Goal: Information Seeking & Learning: Check status

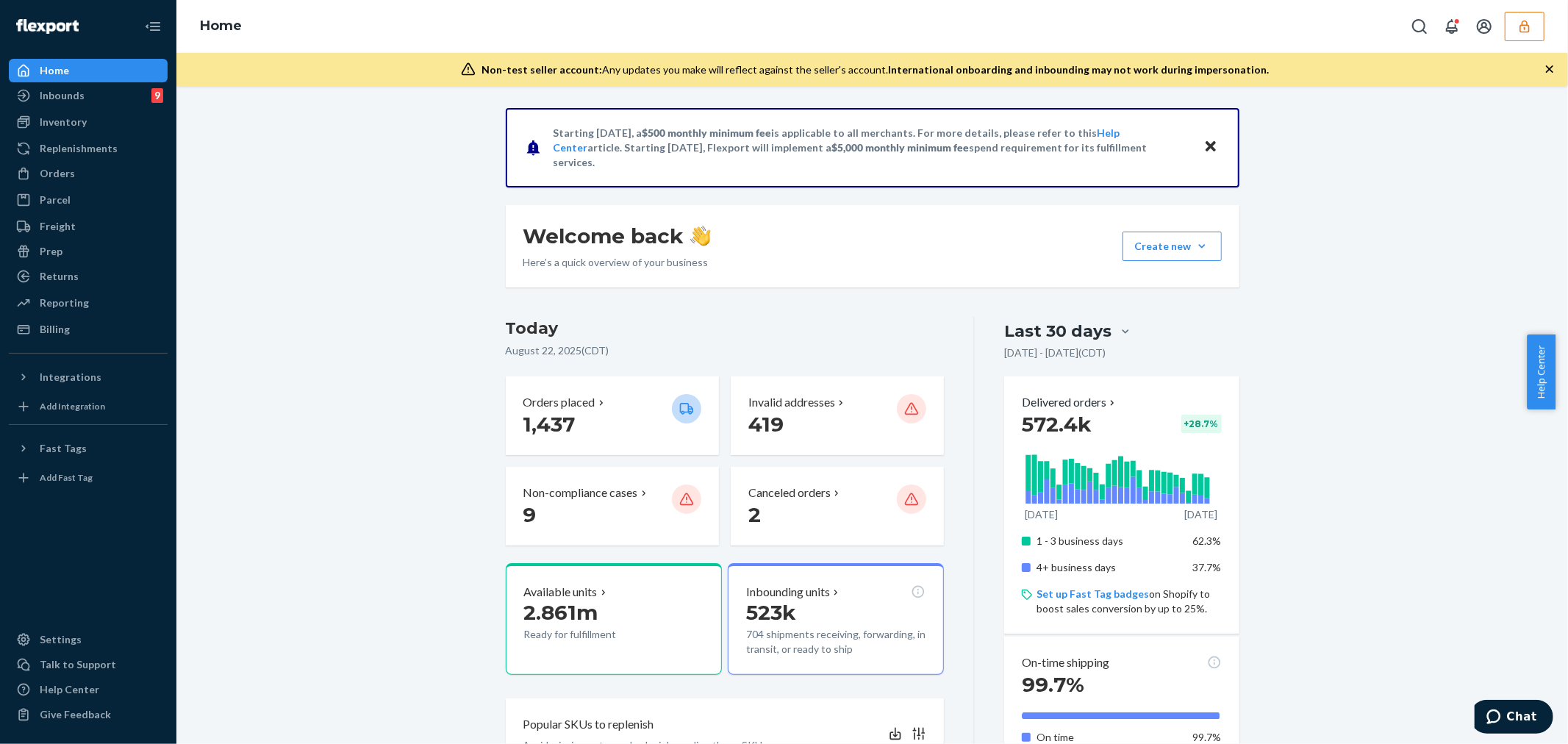
click at [1524, 38] on button "button" at bounding box center [1524, 26] width 39 height 30
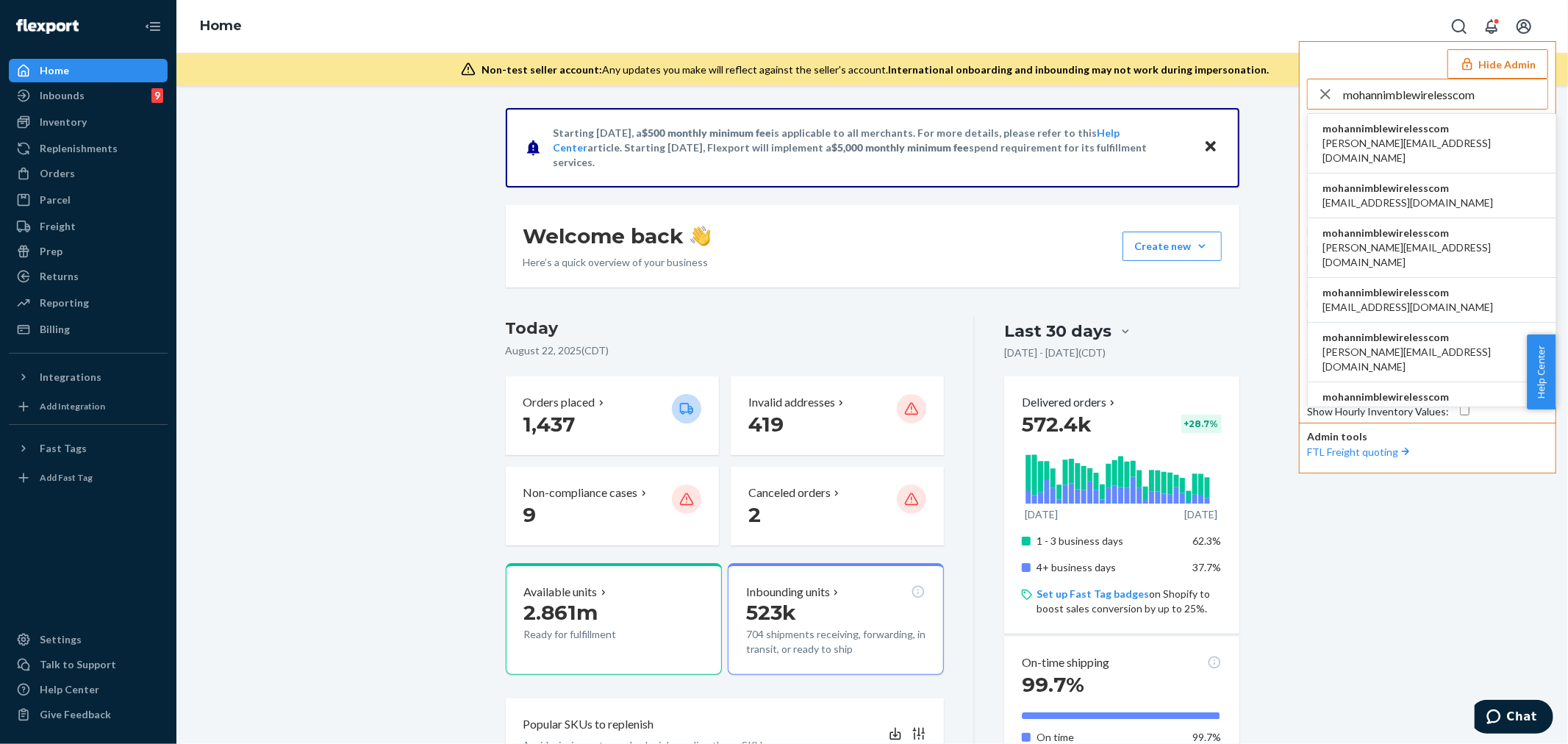
type input "mohannimblewirelesscom"
click at [1362, 137] on span "arnab@nimblewireless.com" at bounding box center [1431, 151] width 219 height 30
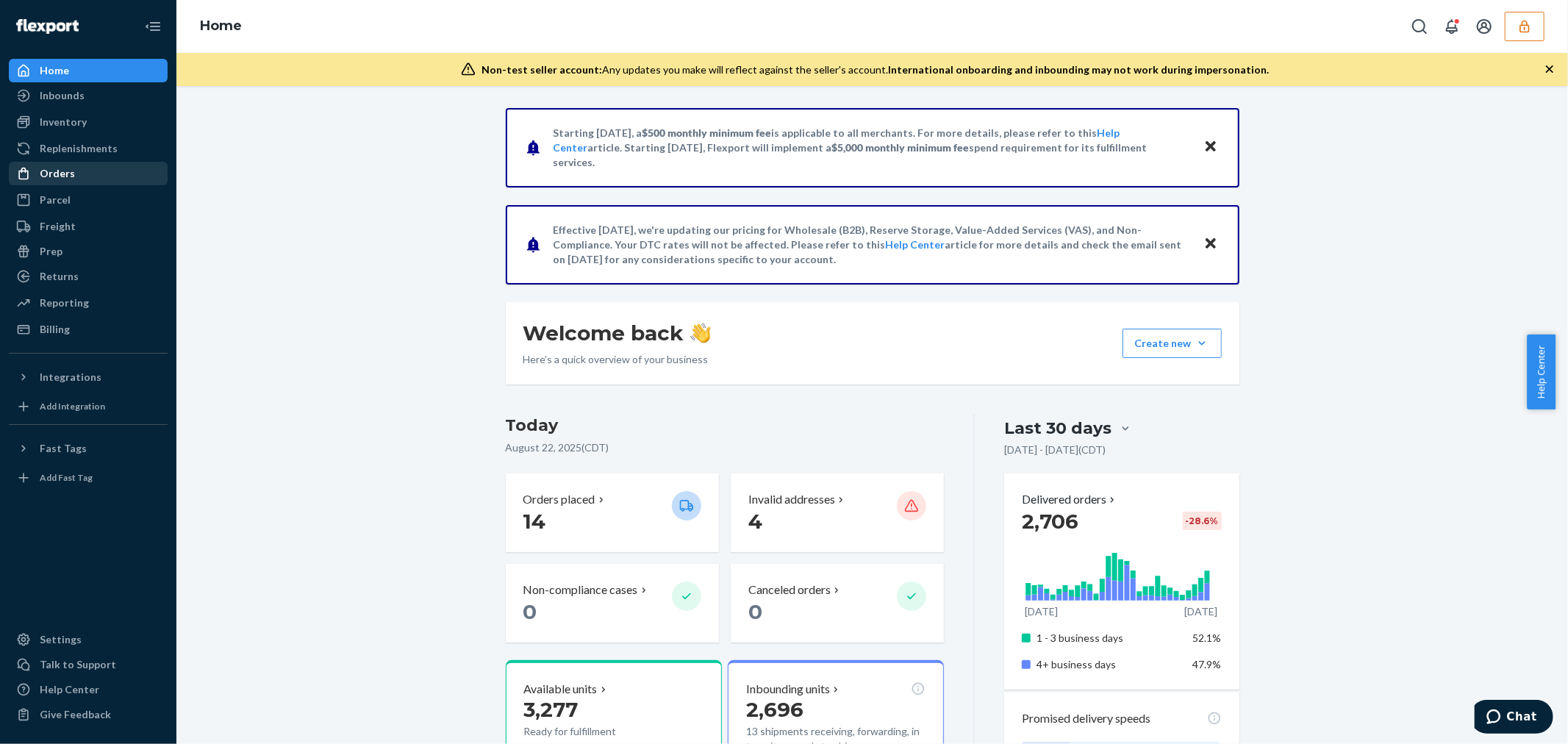
click at [91, 176] on div "Orders" at bounding box center [88, 173] width 155 height 21
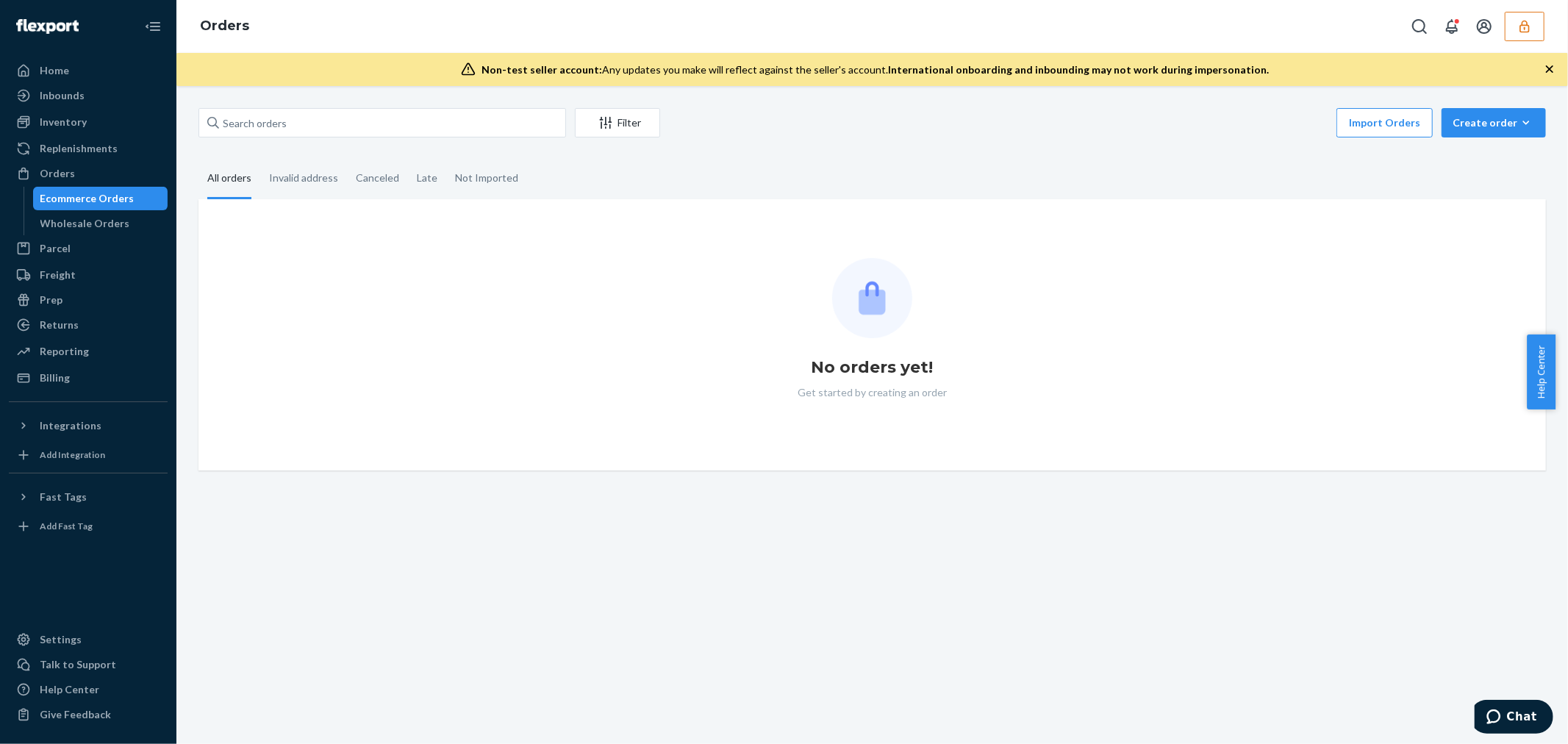
click at [1533, 32] on button "button" at bounding box center [1524, 26] width 39 height 30
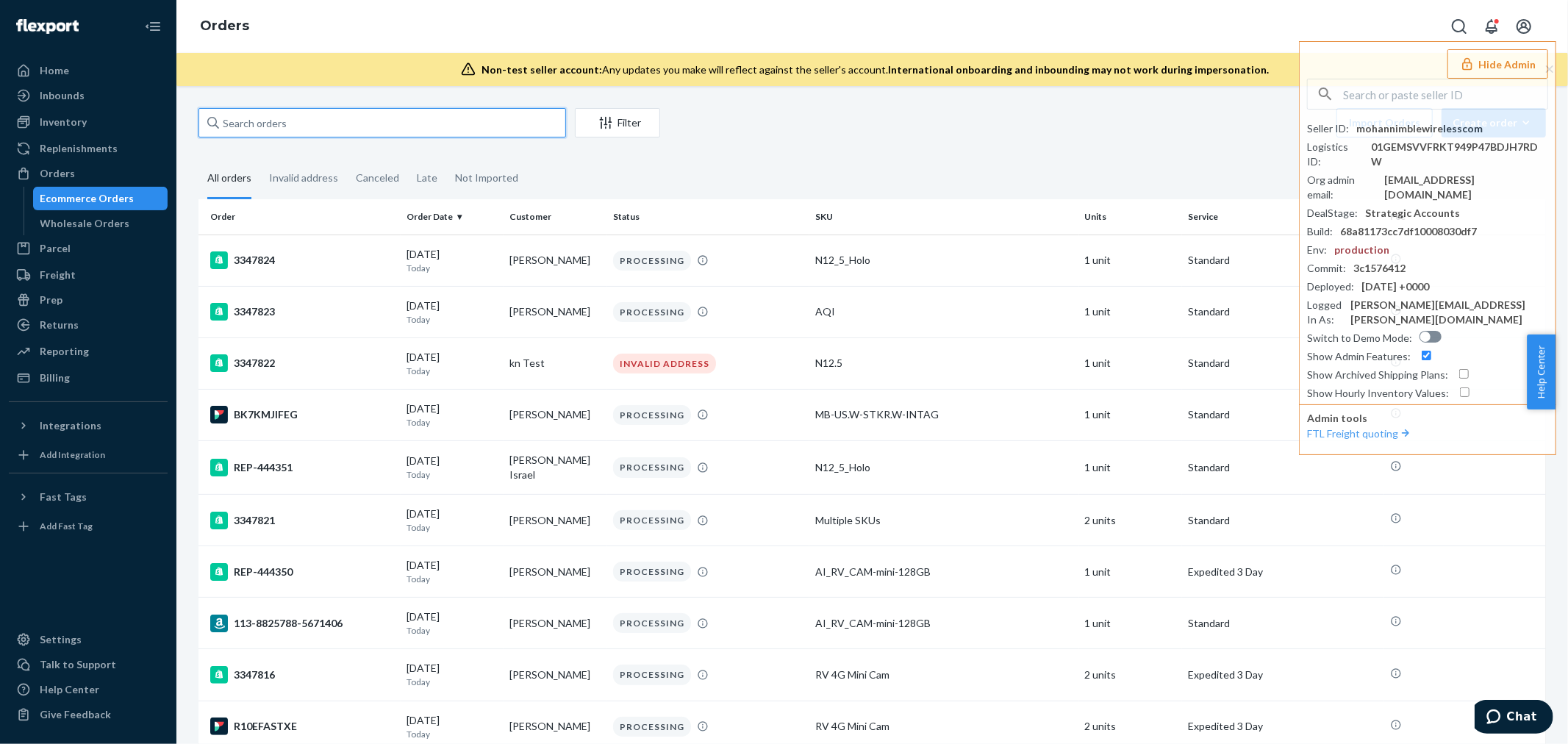
click at [285, 125] on input "text" at bounding box center [382, 123] width 368 height 30
paste input "3345674"
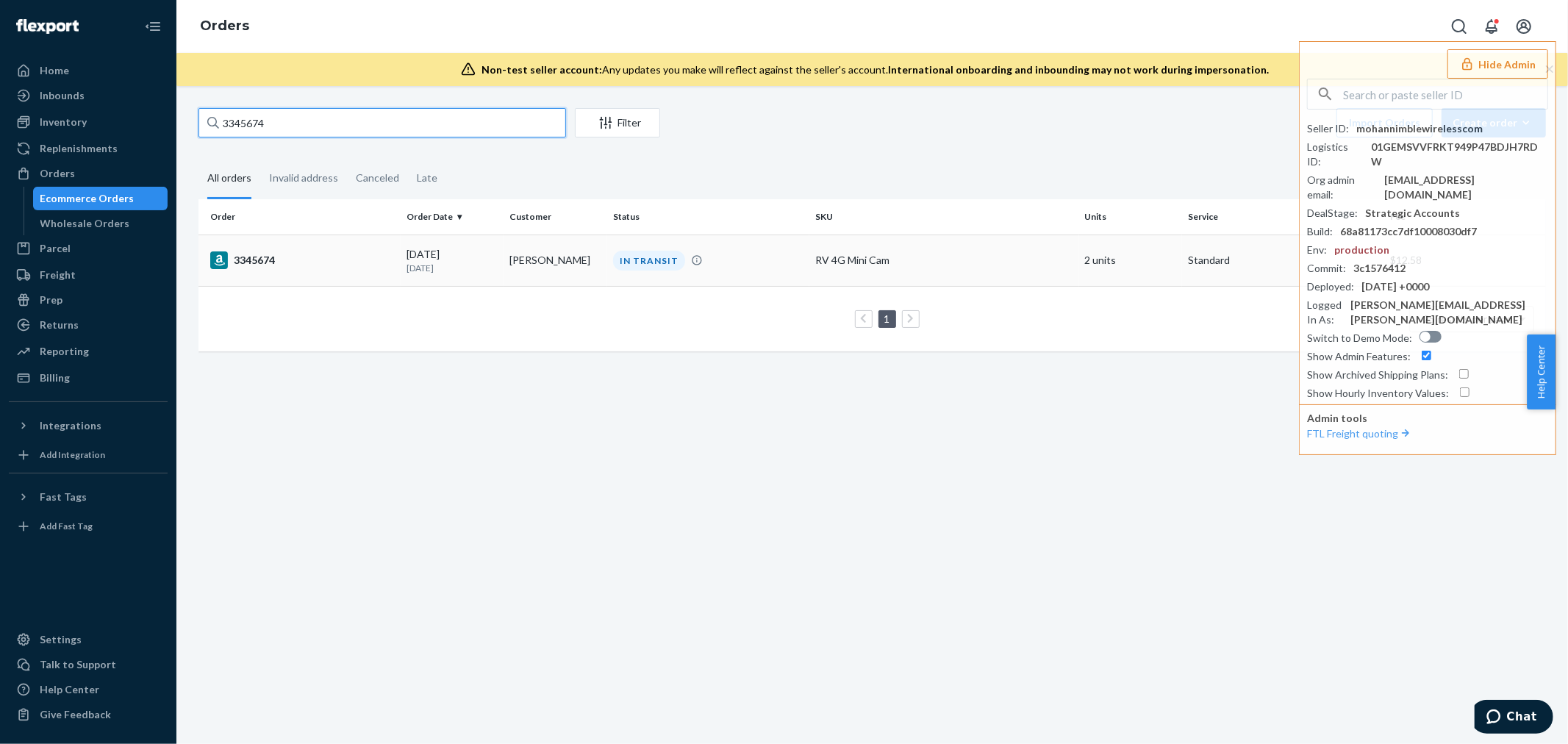
type input "3345674"
click at [327, 260] on div "3345674" at bounding box center [302, 260] width 184 height 17
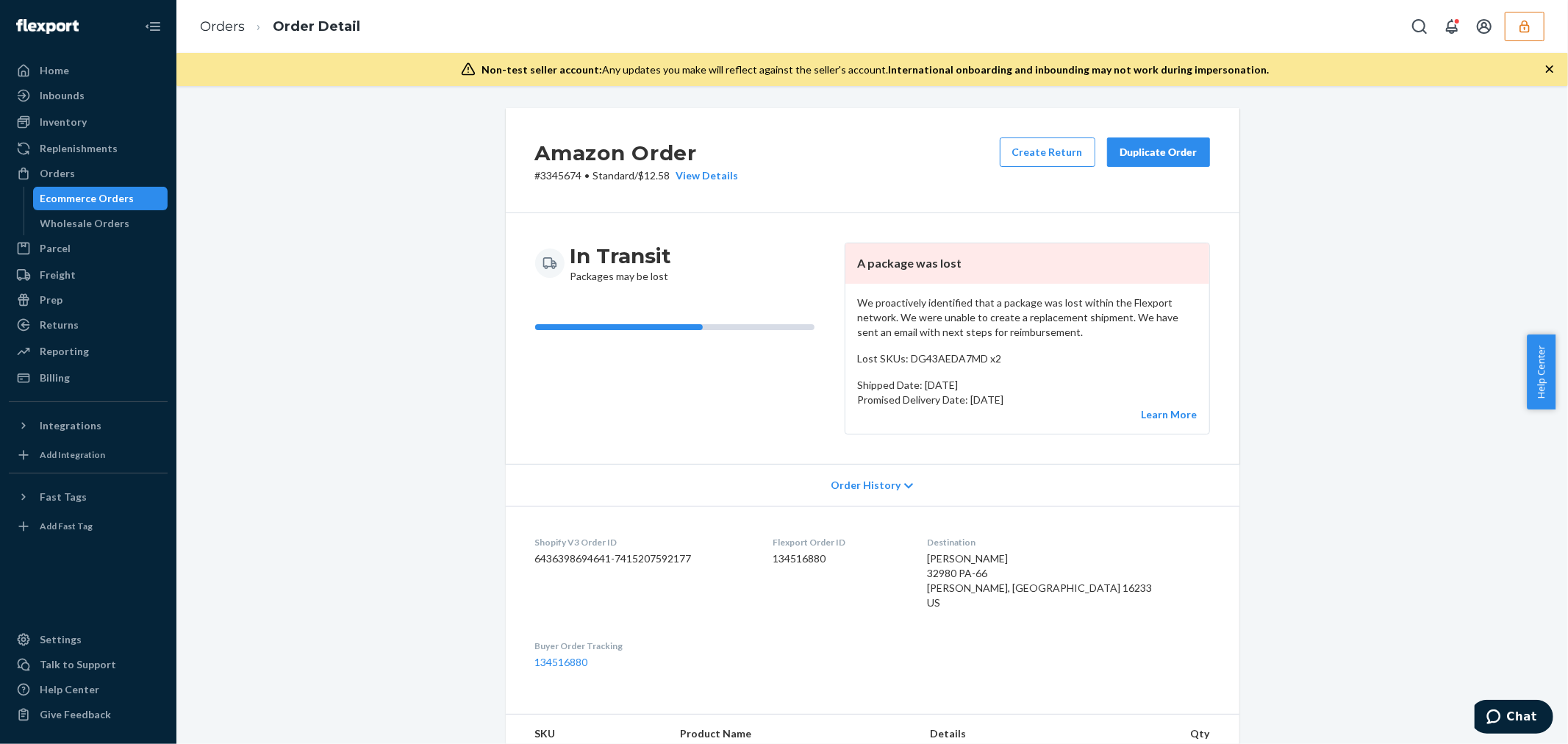
click at [856, 484] on span "Order History" at bounding box center [865, 486] width 70 height 15
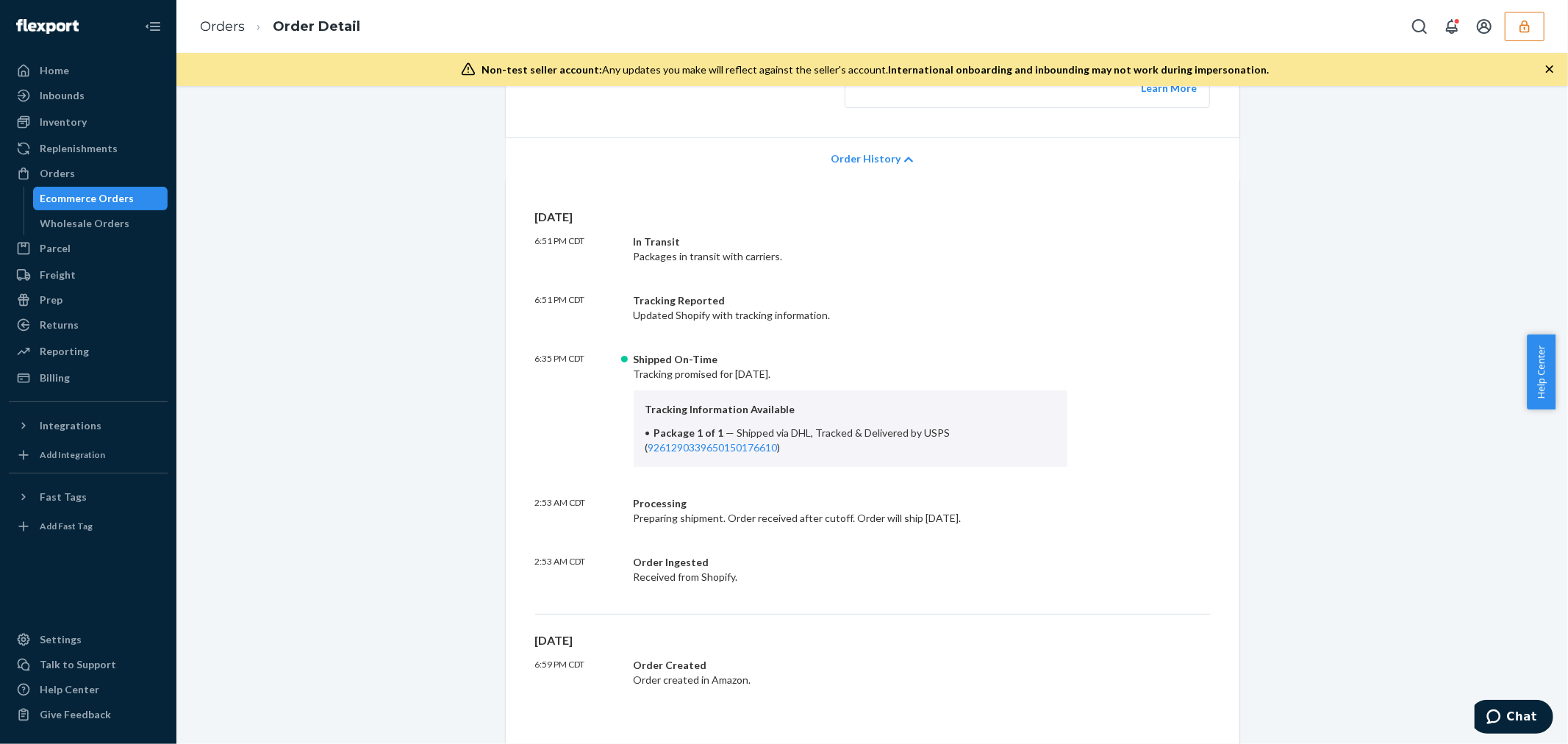
scroll to position [408, 0]
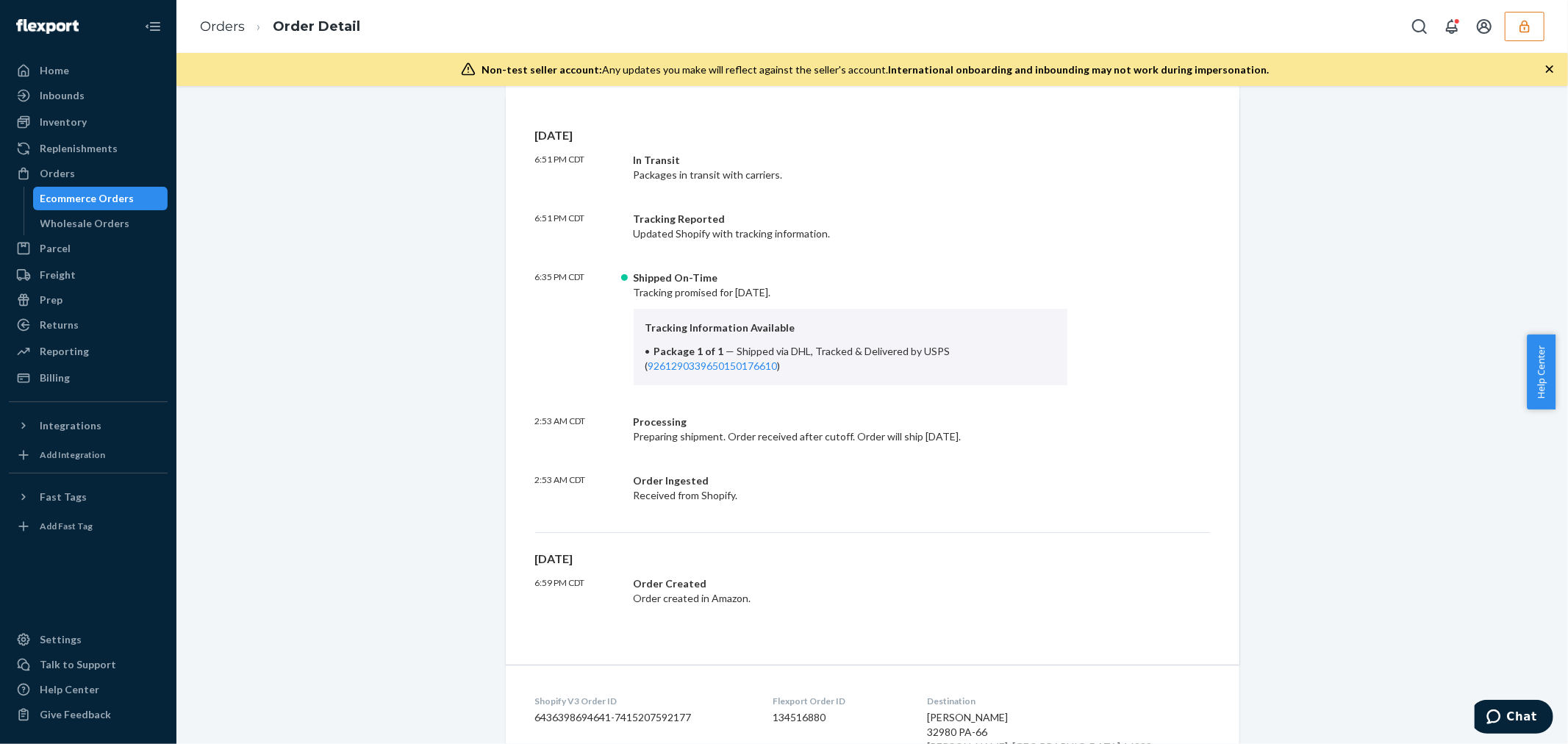
click at [1530, 13] on button "button" at bounding box center [1524, 26] width 39 height 30
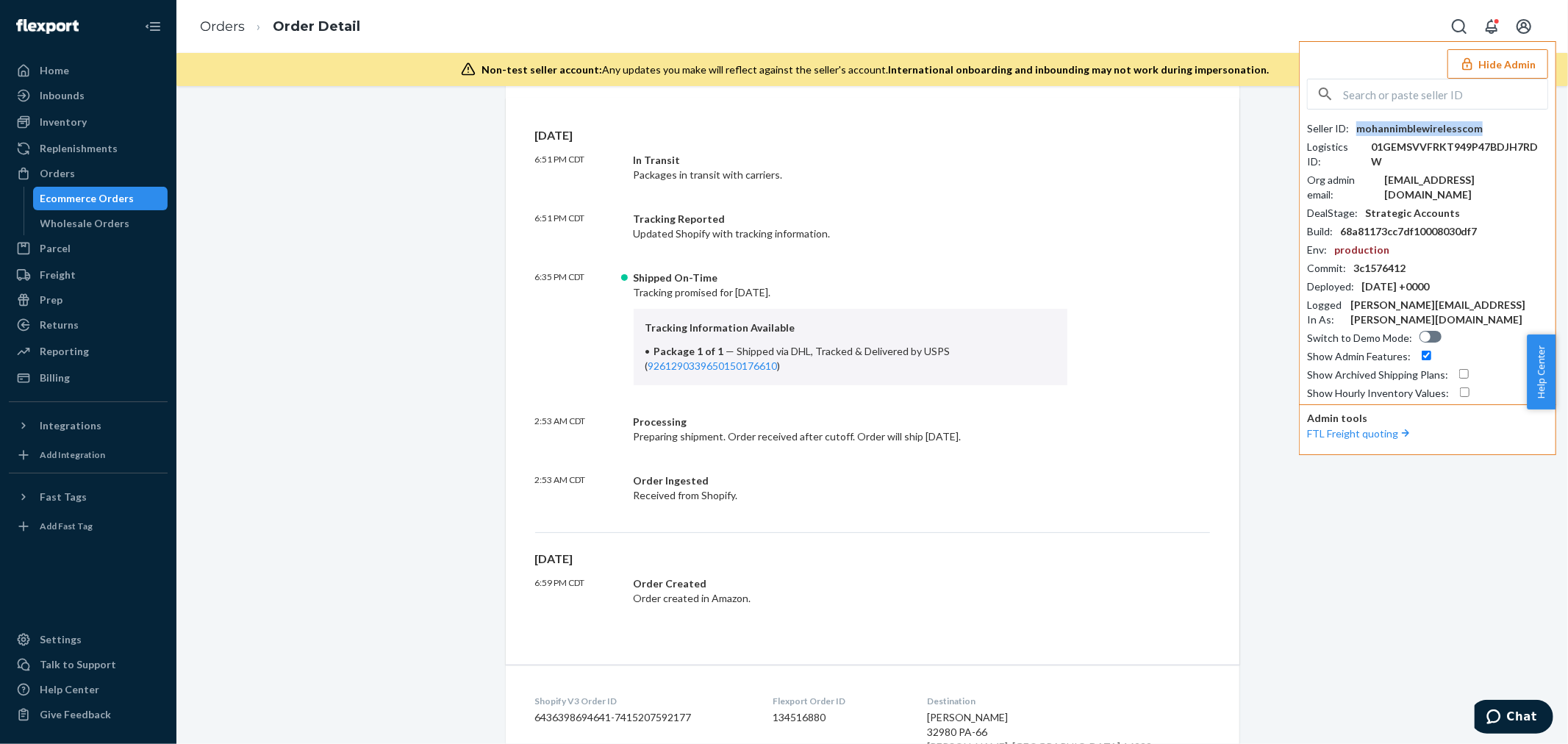
click at [1408, 130] on div "mohannimblewirelesscom" at bounding box center [1419, 128] width 127 height 15
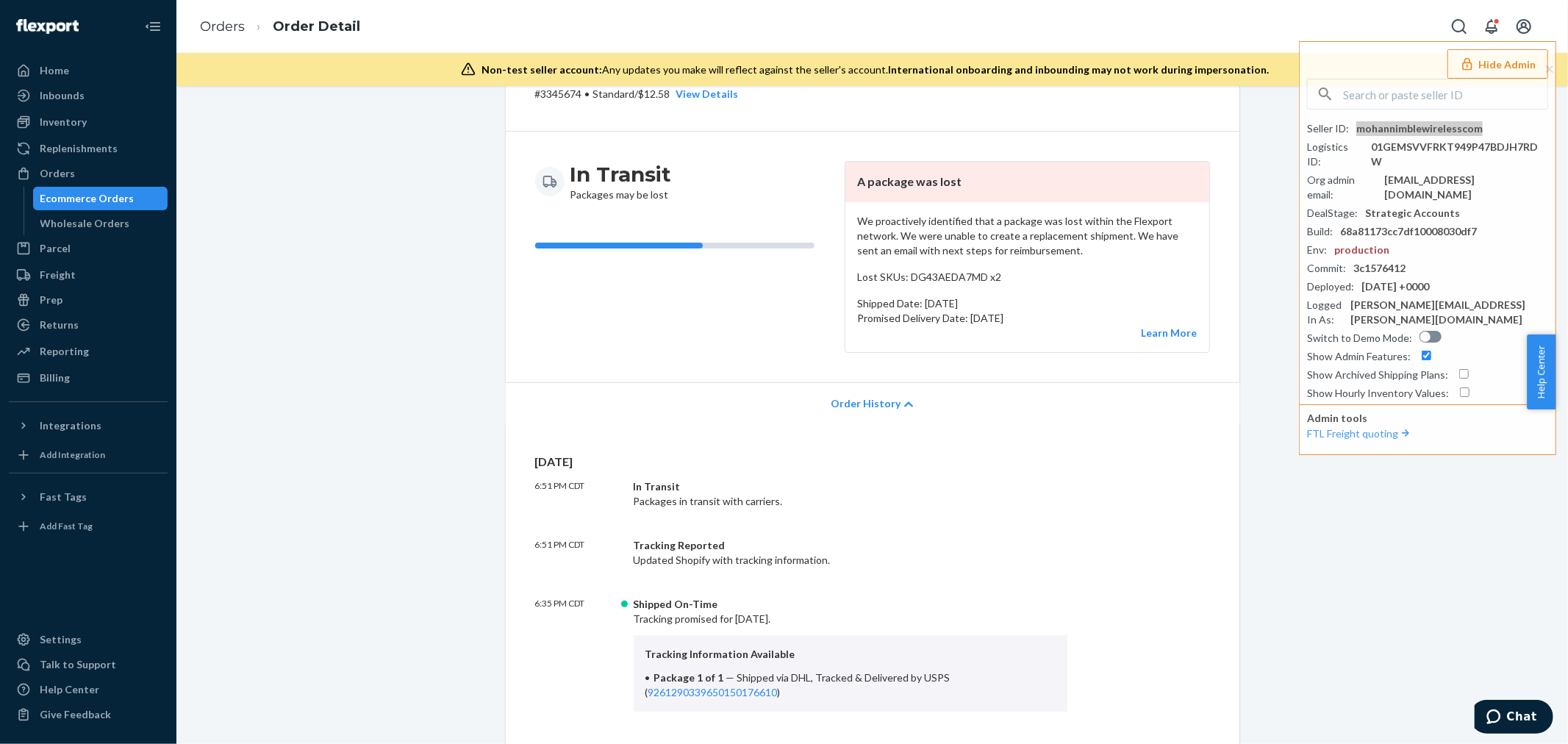
scroll to position [0, 0]
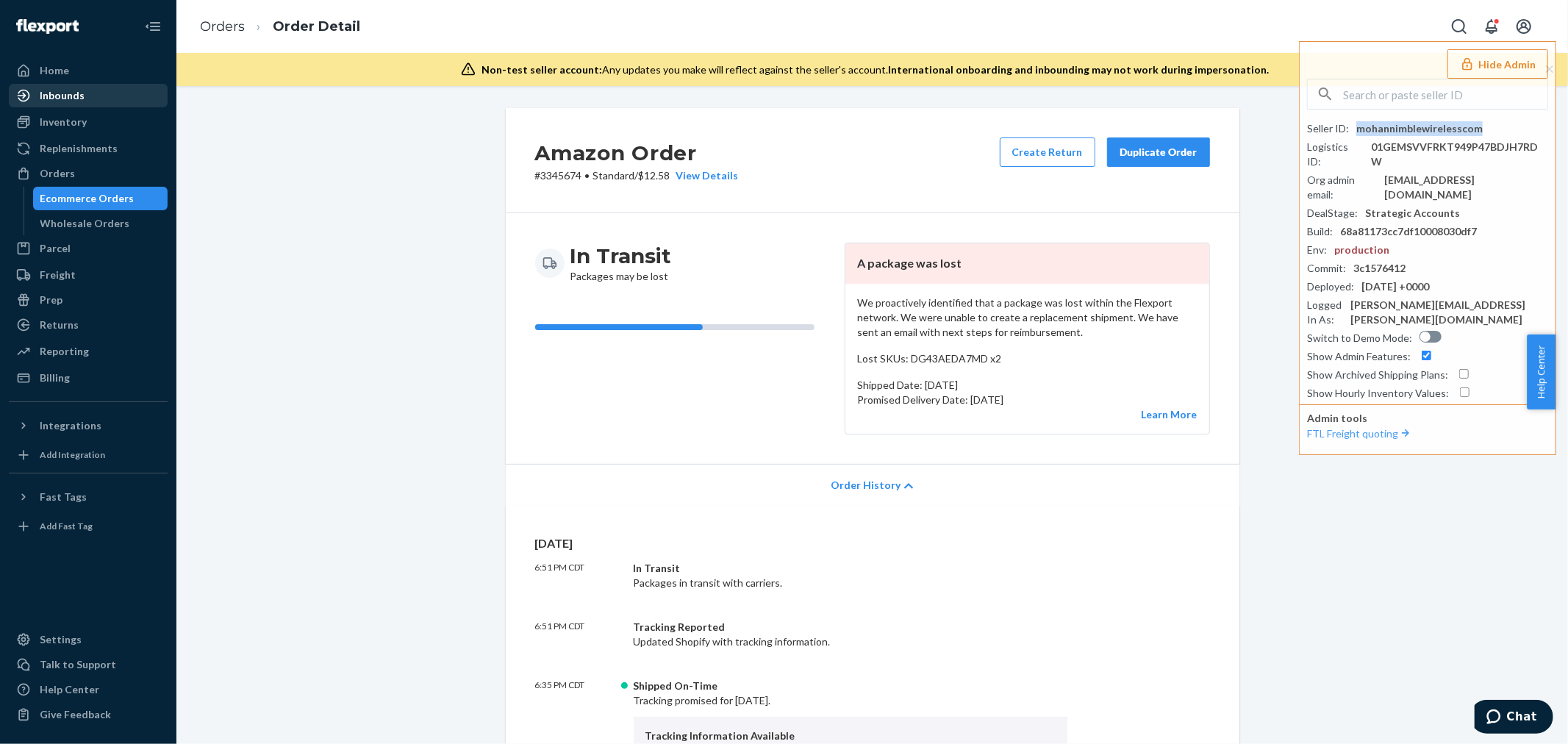
click at [83, 93] on div "Inbounds" at bounding box center [88, 95] width 155 height 21
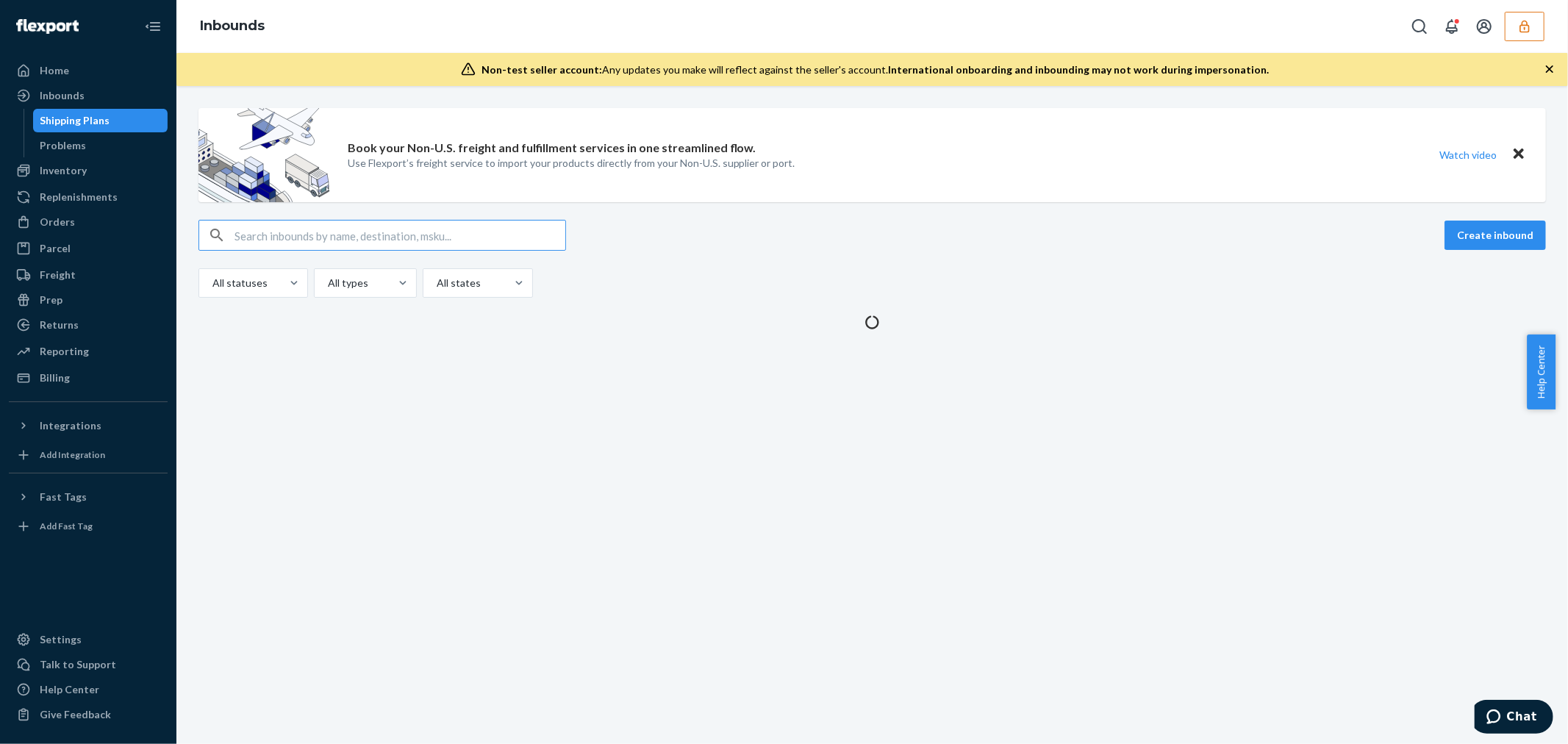
click at [316, 238] on input "text" at bounding box center [400, 235] width 331 height 30
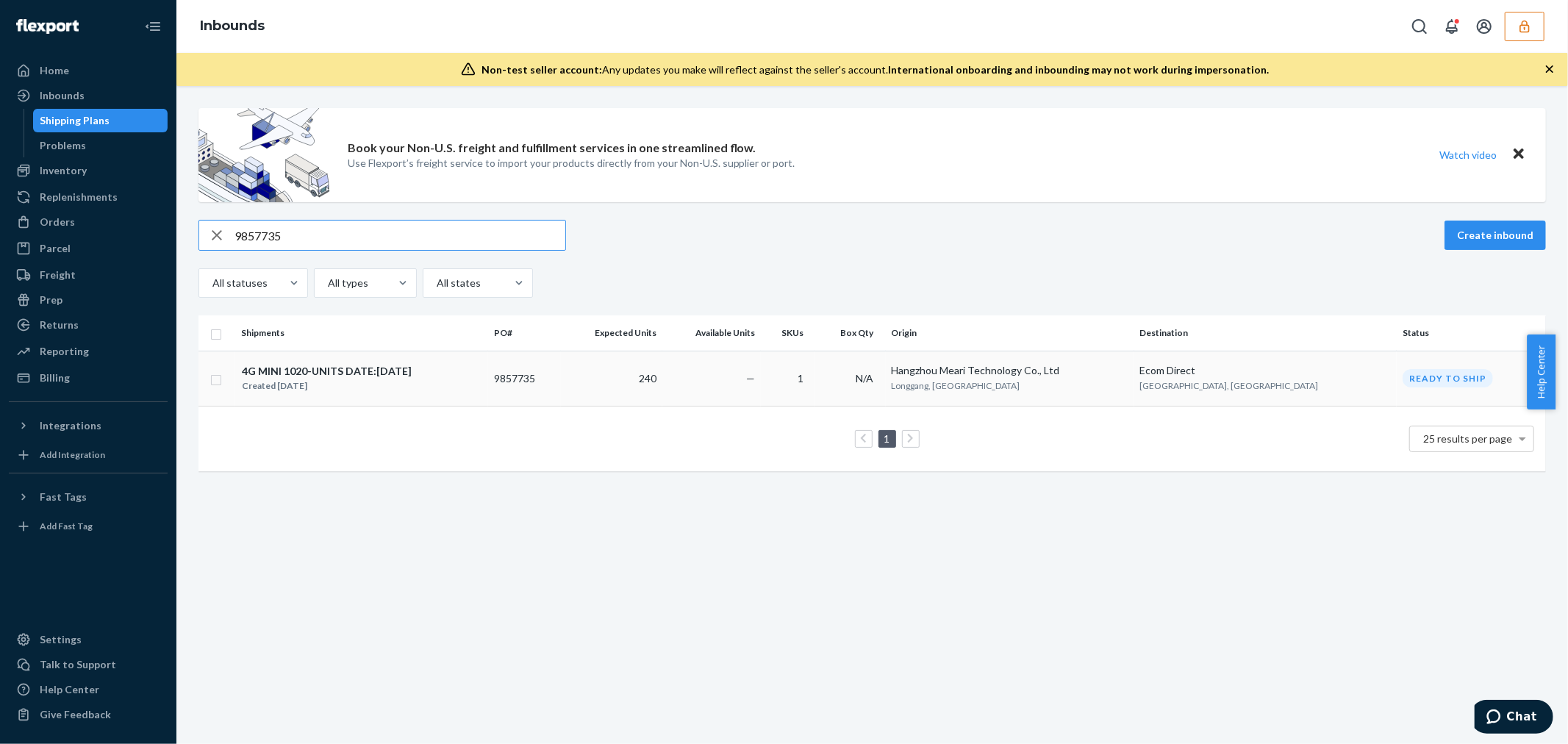
type input "9857735"
click at [633, 387] on td "240" at bounding box center [611, 378] width 101 height 55
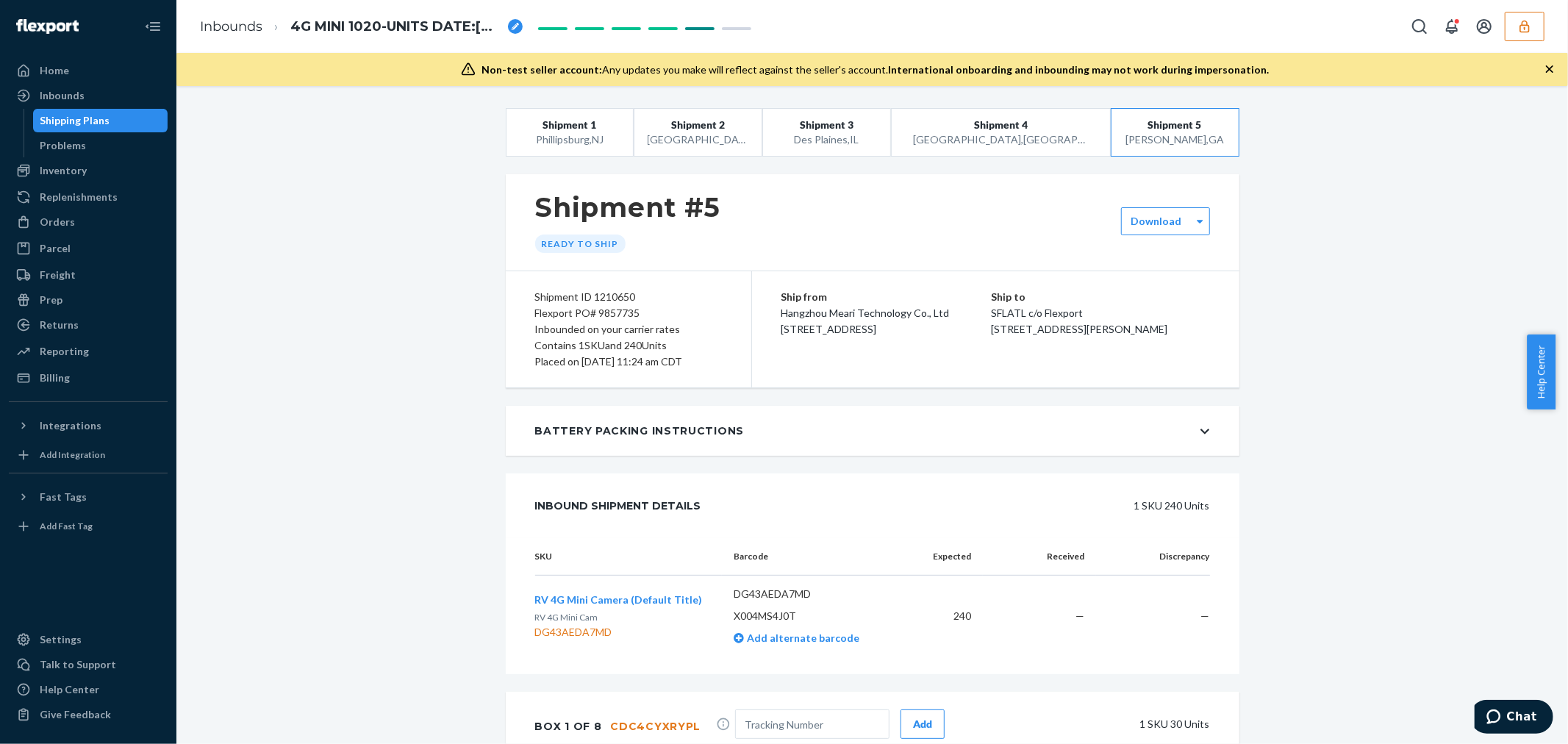
click at [1015, 415] on div "Battery Packing Instructions" at bounding box center [873, 430] width 734 height 50
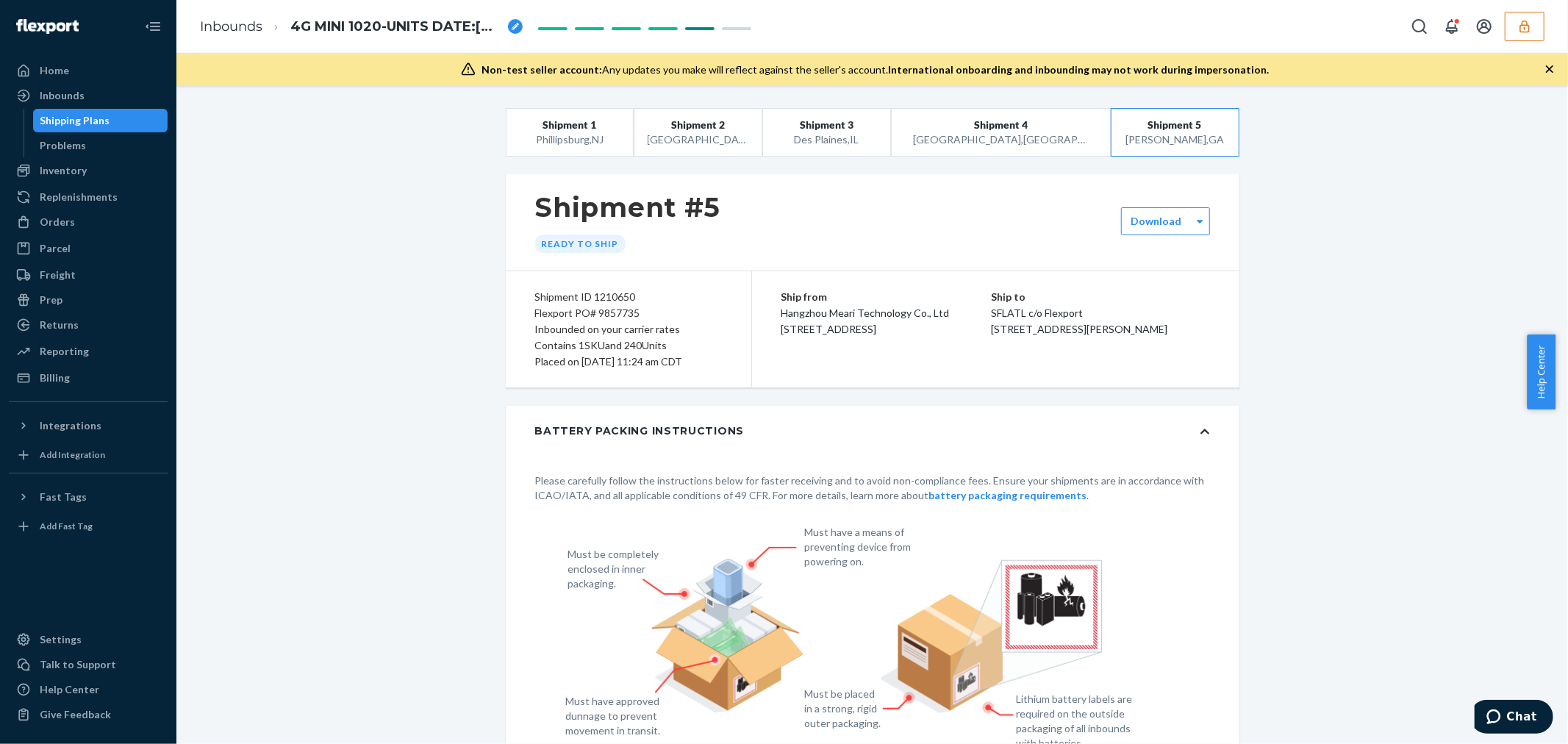
click at [1015, 415] on div "Battery Packing Instructions" at bounding box center [873, 430] width 734 height 50
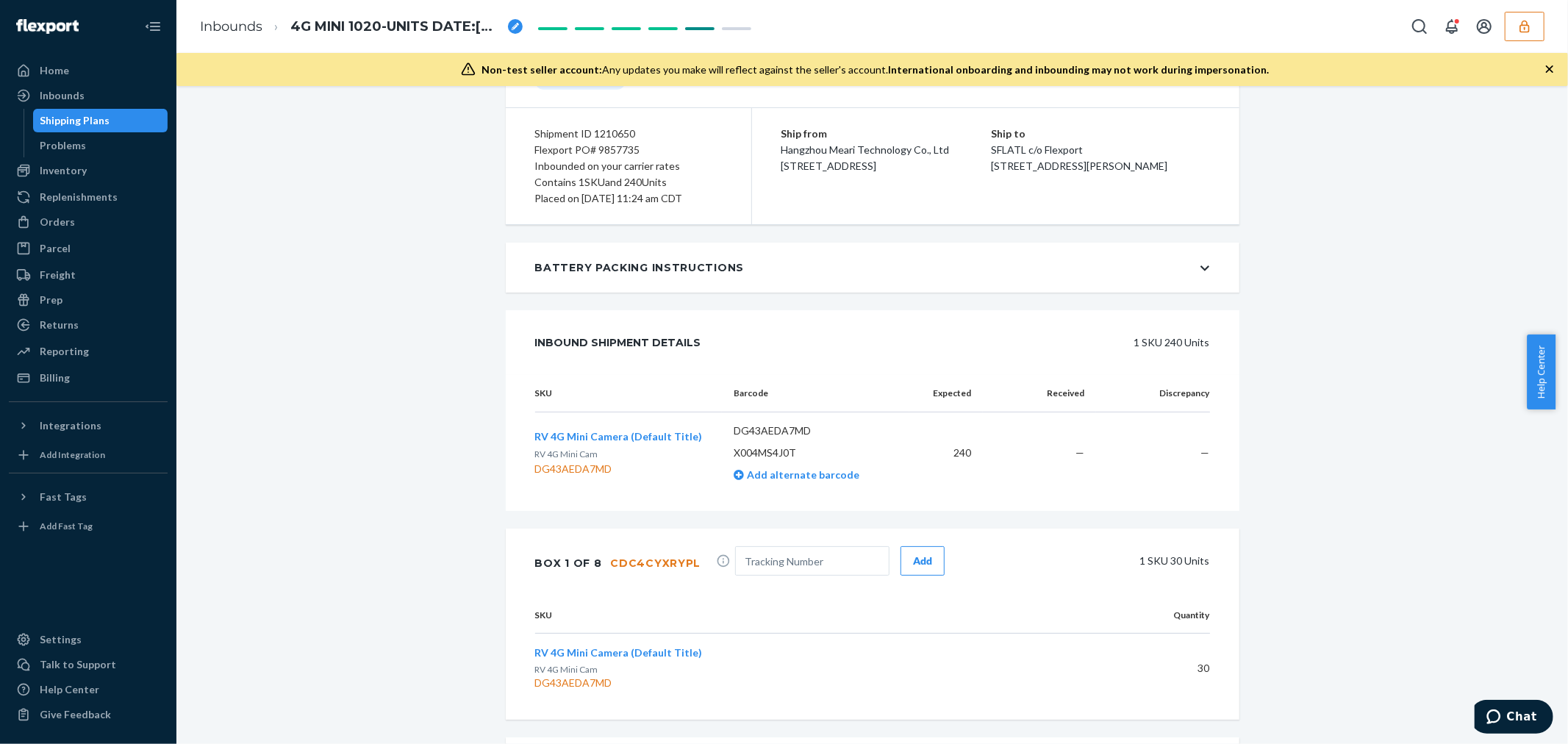
scroll to position [244, 0]
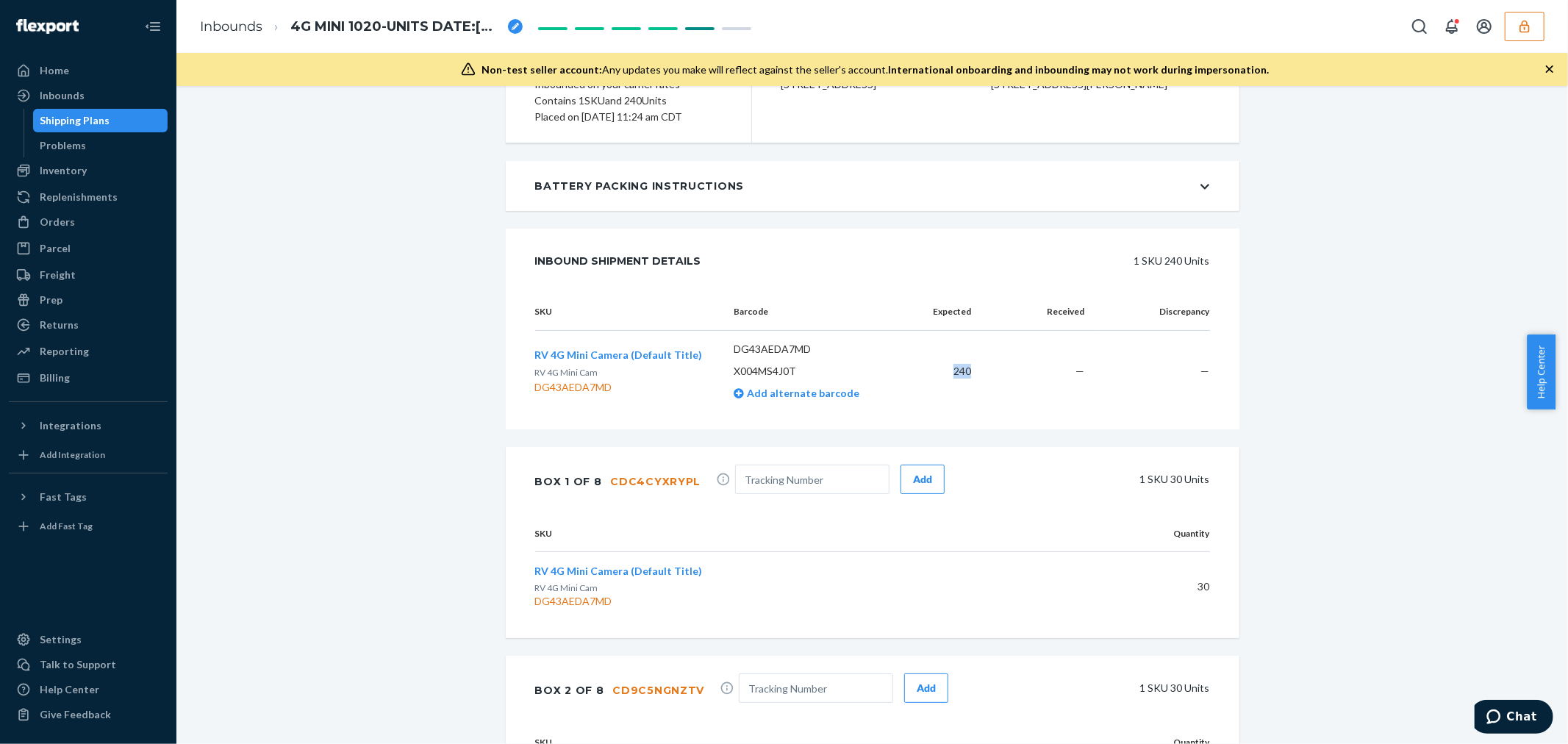
drag, startPoint x: 943, startPoint y: 365, endPoint x: 973, endPoint y: 366, distance: 30.0
click at [973, 366] on td "240" at bounding box center [945, 371] width 73 height 81
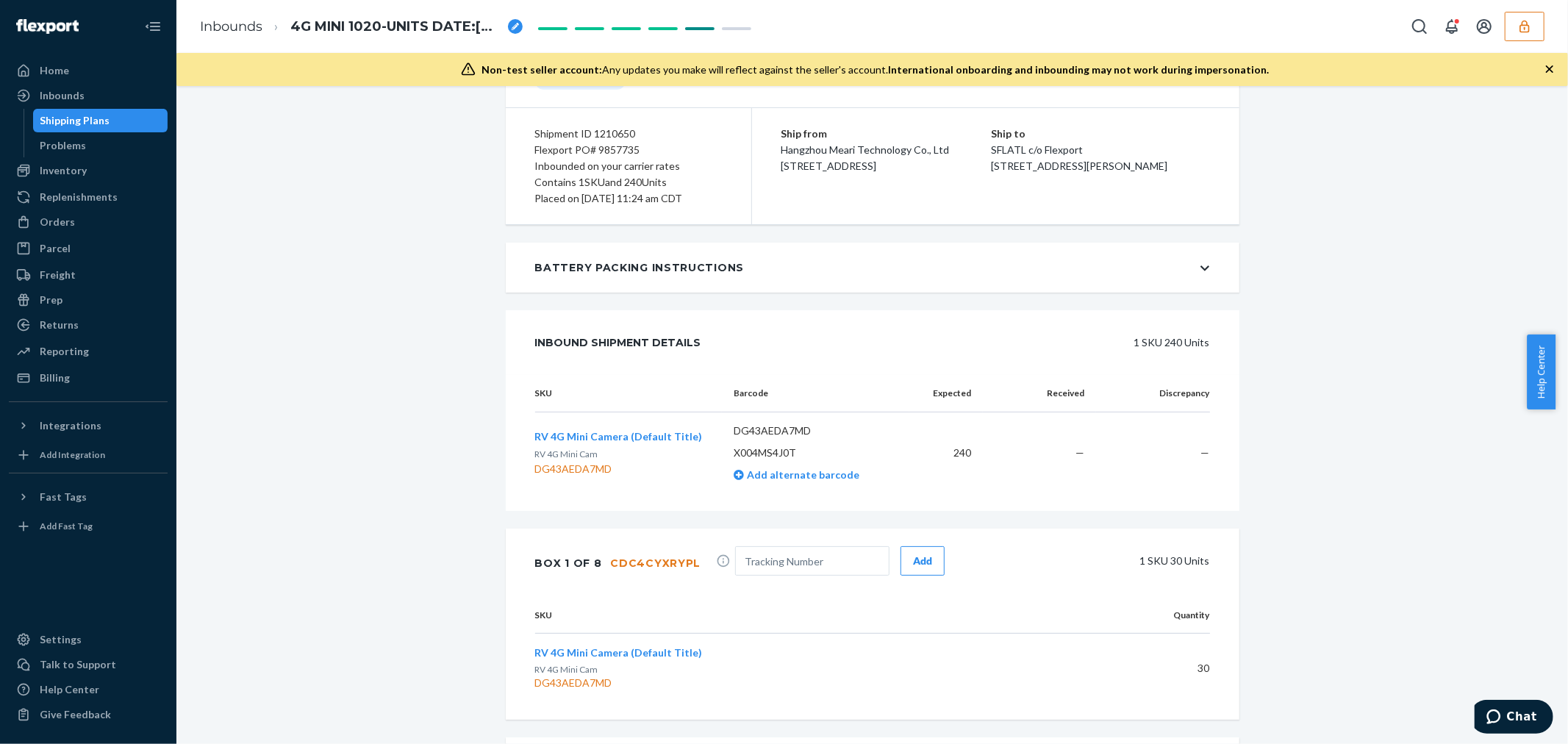
scroll to position [0, 0]
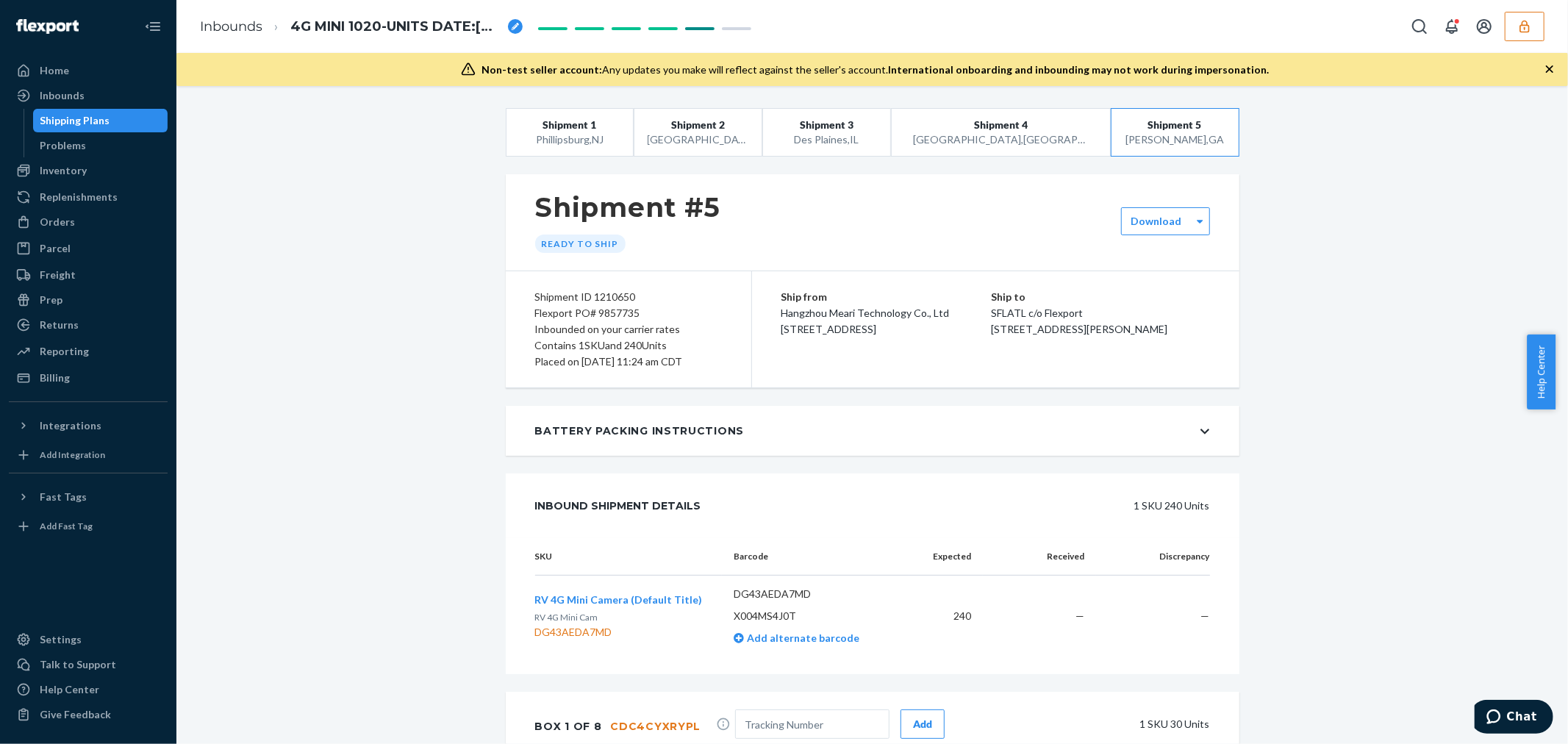
drag, startPoint x: 598, startPoint y: 312, endPoint x: 937, endPoint y: 371, distance: 344.1
click at [937, 372] on div "Shipment ID 1210650 Flexport PO# 9857735 Inbounded on your carrier rates Contai…" at bounding box center [873, 330] width 734 height 117
click at [901, 335] on span "Hangzhou Meari Technology Co., Ltd 103-105, Building 61 Bantian Third Industria…" at bounding box center [865, 321] width 169 height 29
click at [1200, 427] on icon at bounding box center [1204, 431] width 9 height 11
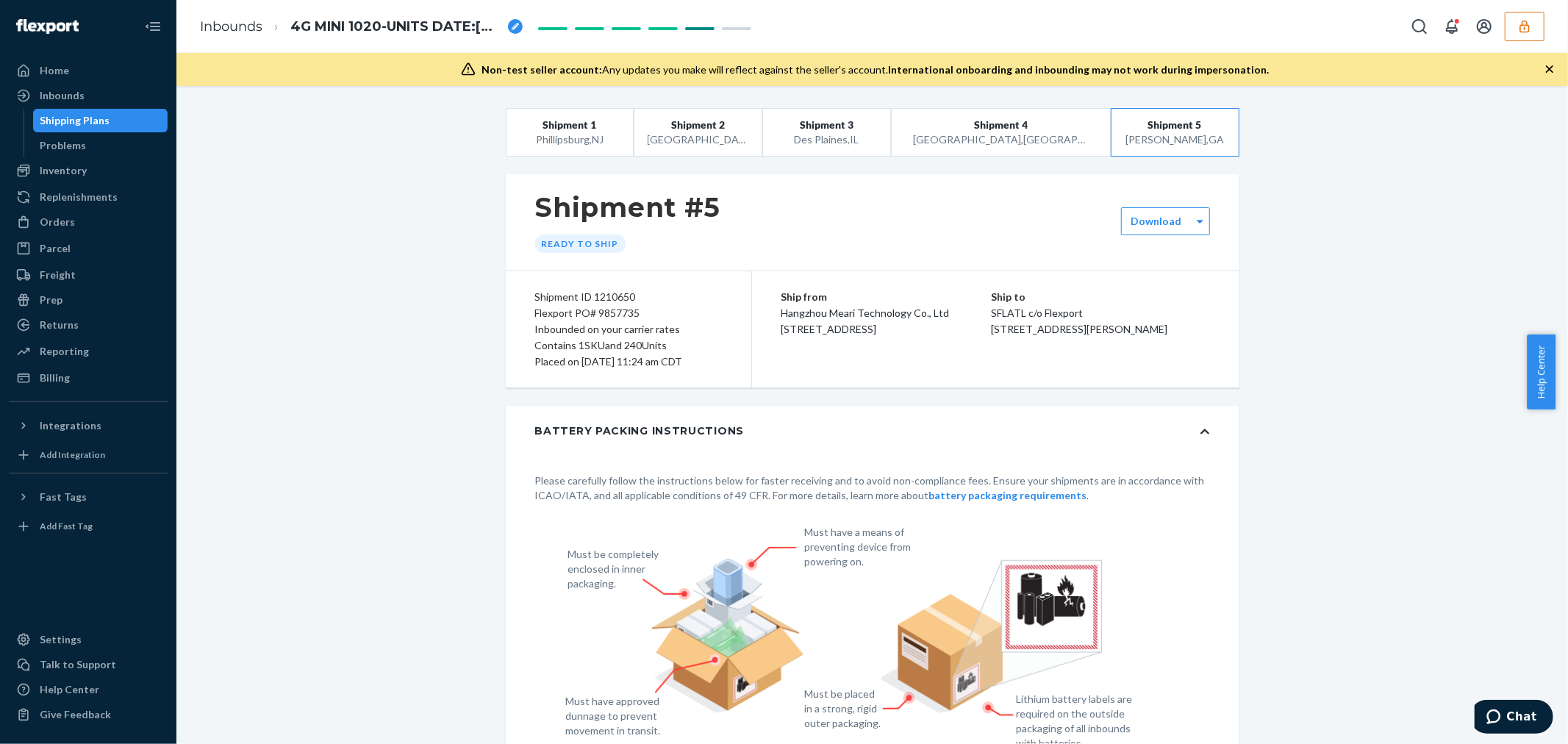
click at [1200, 427] on icon at bounding box center [1204, 431] width 9 height 11
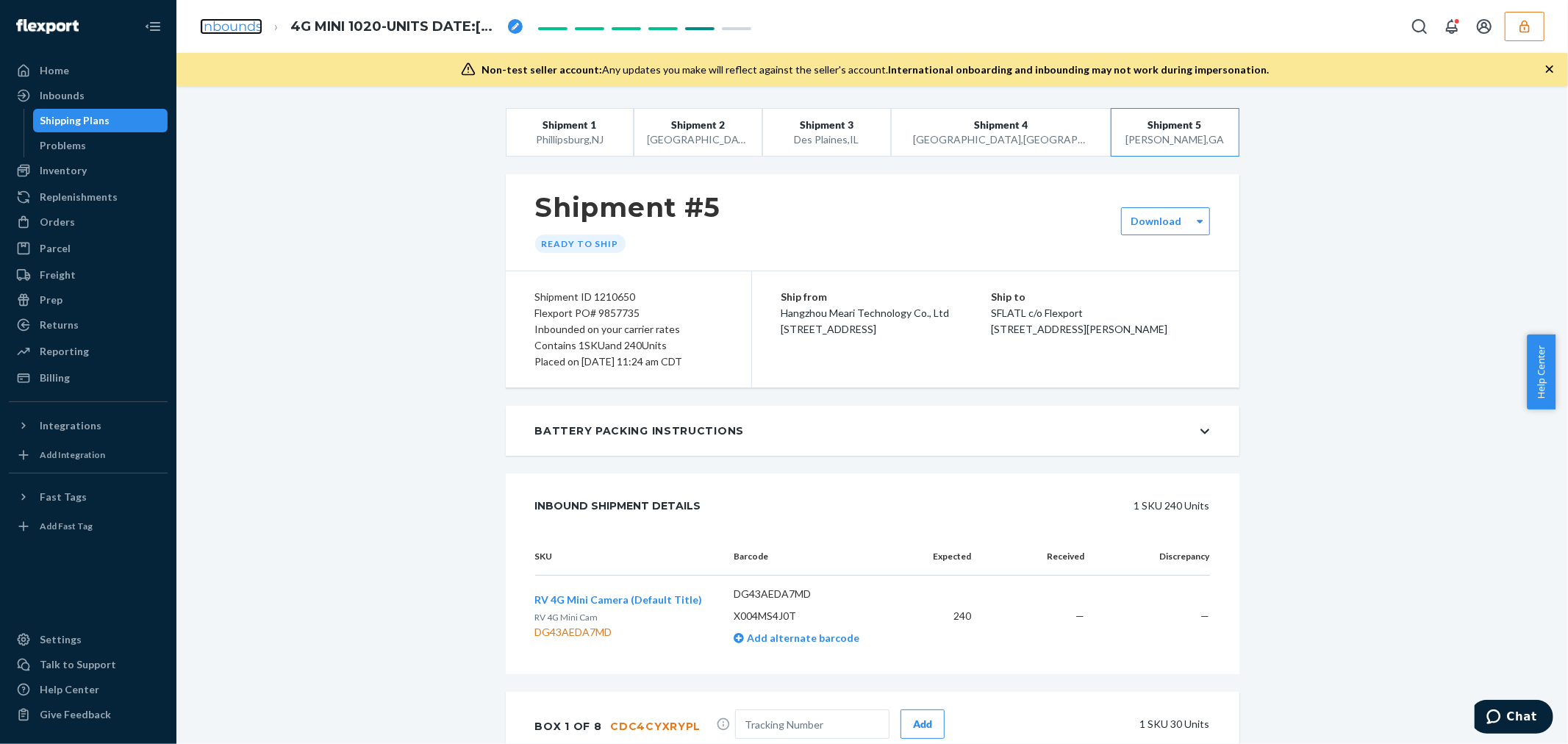
click at [222, 30] on link "Inbounds" at bounding box center [231, 26] width 63 height 16
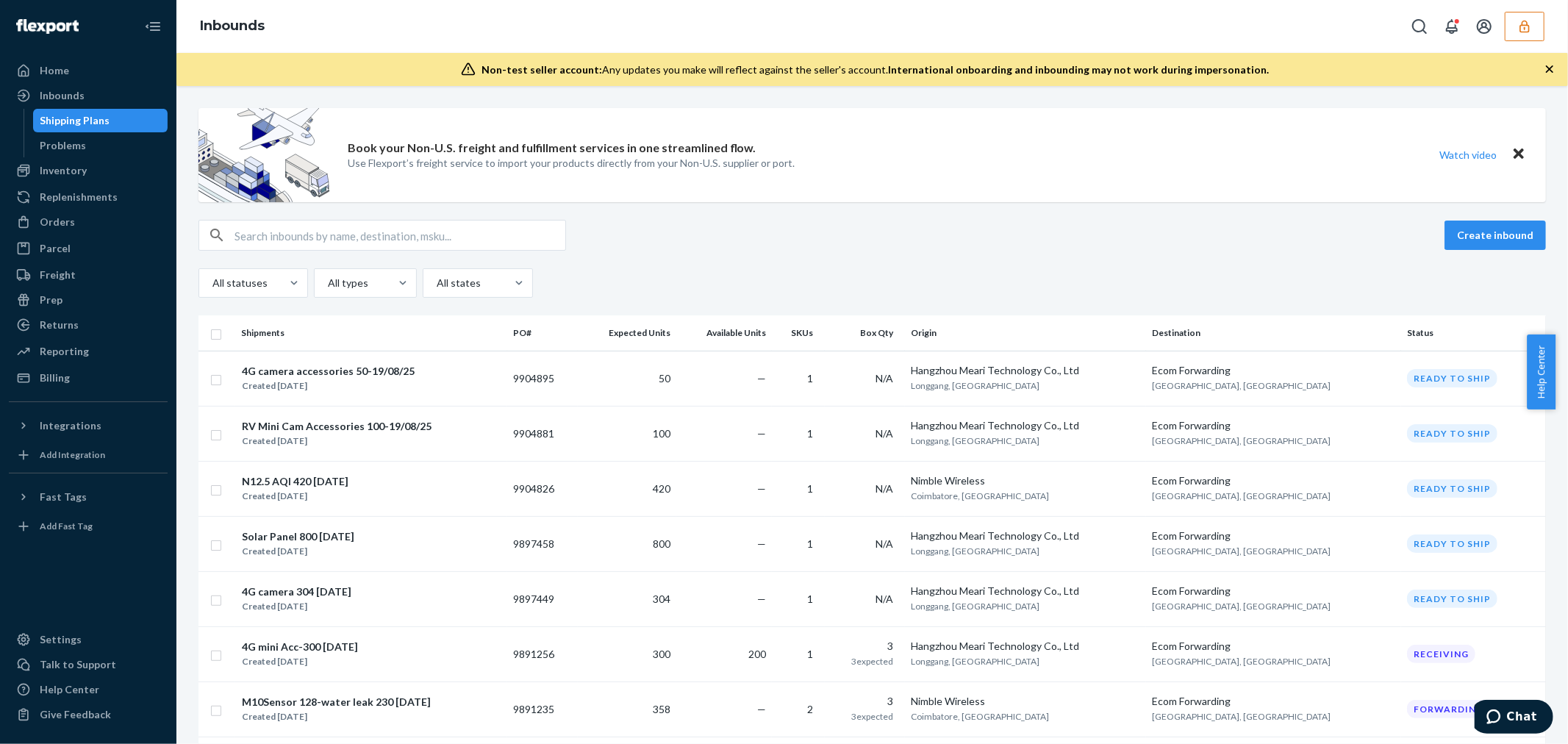
click at [1533, 35] on button "button" at bounding box center [1524, 26] width 39 height 30
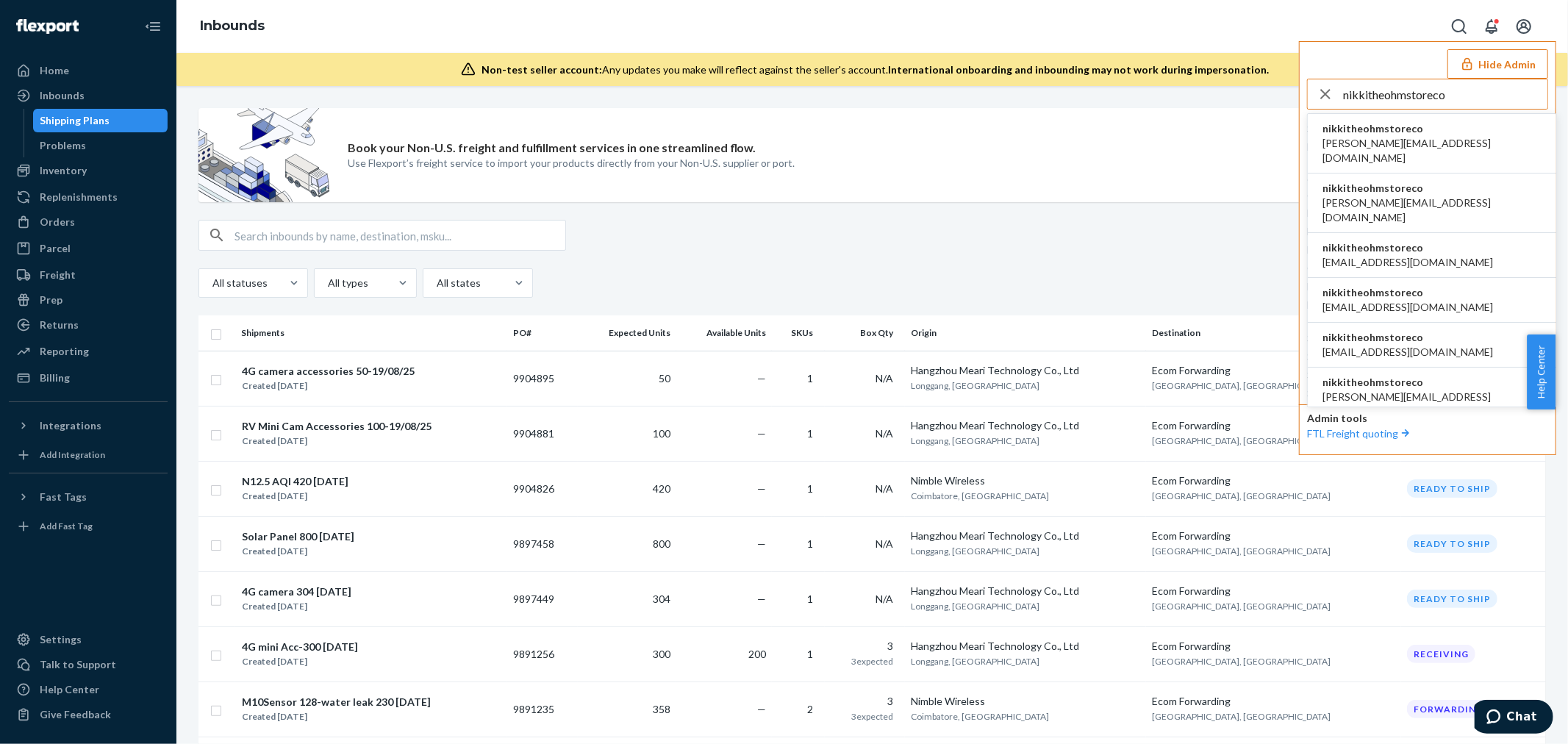
type input "nikkitheohmstoreco"
click at [1391, 142] on span "dan@wearewaypoint.com" at bounding box center [1431, 151] width 219 height 30
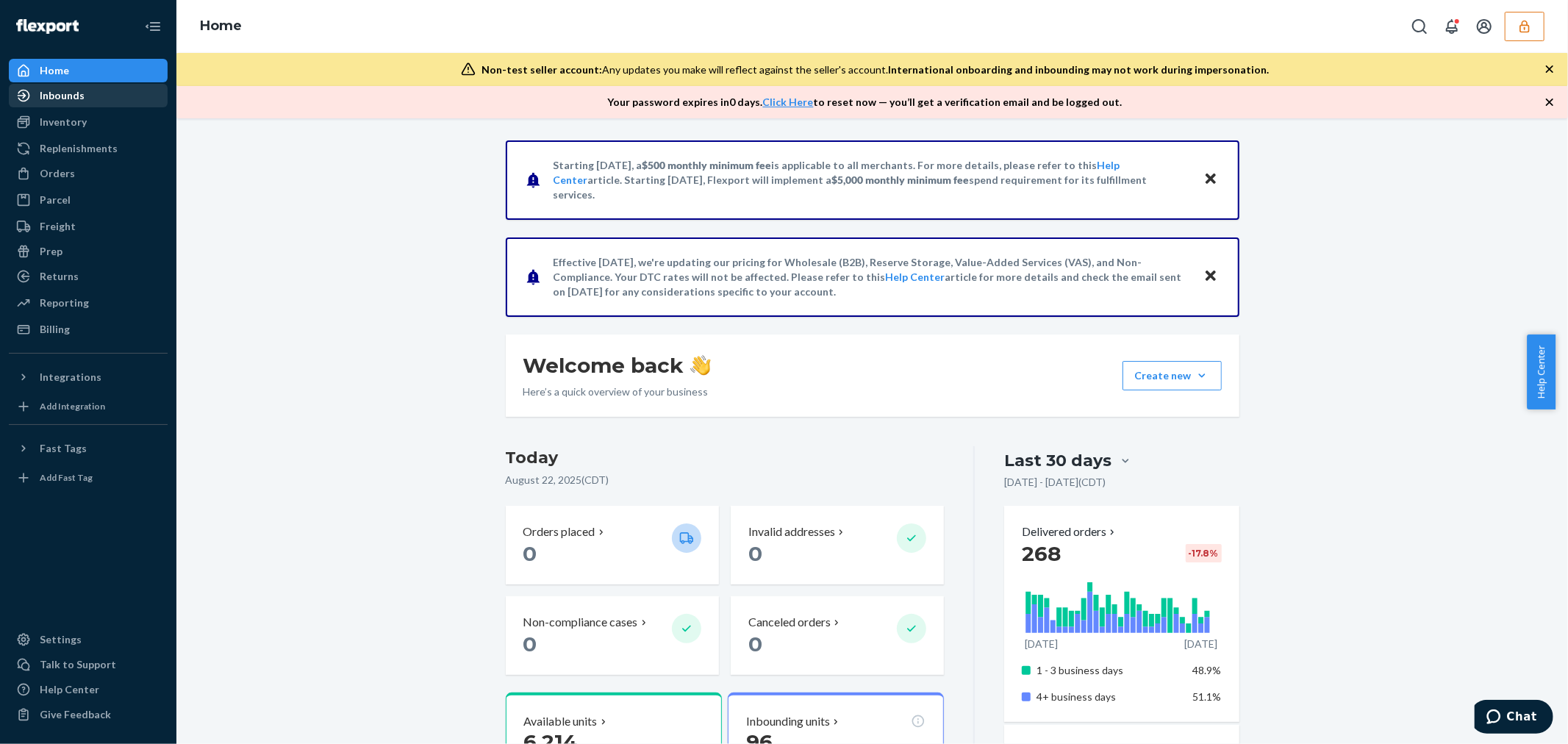
click at [76, 100] on div "Inbounds" at bounding box center [62, 95] width 44 height 15
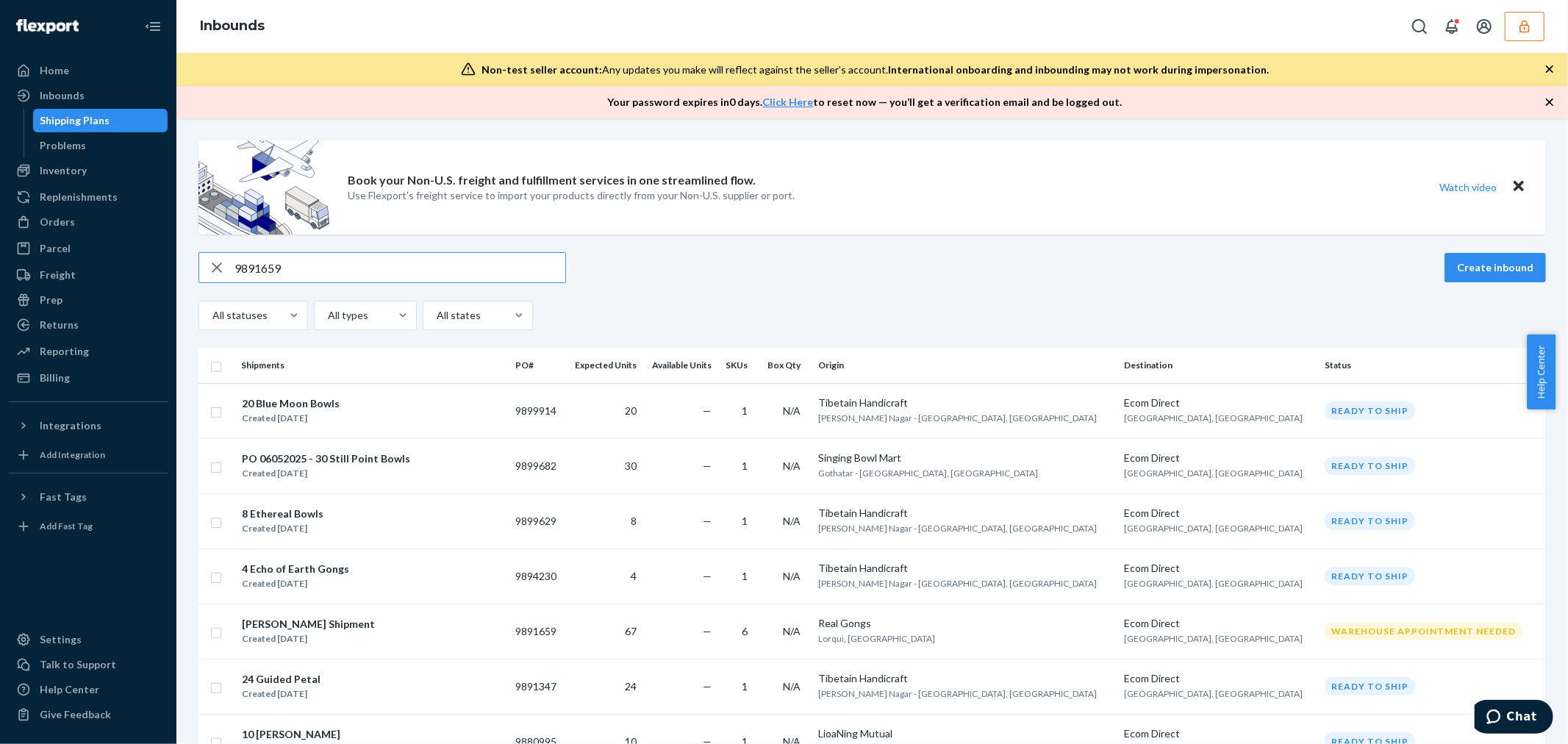
type input "9891659"
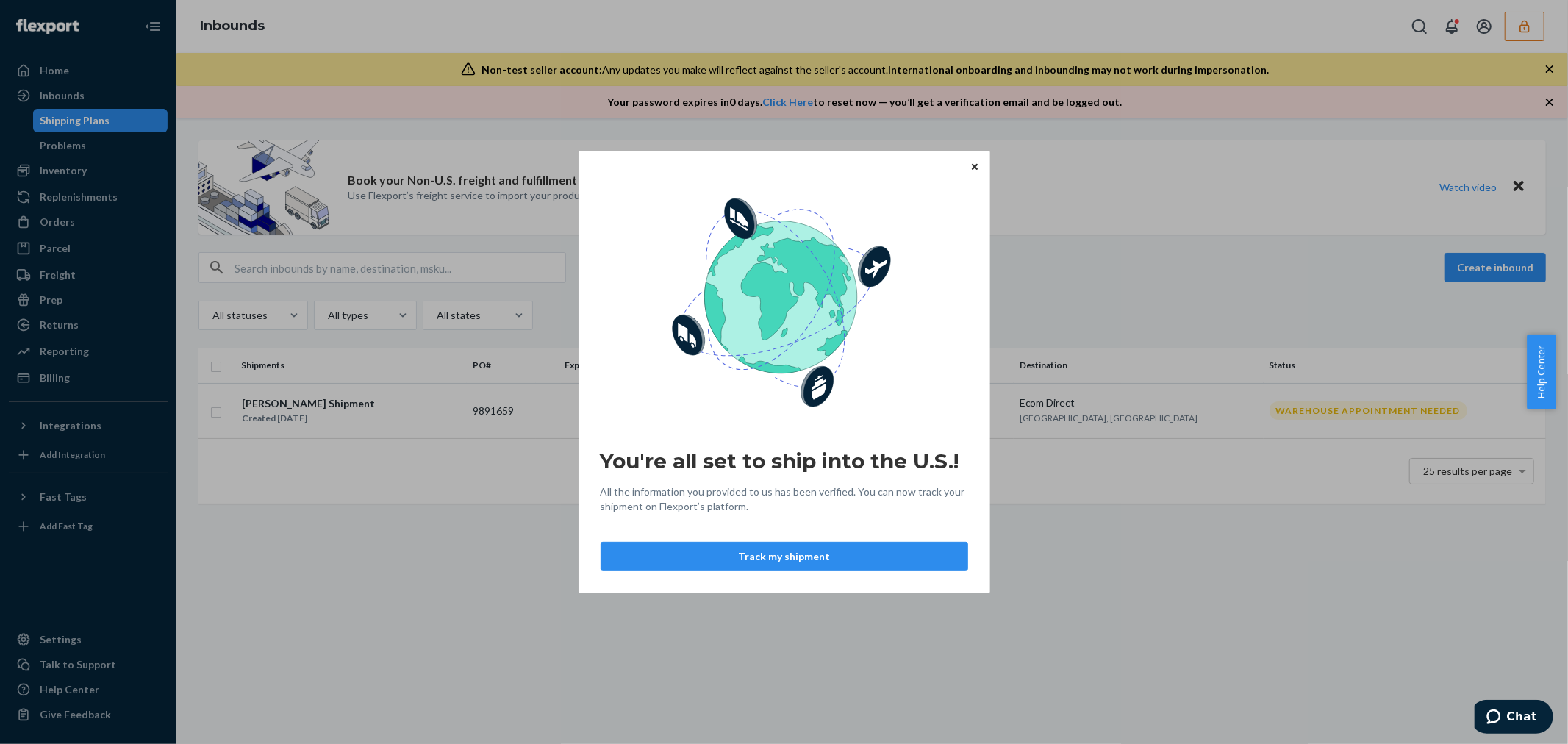
click at [976, 165] on icon "Close" at bounding box center [974, 165] width 6 height 6
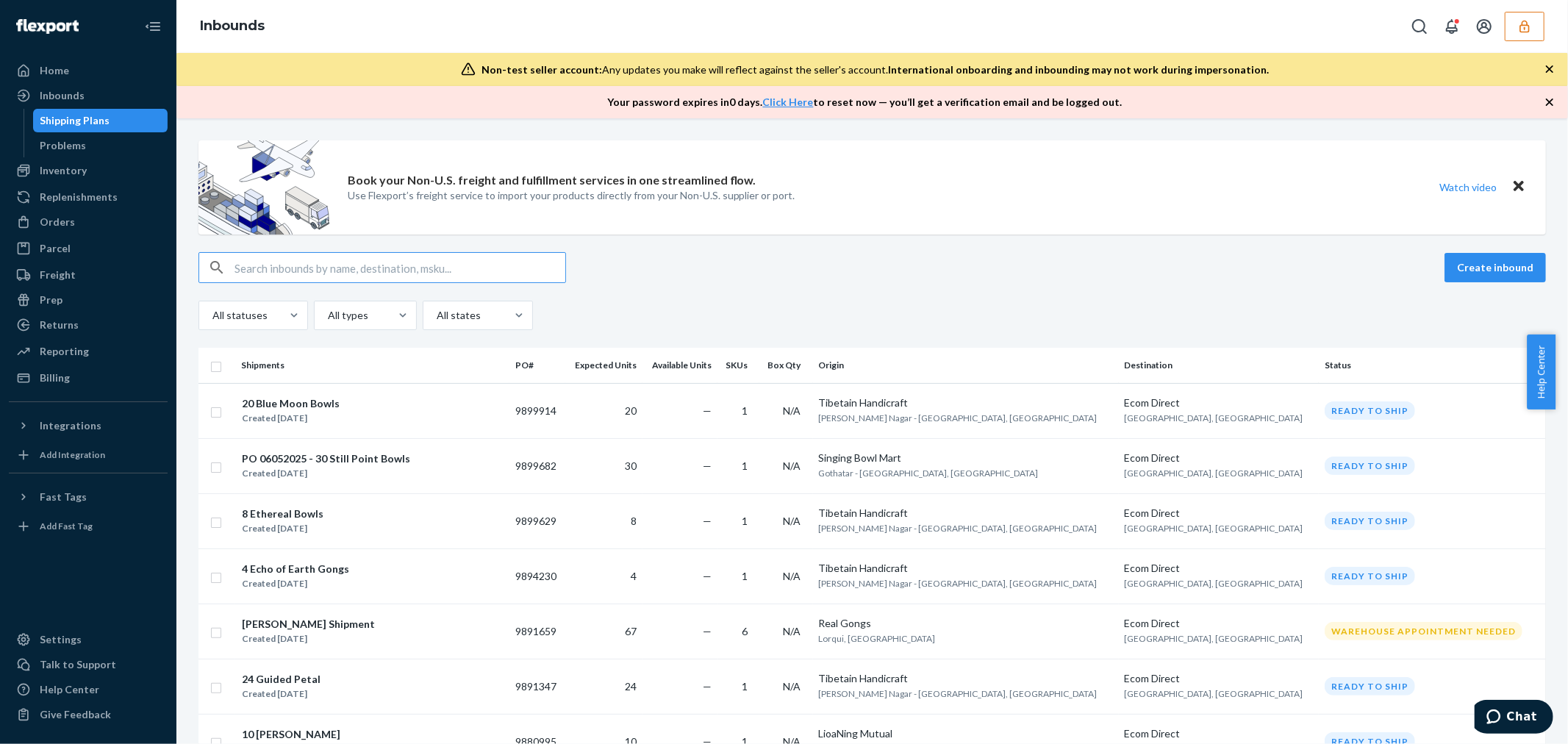
click at [355, 273] on input "text" at bounding box center [400, 267] width 331 height 30
paste input "9891659"
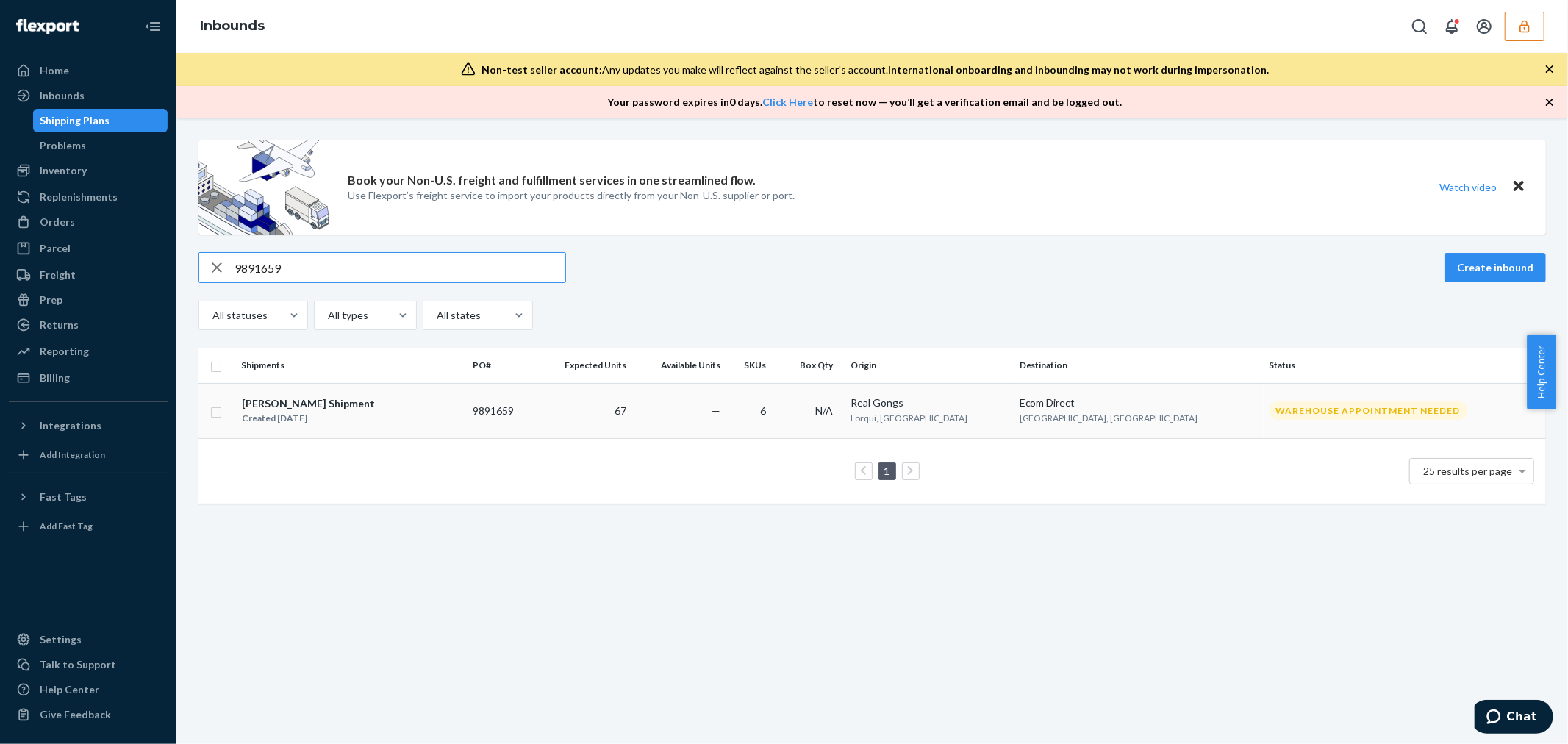
type input "9891659"
click at [968, 395] on td "Real Gongs Lorqui, MURCIA" at bounding box center [928, 410] width 169 height 55
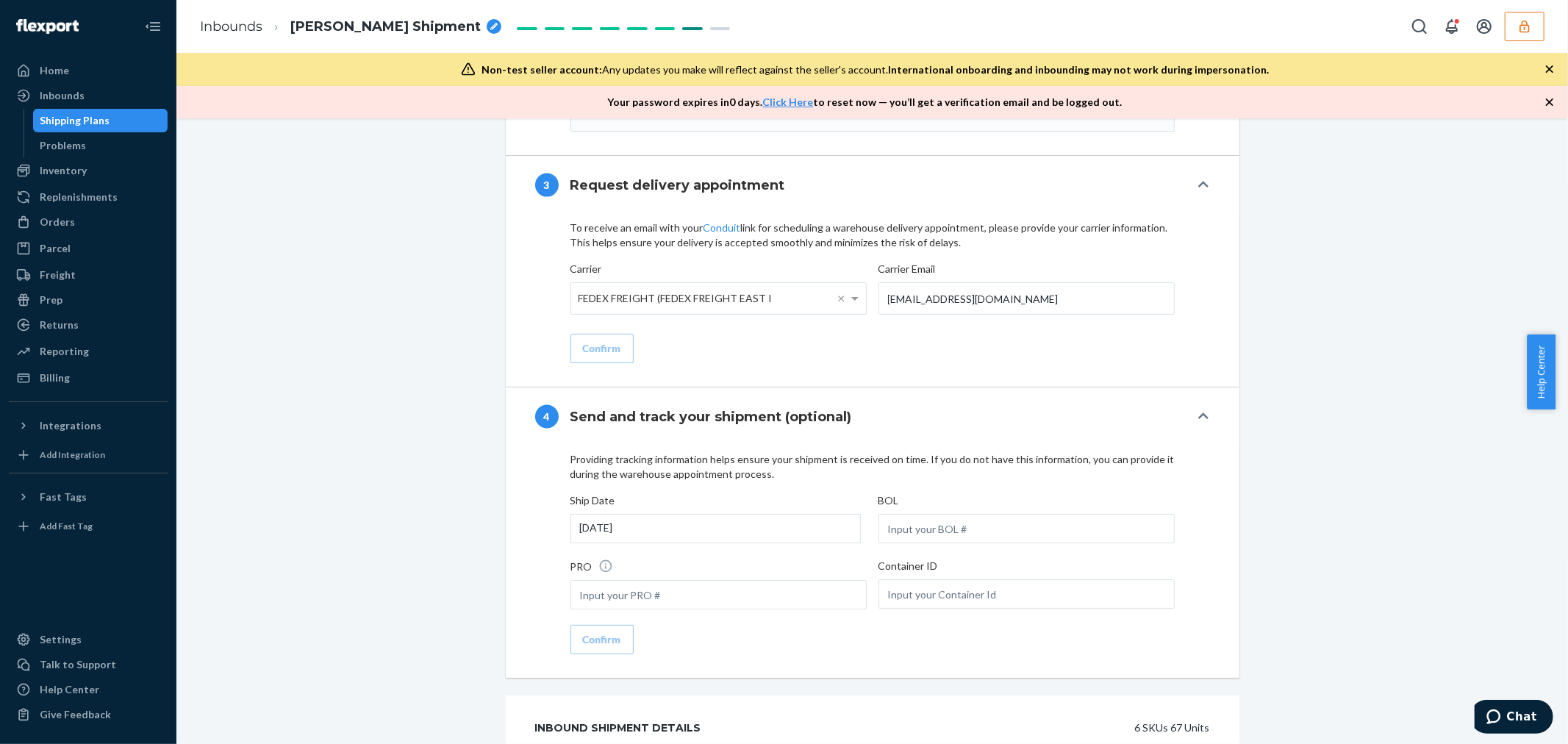
scroll to position [1701, 0]
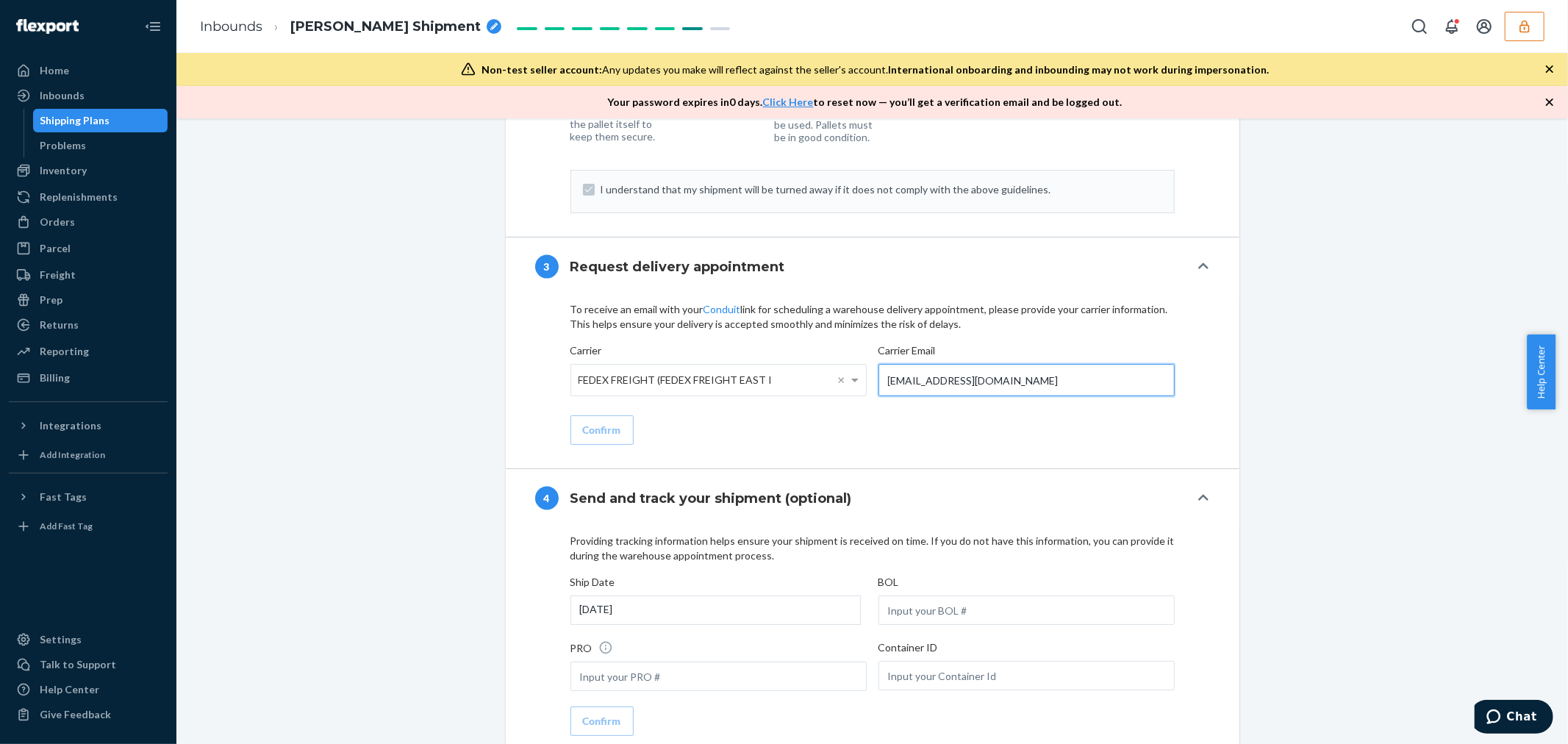
drag, startPoint x: 1022, startPoint y: 389, endPoint x: 845, endPoint y: 360, distance: 179.4
click at [845, 360] on div "Carrier FEDEX FREIGHT (FEDEX FREIGHT EAST I × Carrier Email lauren@theohmstore.…" at bounding box center [872, 373] width 604 height 60
click at [1519, 27] on icon "button" at bounding box center [1524, 26] width 10 height 12
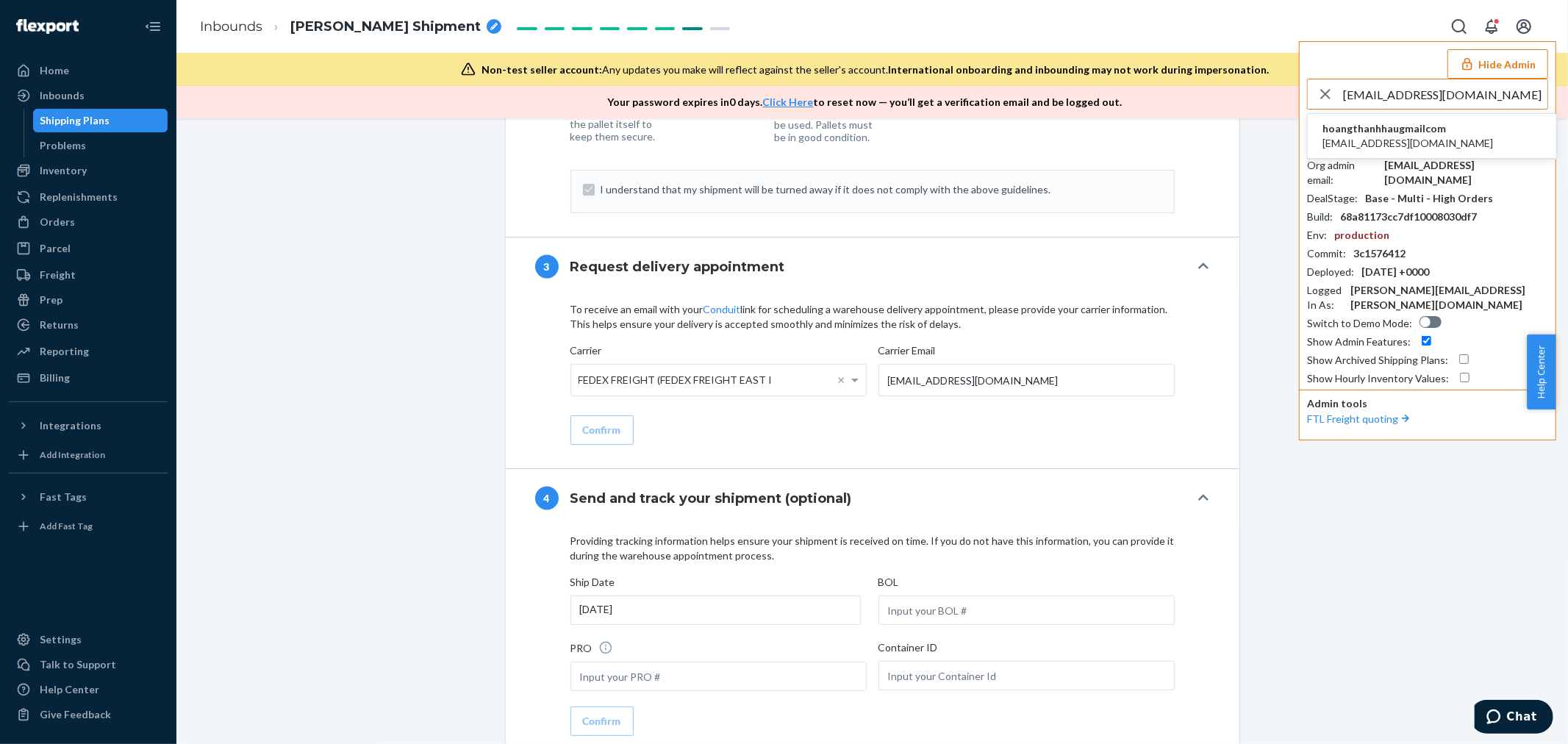
type input "help@dannam.co"
click at [1448, 144] on li "hoangthanhhaugmailcom help@dannam.co" at bounding box center [1431, 136] width 248 height 44
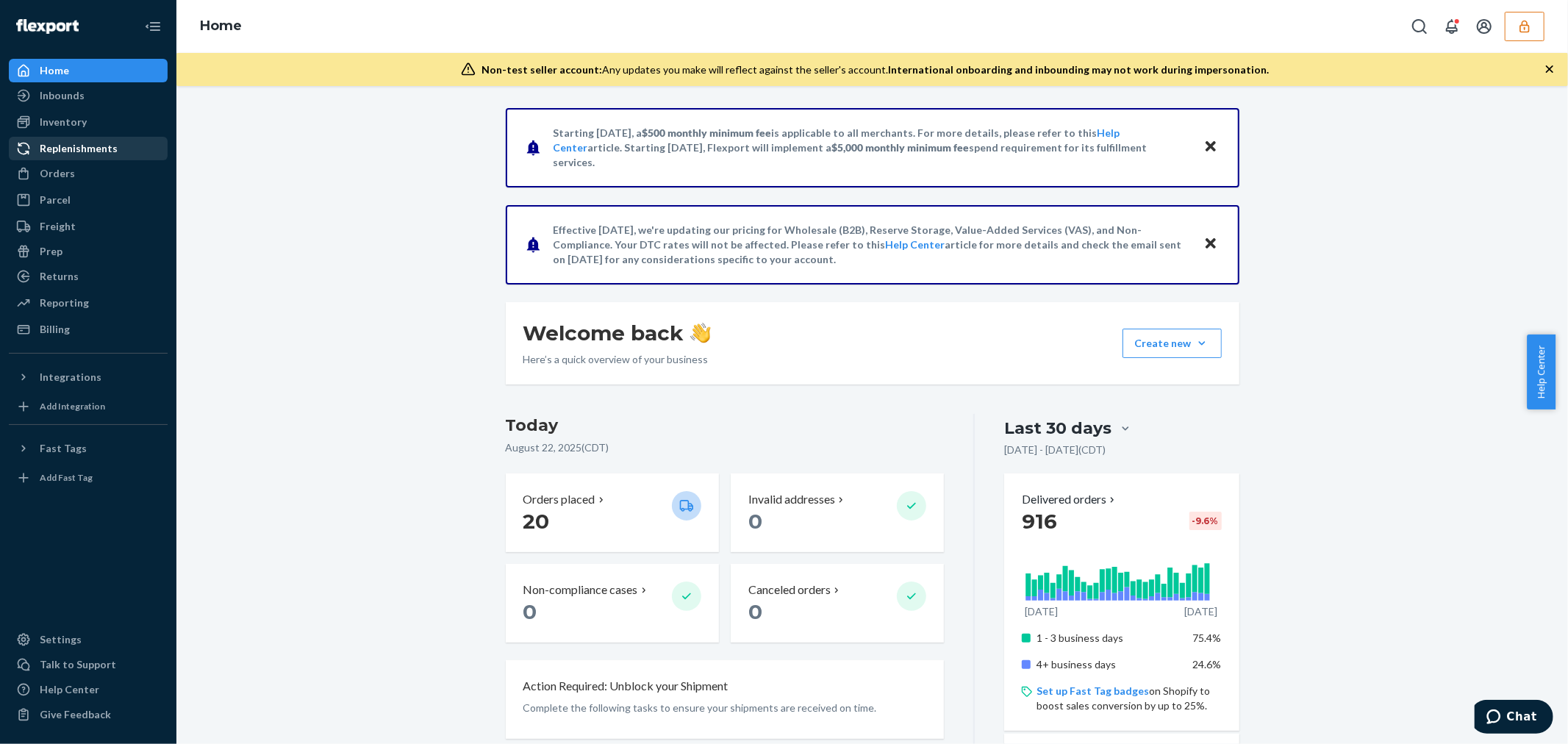
drag, startPoint x: 63, startPoint y: 174, endPoint x: 53, endPoint y: 160, distance: 17.2
click at [63, 174] on div "Orders" at bounding box center [57, 174] width 35 height 15
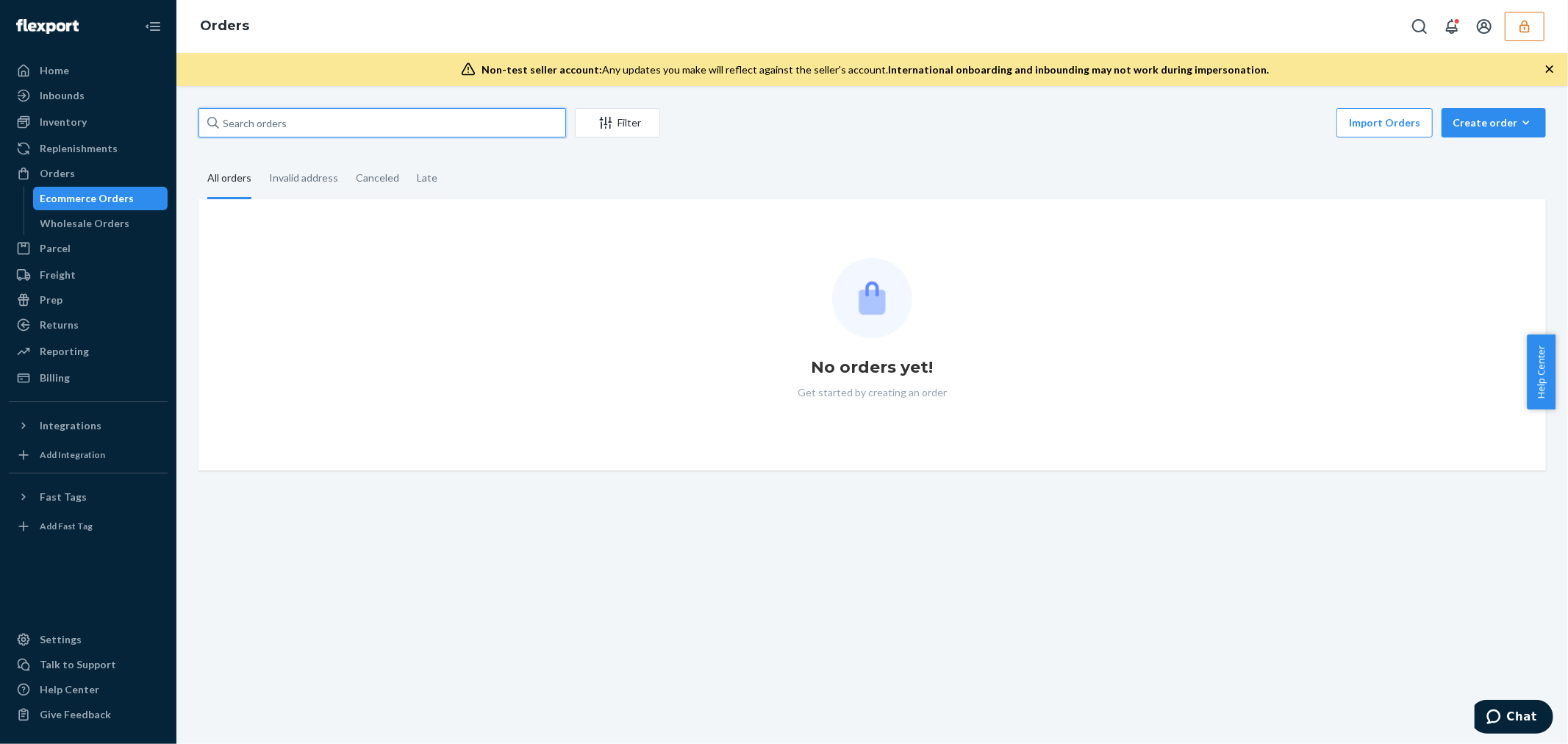
click at [341, 121] on input "text" at bounding box center [382, 123] width 368 height 30
paste input "133628749"
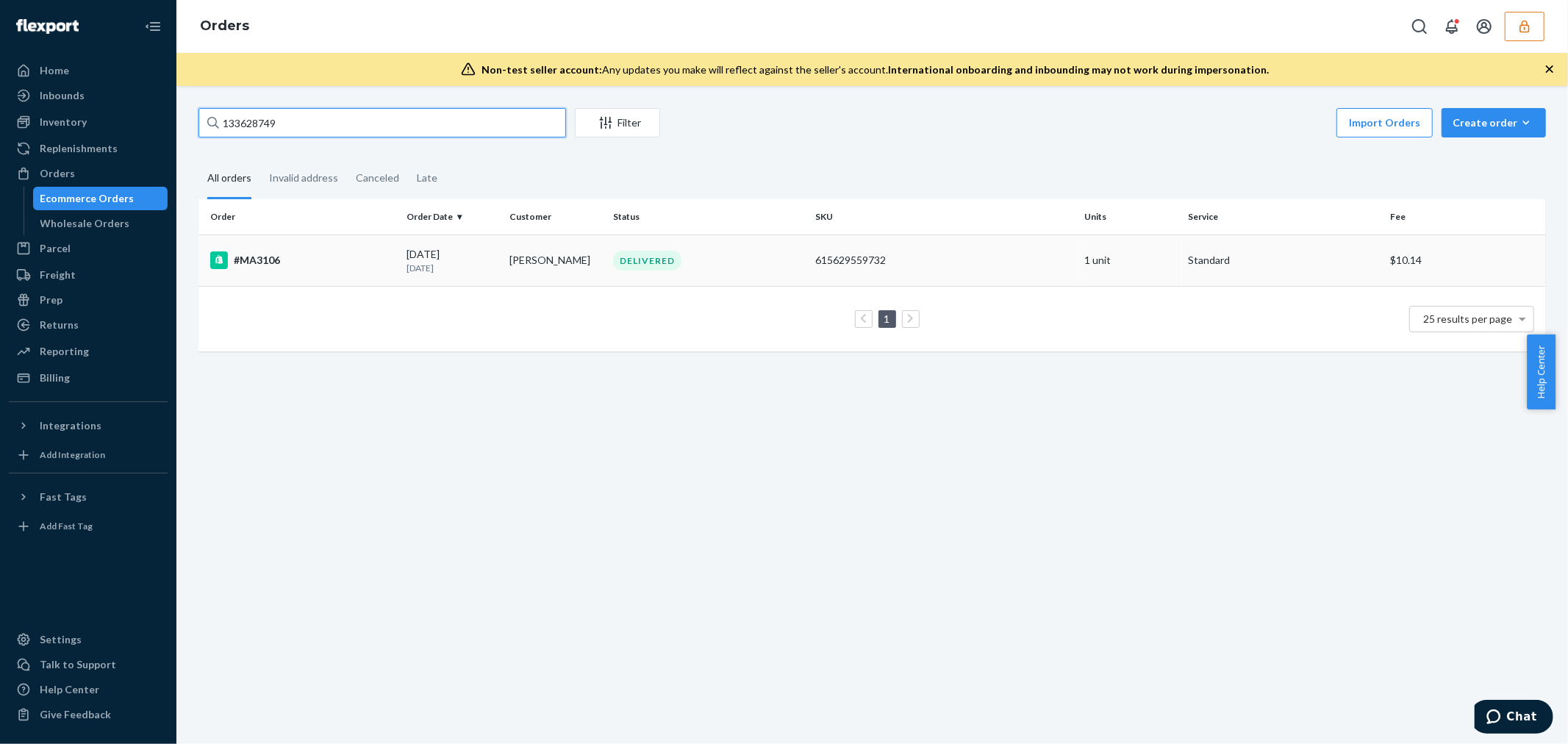
type input "133628749"
click at [417, 268] on p "20 days ago" at bounding box center [452, 267] width 92 height 12
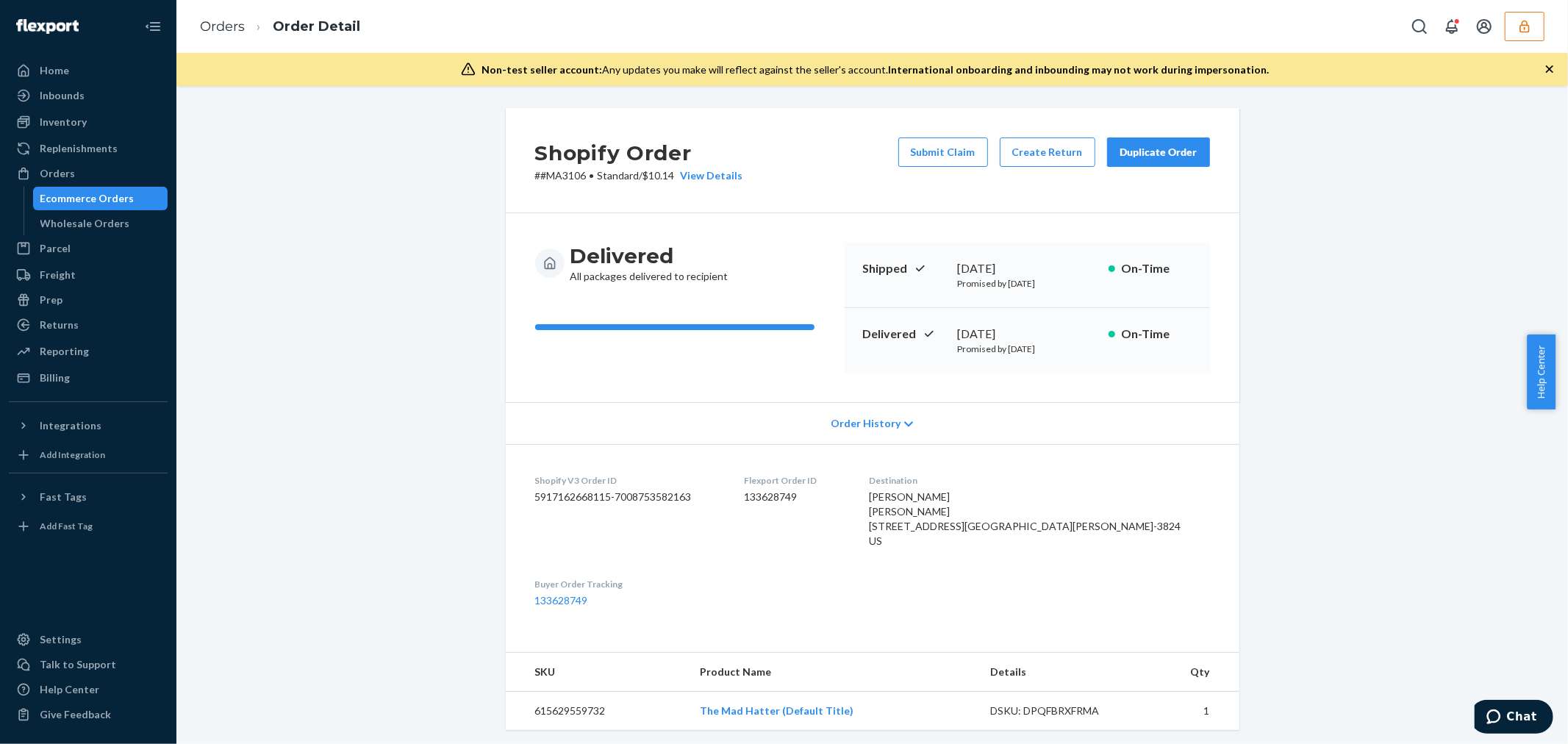
click at [800, 427] on div "Order History" at bounding box center [873, 423] width 734 height 42
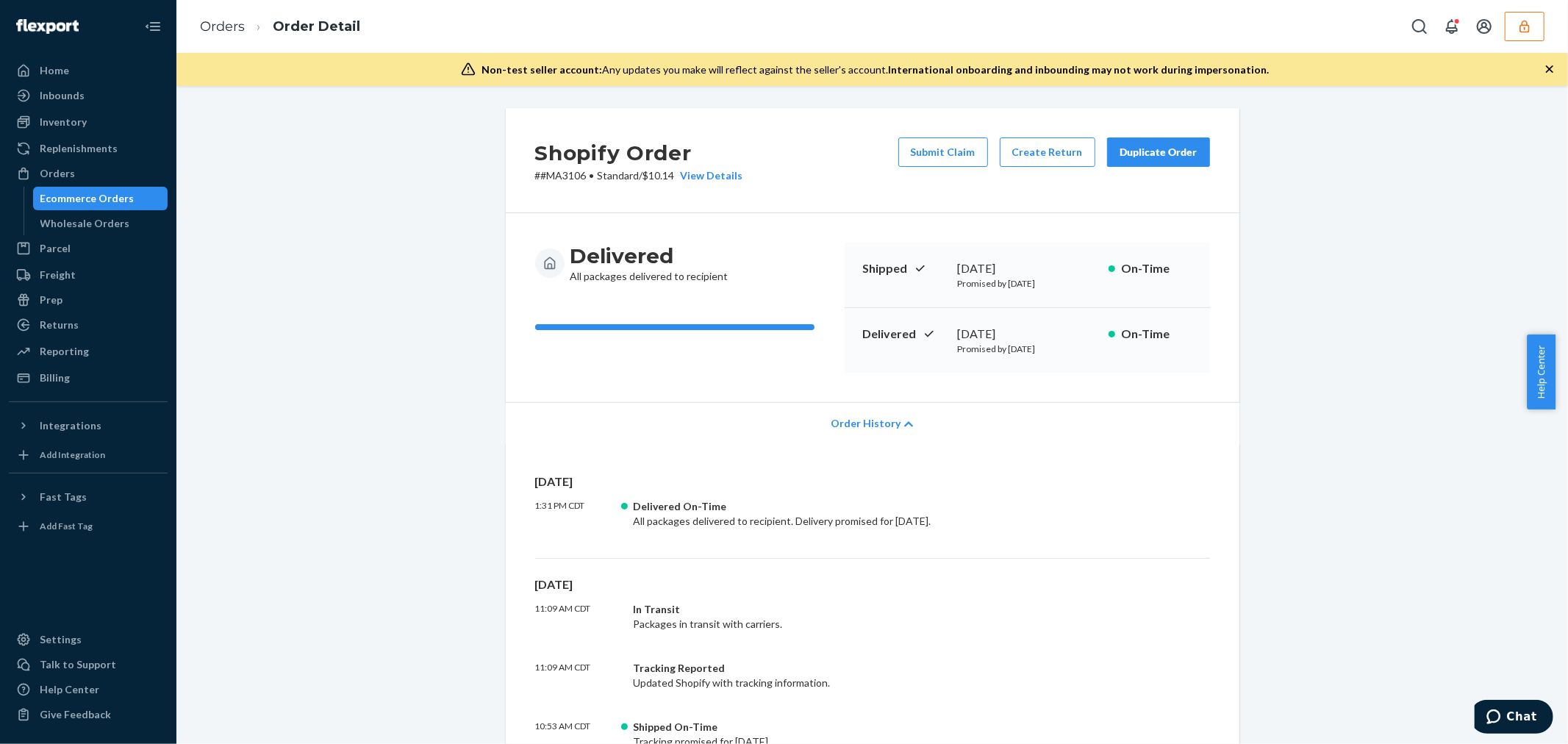
scroll to position [163, 0]
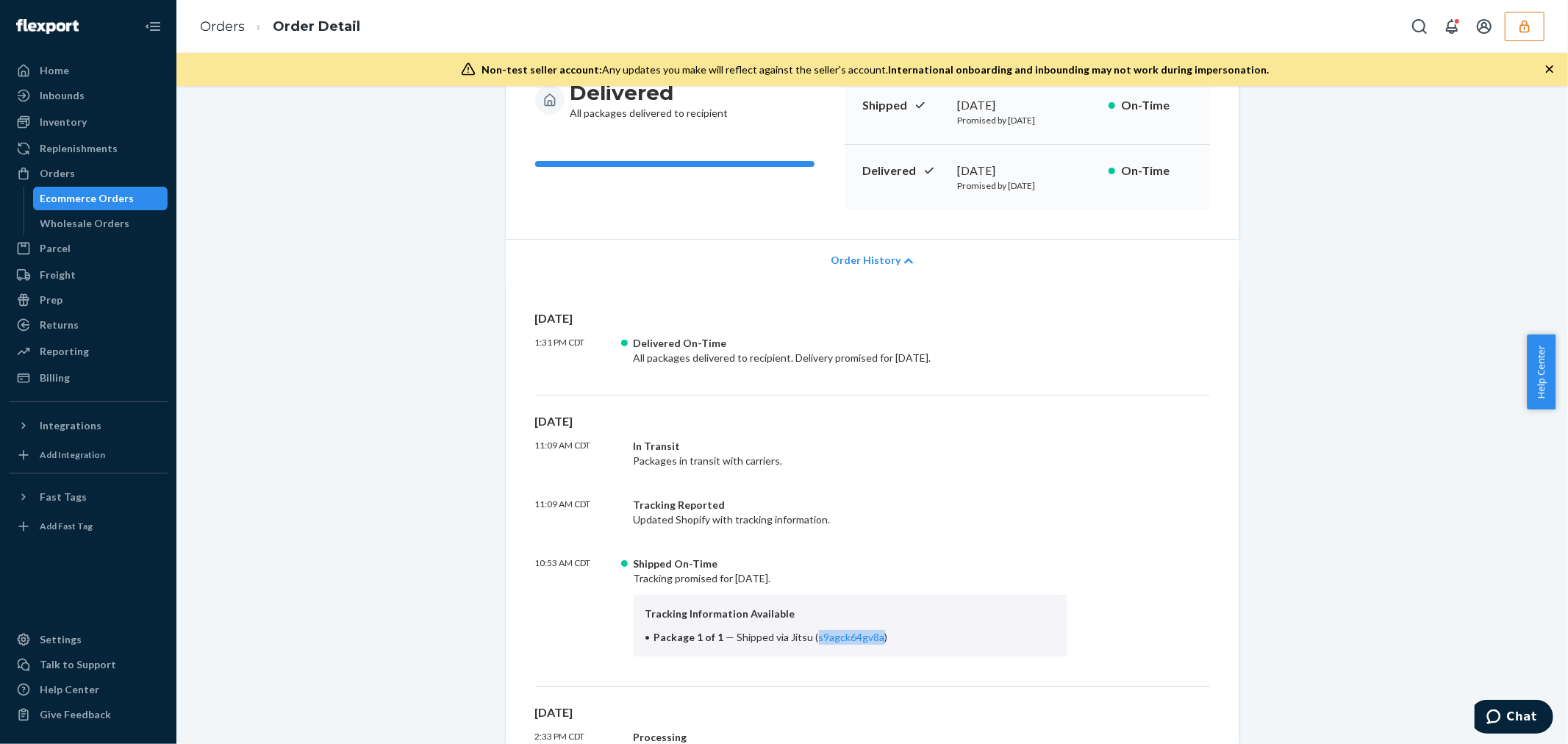
drag, startPoint x: 805, startPoint y: 644, endPoint x: 870, endPoint y: 644, distance: 65.0
click at [870, 644] on div "Tracking Information Available Package 1 of 1 — Shipped via Jitsu ( s9agck64gv8…" at bounding box center [851, 625] width 434 height 62
copy link "s9agck64gv8a"
click at [1515, 33] on button "button" at bounding box center [1524, 26] width 39 height 30
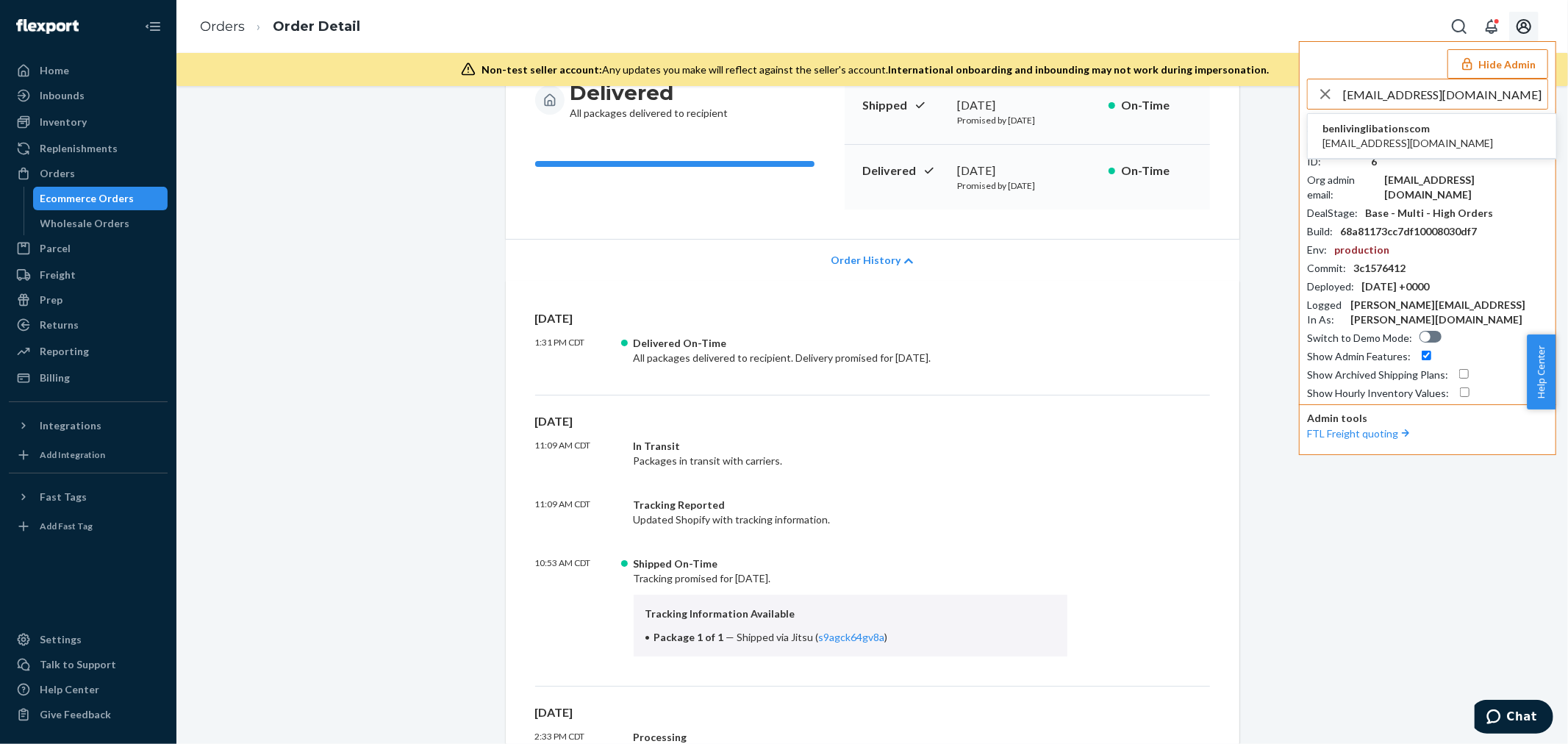
type input "kam@livinglibations.com"
click at [1430, 133] on span "benlivinglibationscom" at bounding box center [1407, 128] width 170 height 15
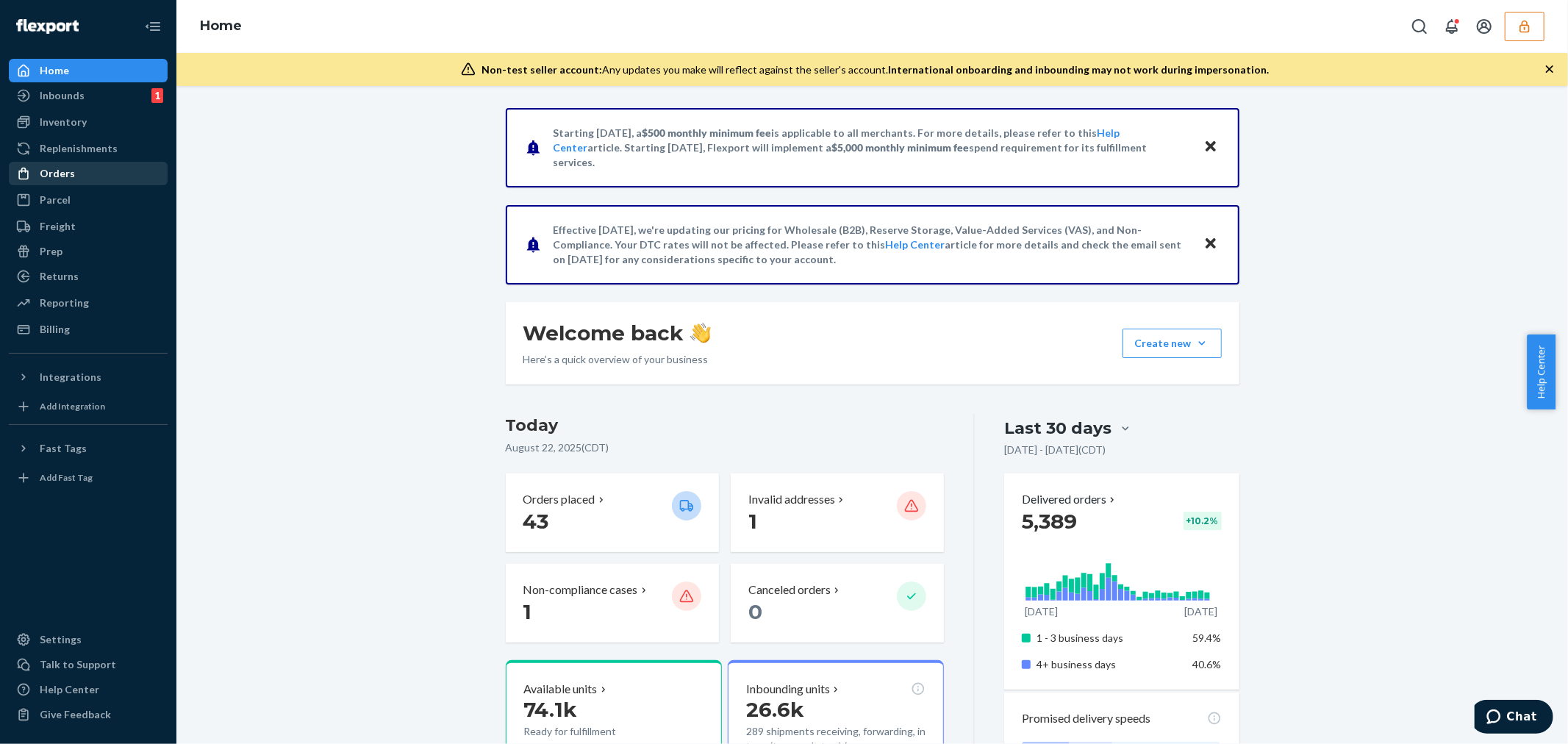
click at [65, 170] on div "Orders" at bounding box center [57, 174] width 35 height 15
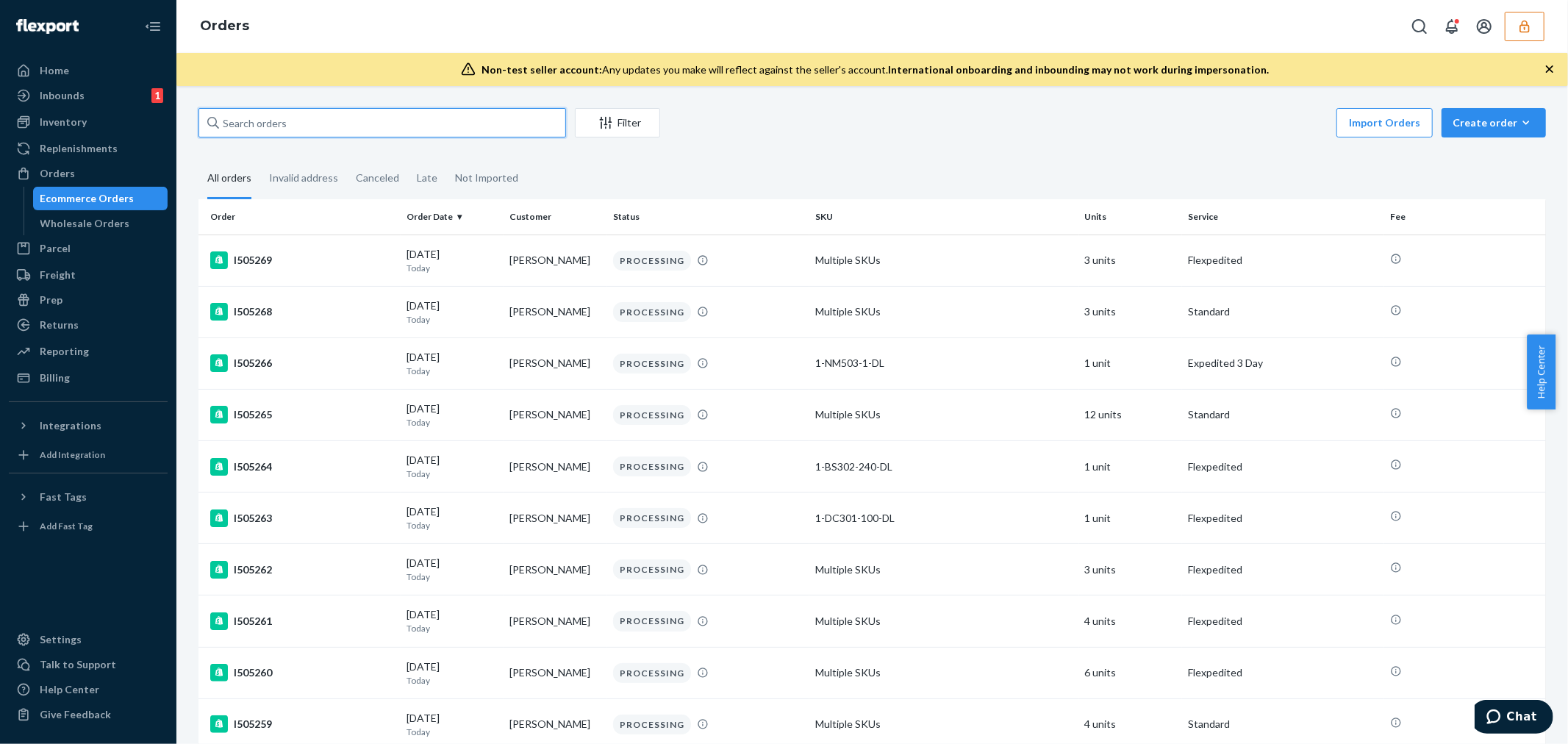
click at [258, 123] on input "text" at bounding box center [382, 123] width 368 height 30
paste input "WU6715"
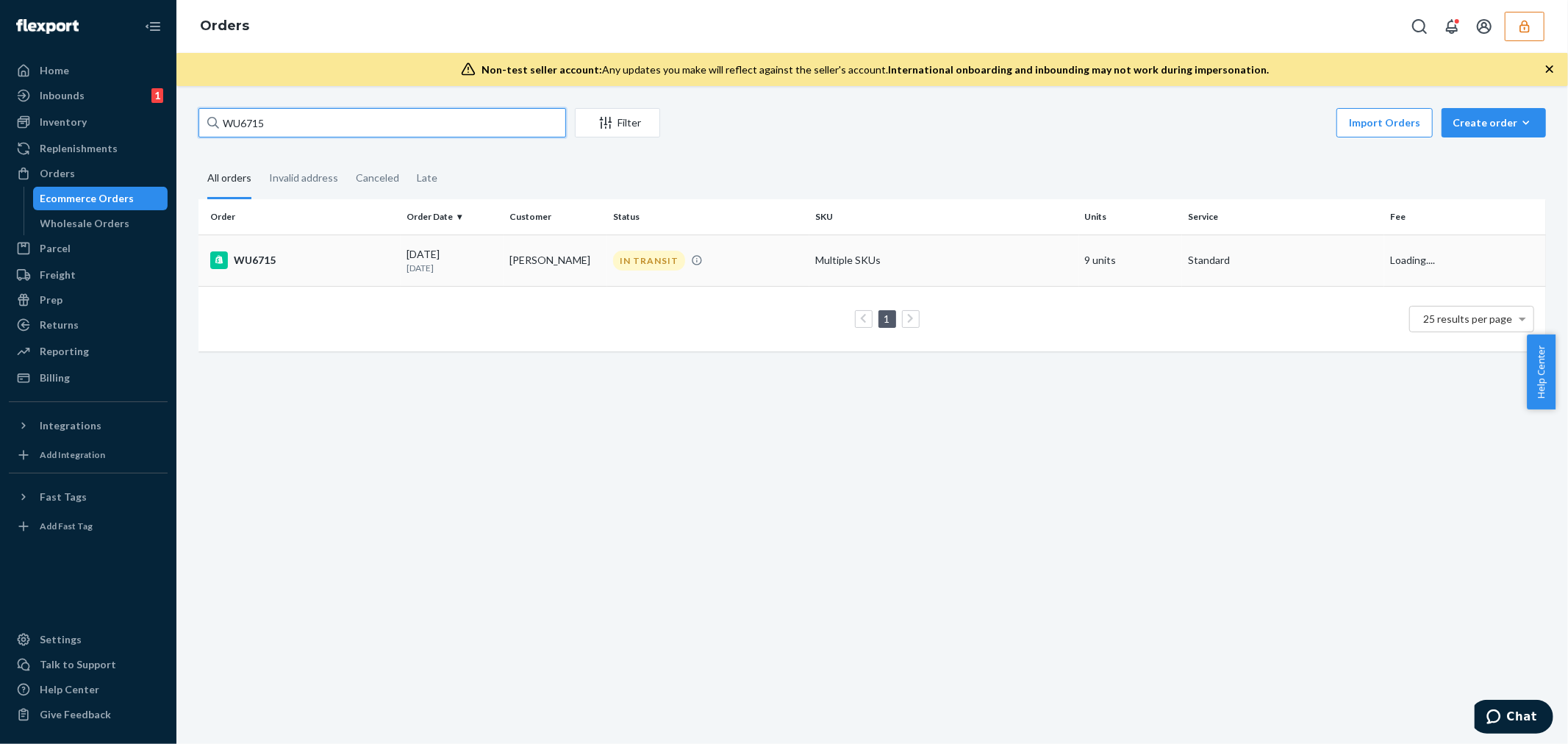
type input "WU6715"
click at [368, 261] on div "WU6715" at bounding box center [302, 260] width 184 height 17
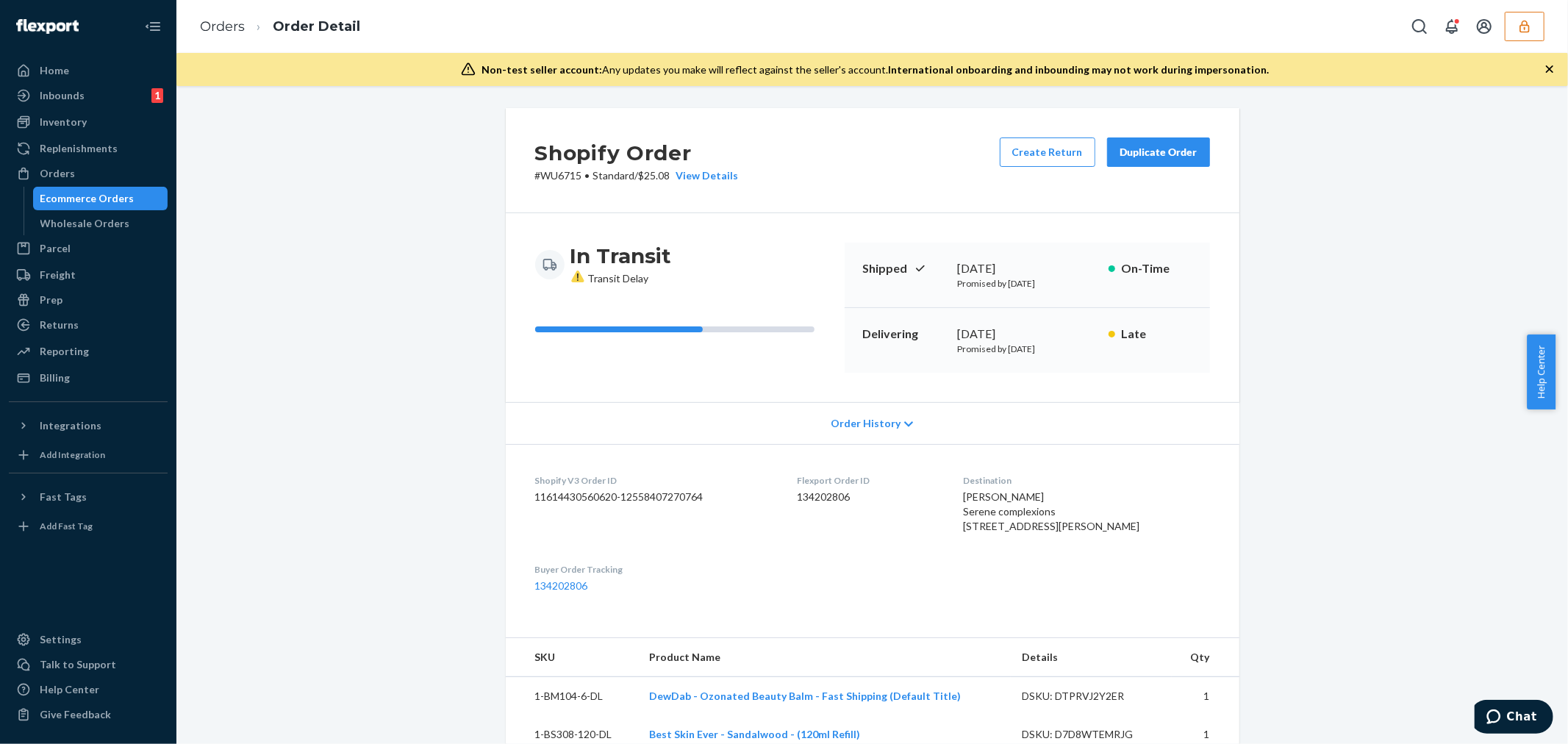
click at [862, 422] on span "Order History" at bounding box center [865, 424] width 70 height 15
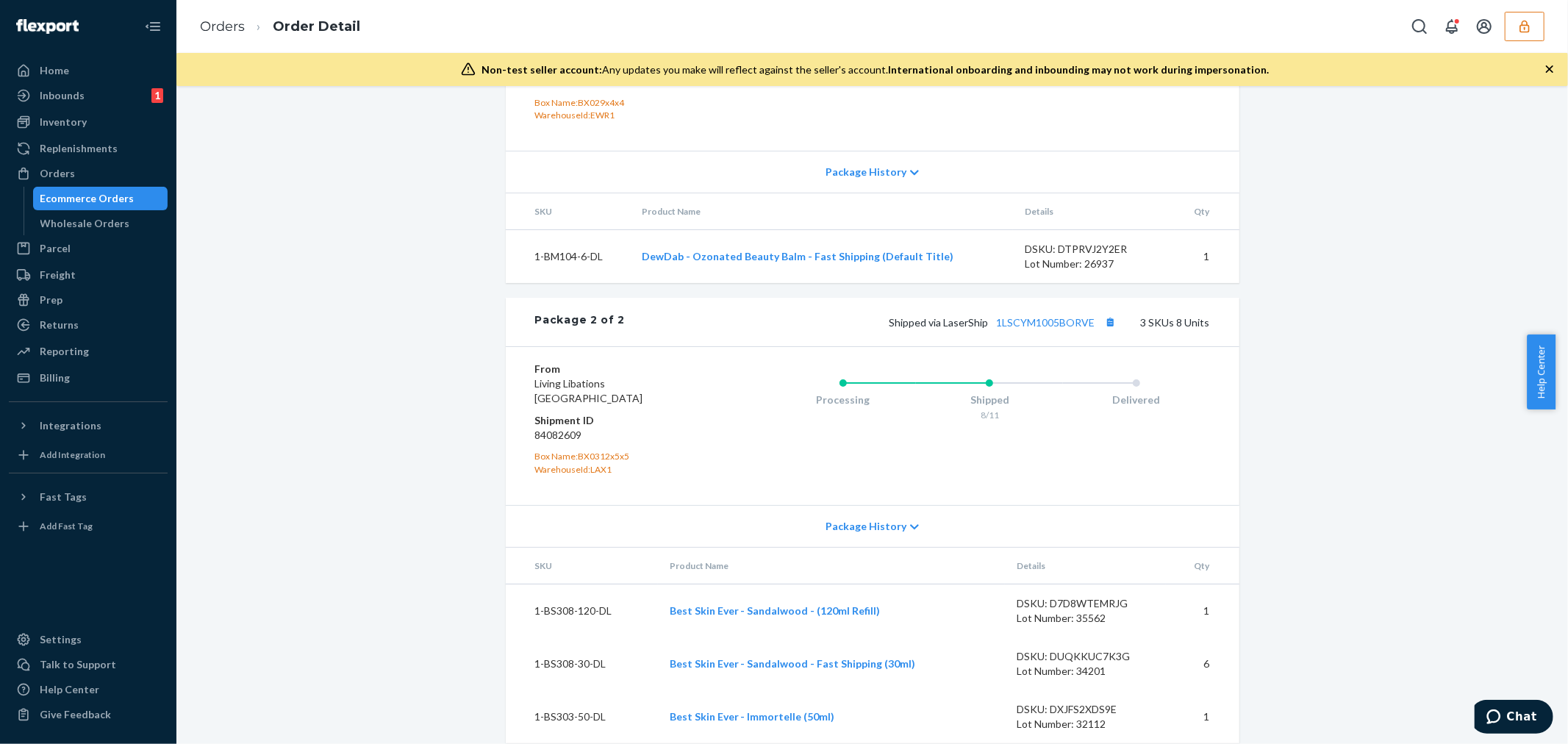
scroll to position [1517, 0]
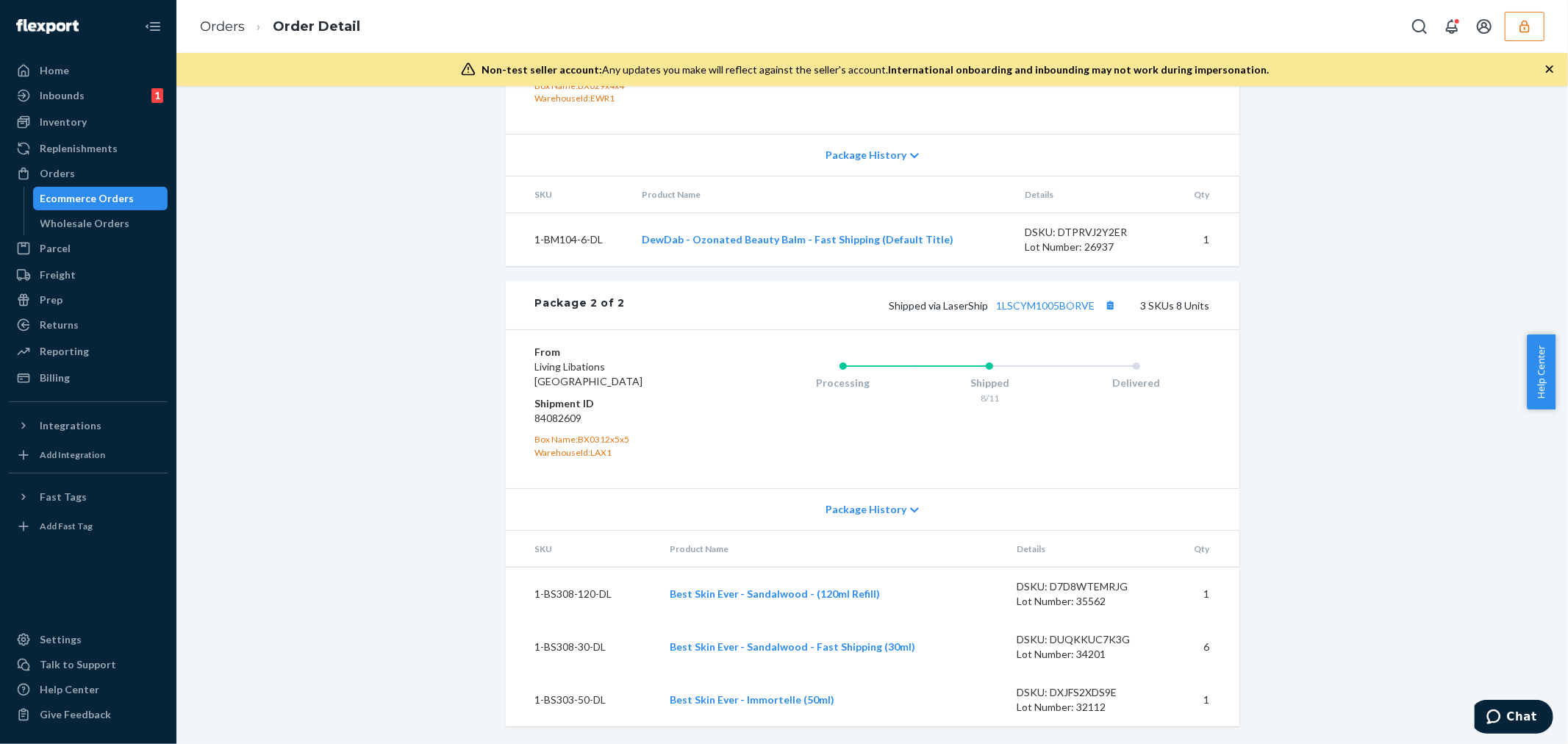
click at [542, 417] on dd "84082609" at bounding box center [623, 418] width 176 height 15
copy dd "84082609"
click at [548, 419] on dd "84082609" at bounding box center [623, 418] width 176 height 15
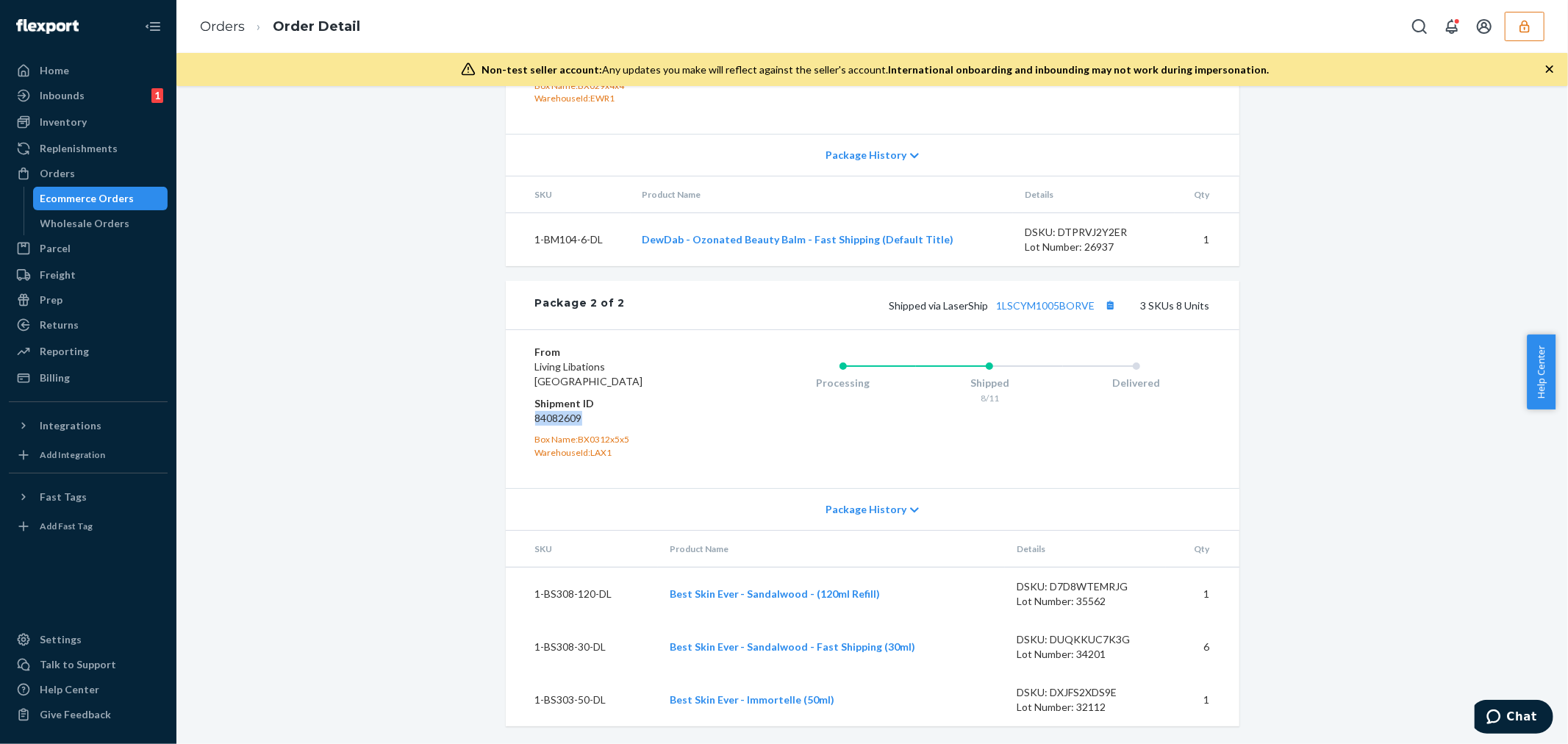
click at [555, 410] on dt "Shipment ID" at bounding box center [623, 404] width 176 height 15
click at [548, 424] on dd "84082609" at bounding box center [623, 418] width 176 height 15
click at [550, 421] on dd "84082609" at bounding box center [623, 418] width 176 height 15
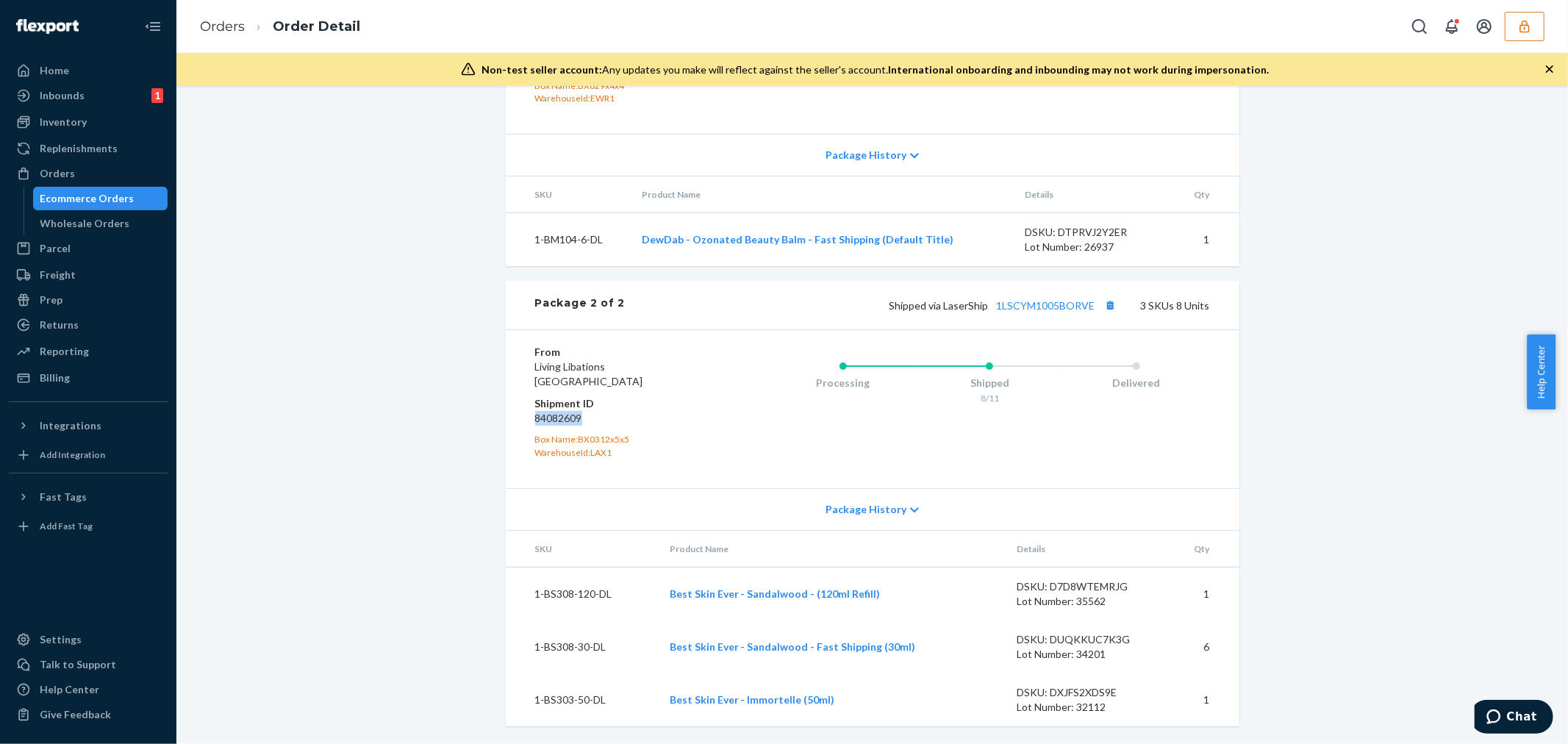
copy dd "84082609"
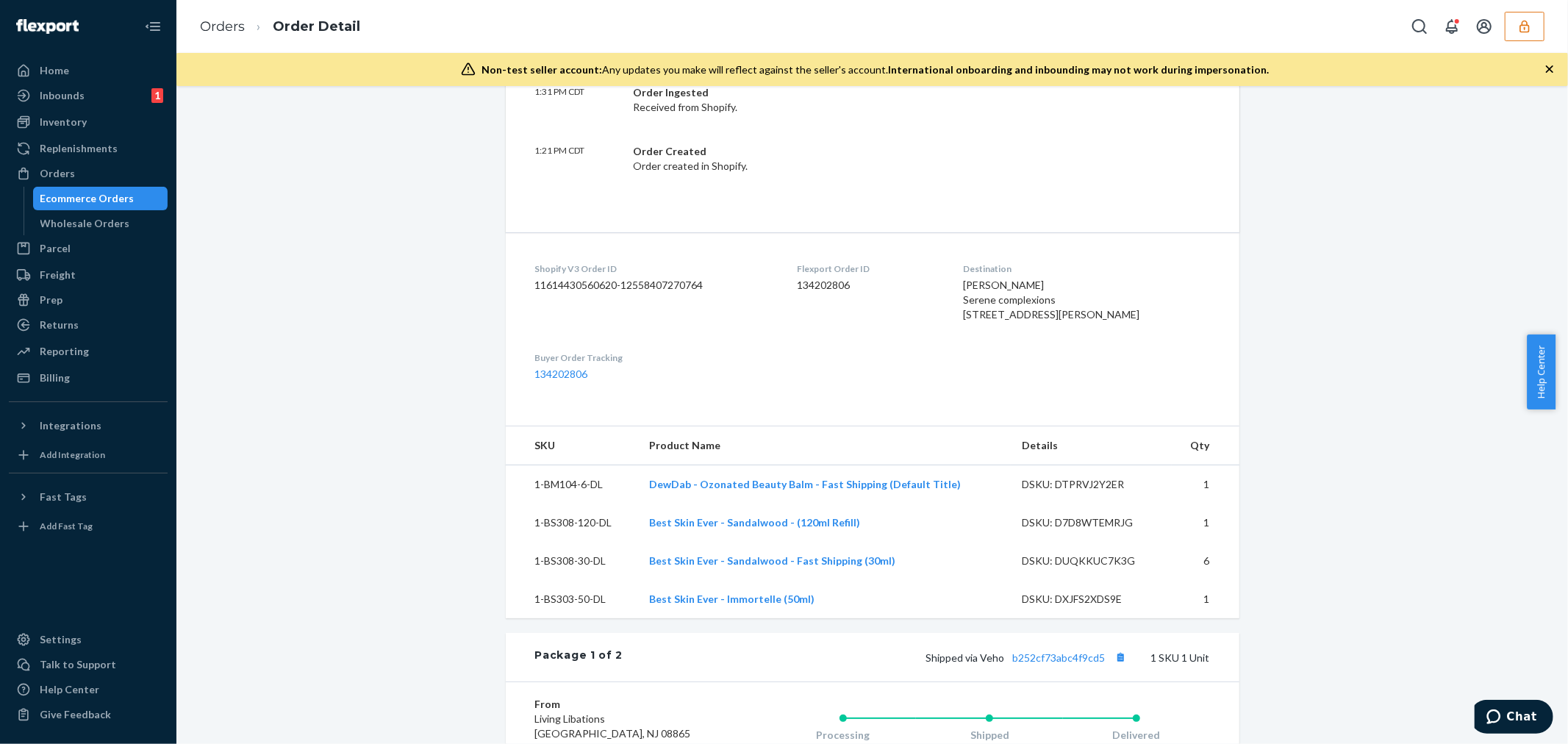
scroll to position [618, 0]
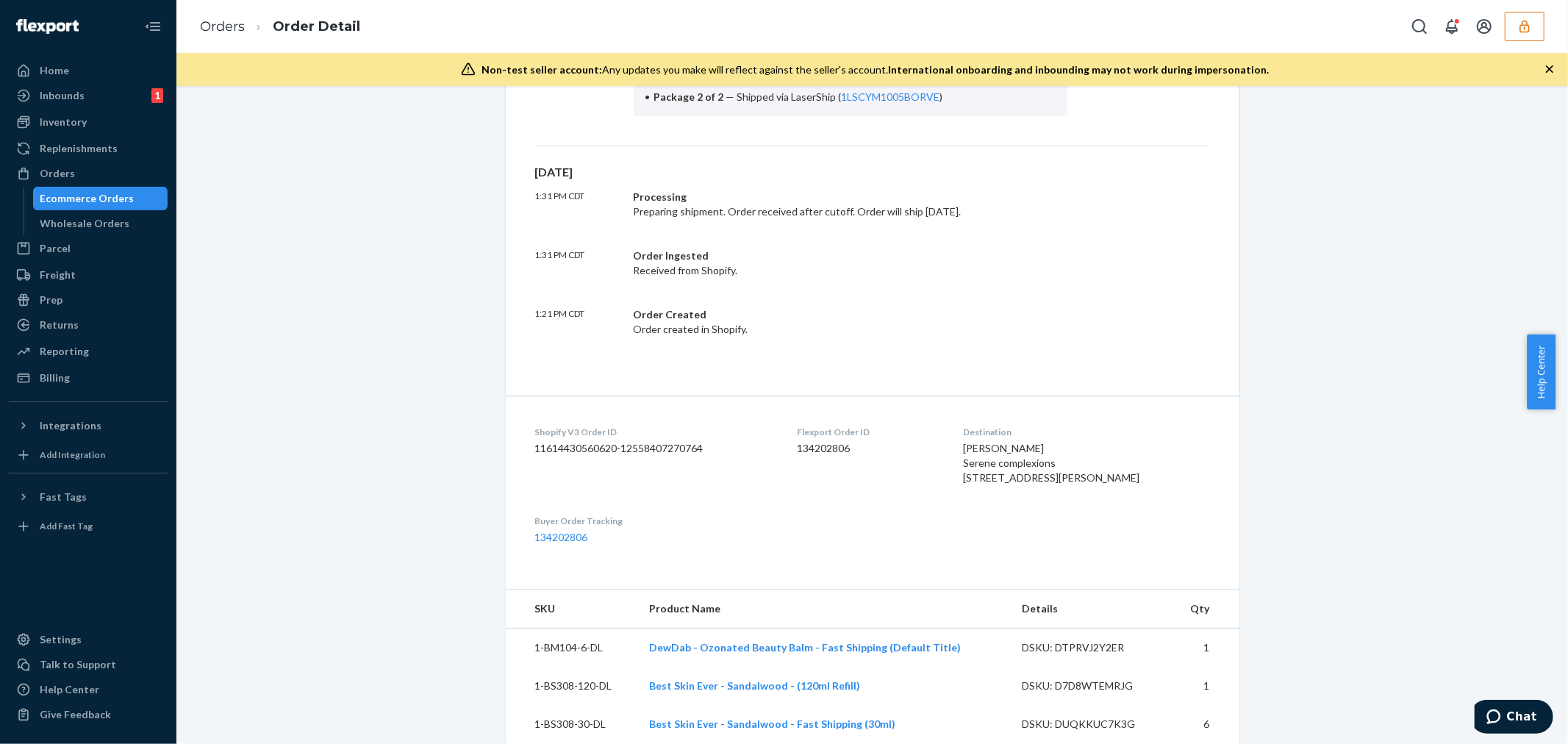
click at [842, 447] on dd "134202806" at bounding box center [867, 449] width 142 height 15
click at [837, 444] on dd "134202806" at bounding box center [867, 449] width 142 height 15
copy dd "134202806"
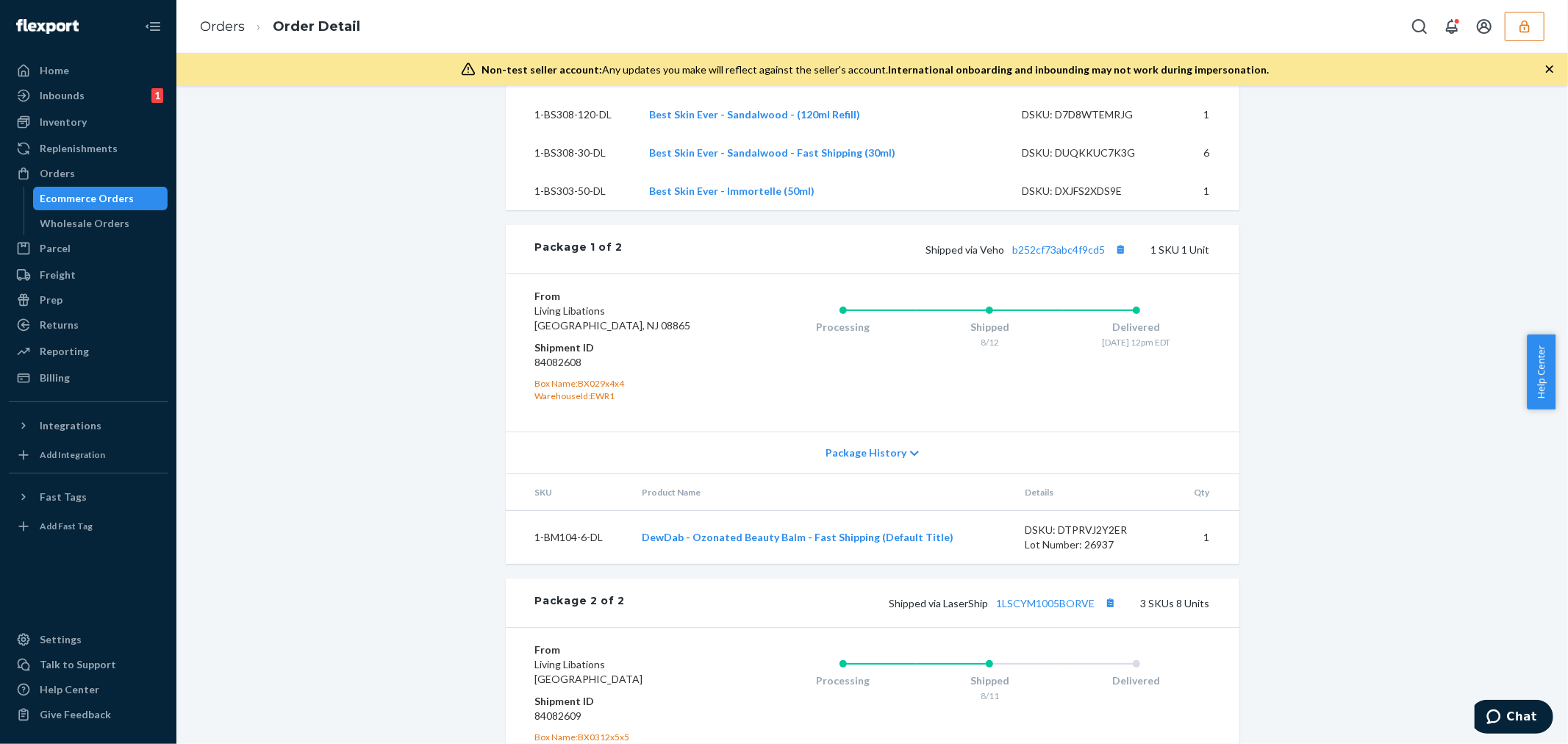
scroll to position [1517, 0]
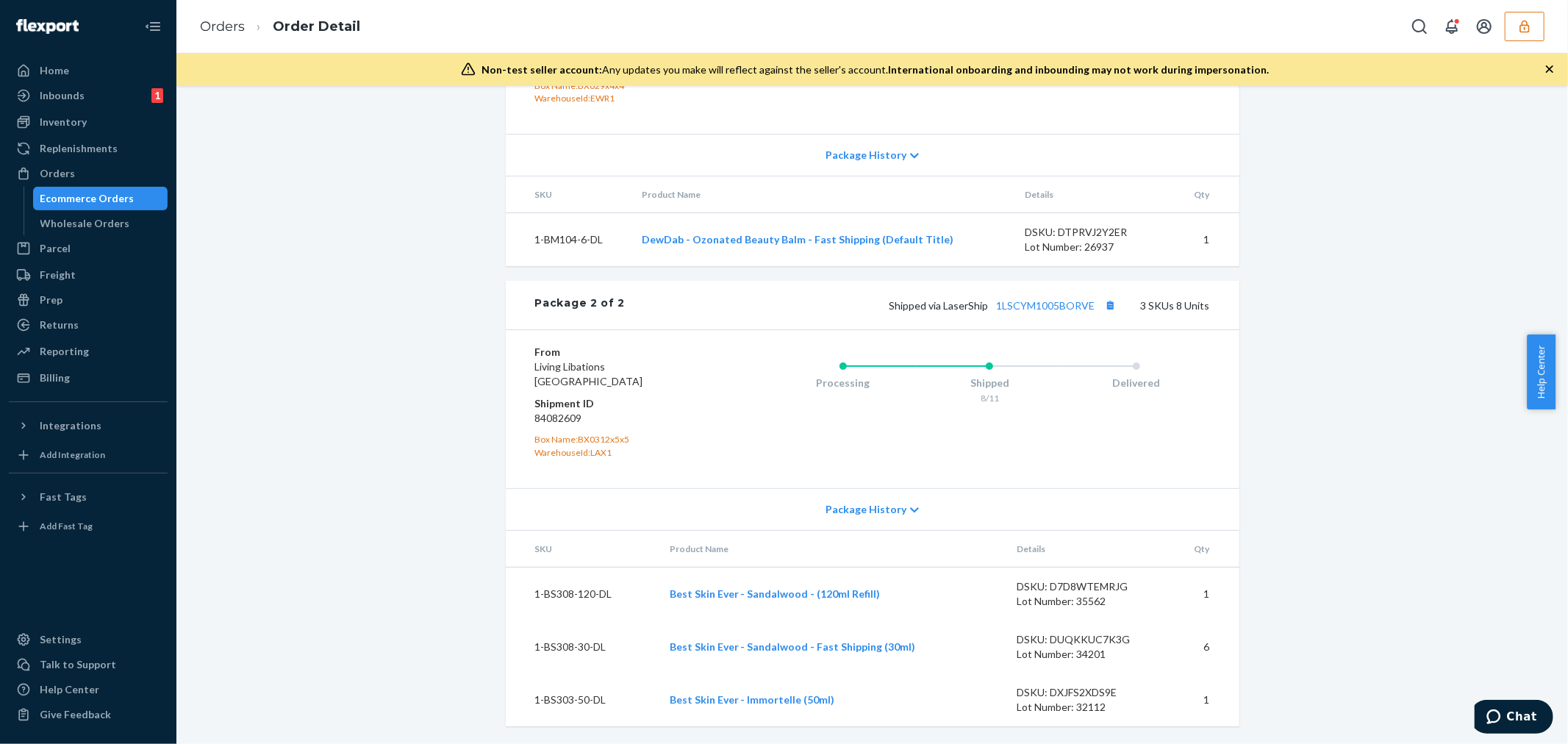
click at [559, 427] on dl "From Living Libations San Bernardino, CA 92408 Shipment ID 84082609 Box Name: B…" at bounding box center [623, 402] width 176 height 114
click at [559, 421] on dd "84082609" at bounding box center [623, 418] width 176 height 15
click at [557, 421] on dd "84082609" at bounding box center [623, 418] width 176 height 15
copy dd "84082609"
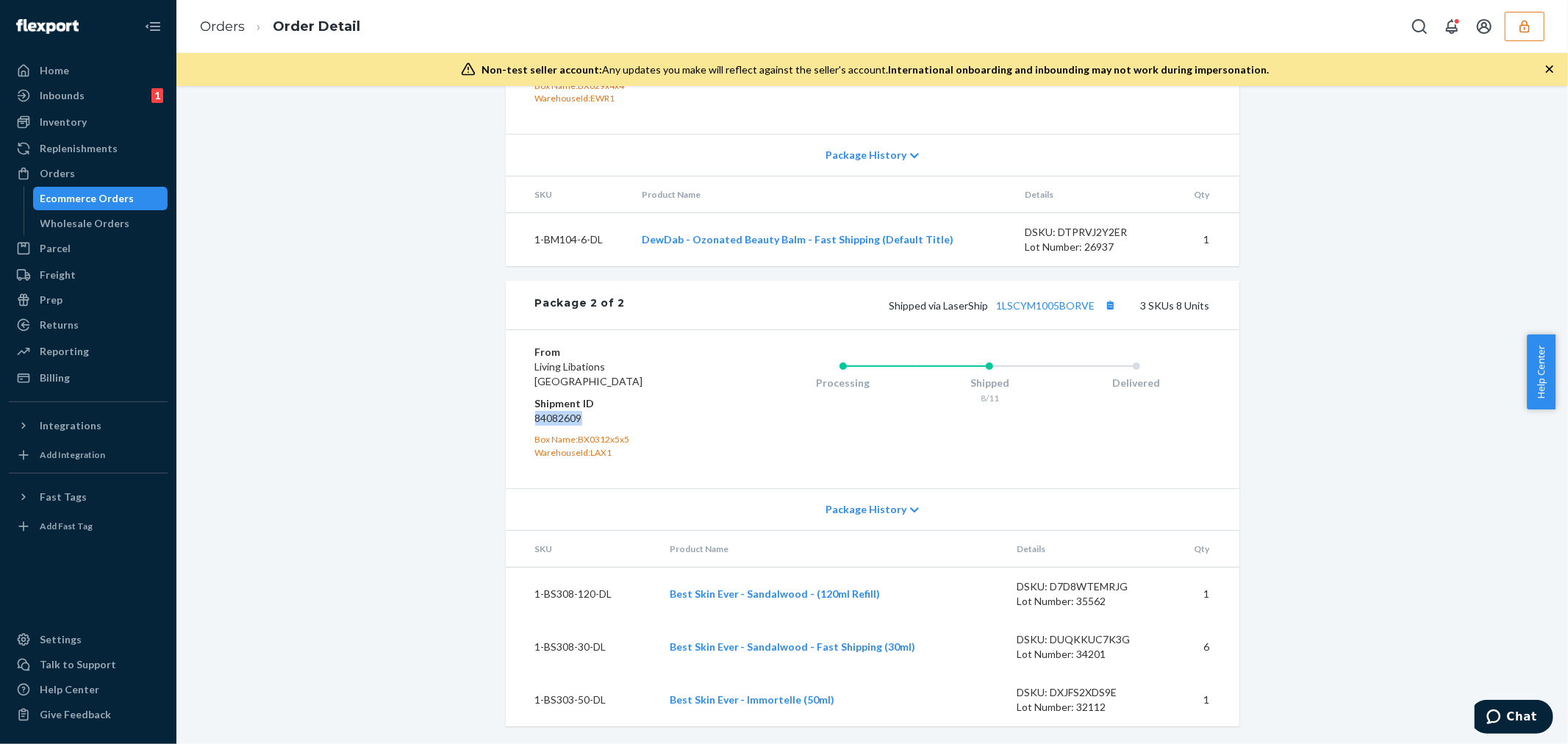
click at [1524, 27] on icon "button" at bounding box center [1524, 26] width 10 height 12
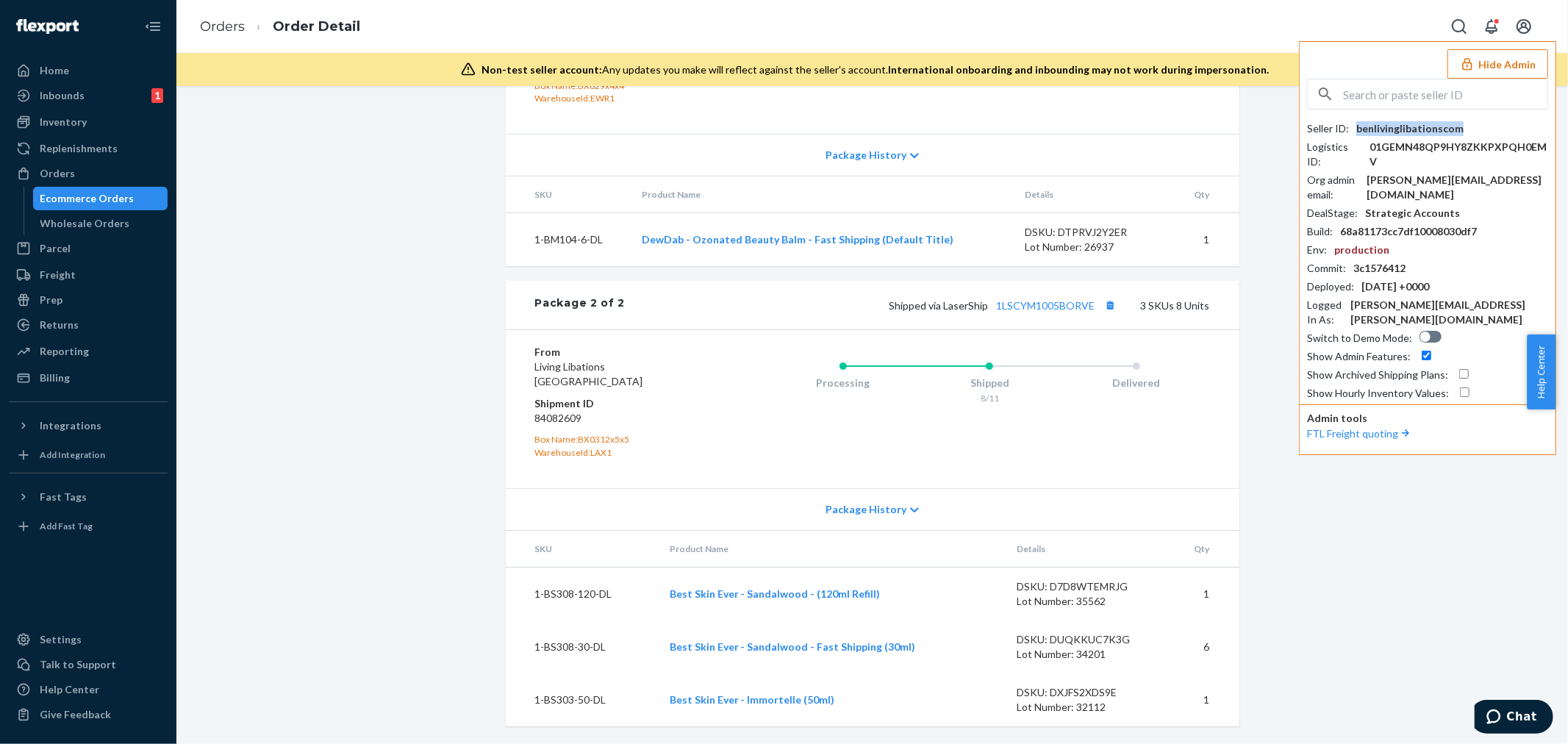
click at [1391, 134] on div "benlivinglibationscom" at bounding box center [1409, 128] width 107 height 15
click at [1415, 100] on input "text" at bounding box center [1445, 94] width 204 height 30
paste input "jerson.hufanda08@gmail.com"
type input "jerson.hufanda08@gmail.com"
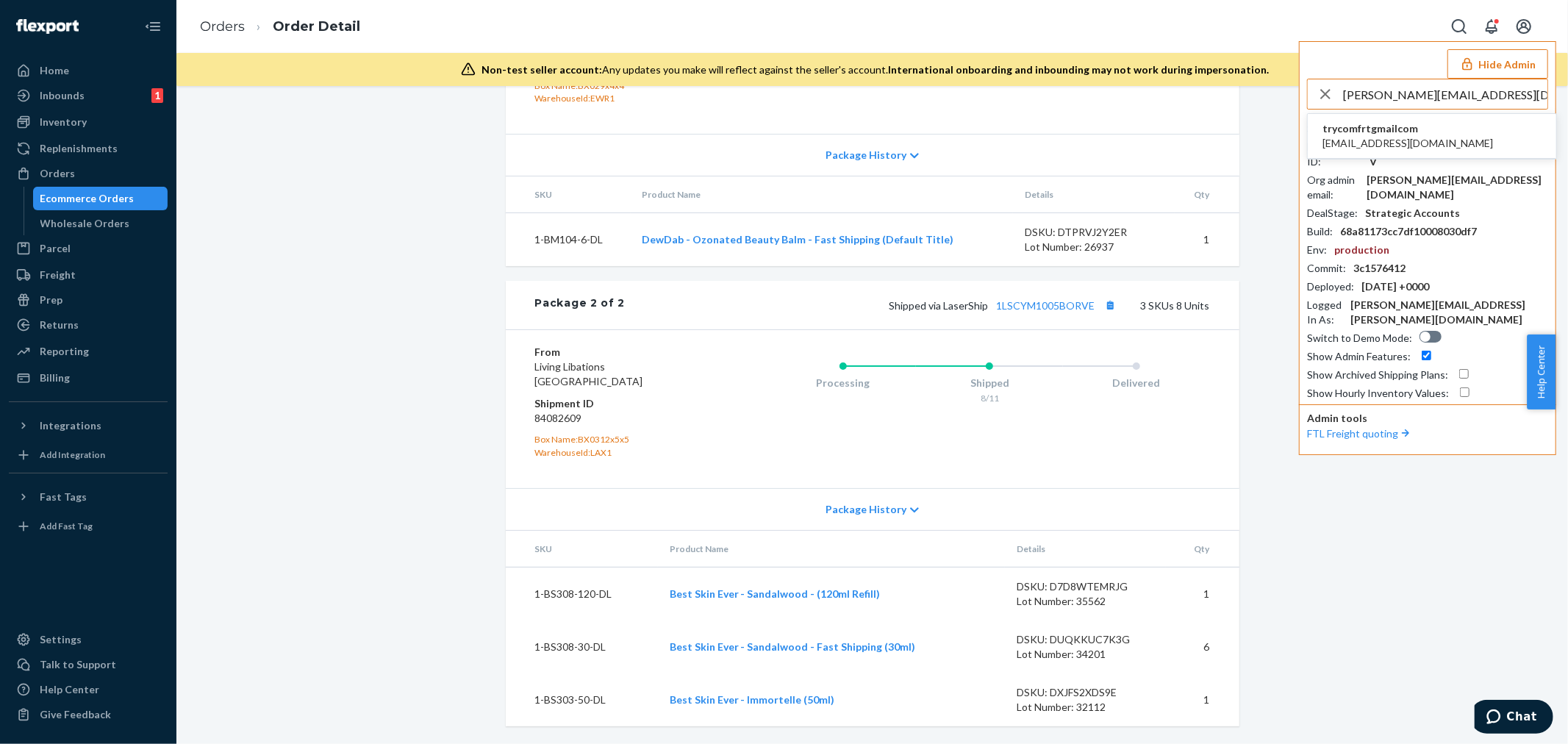
click at [1405, 140] on span "jersonhufanda08@gmail.com" at bounding box center [1407, 143] width 170 height 15
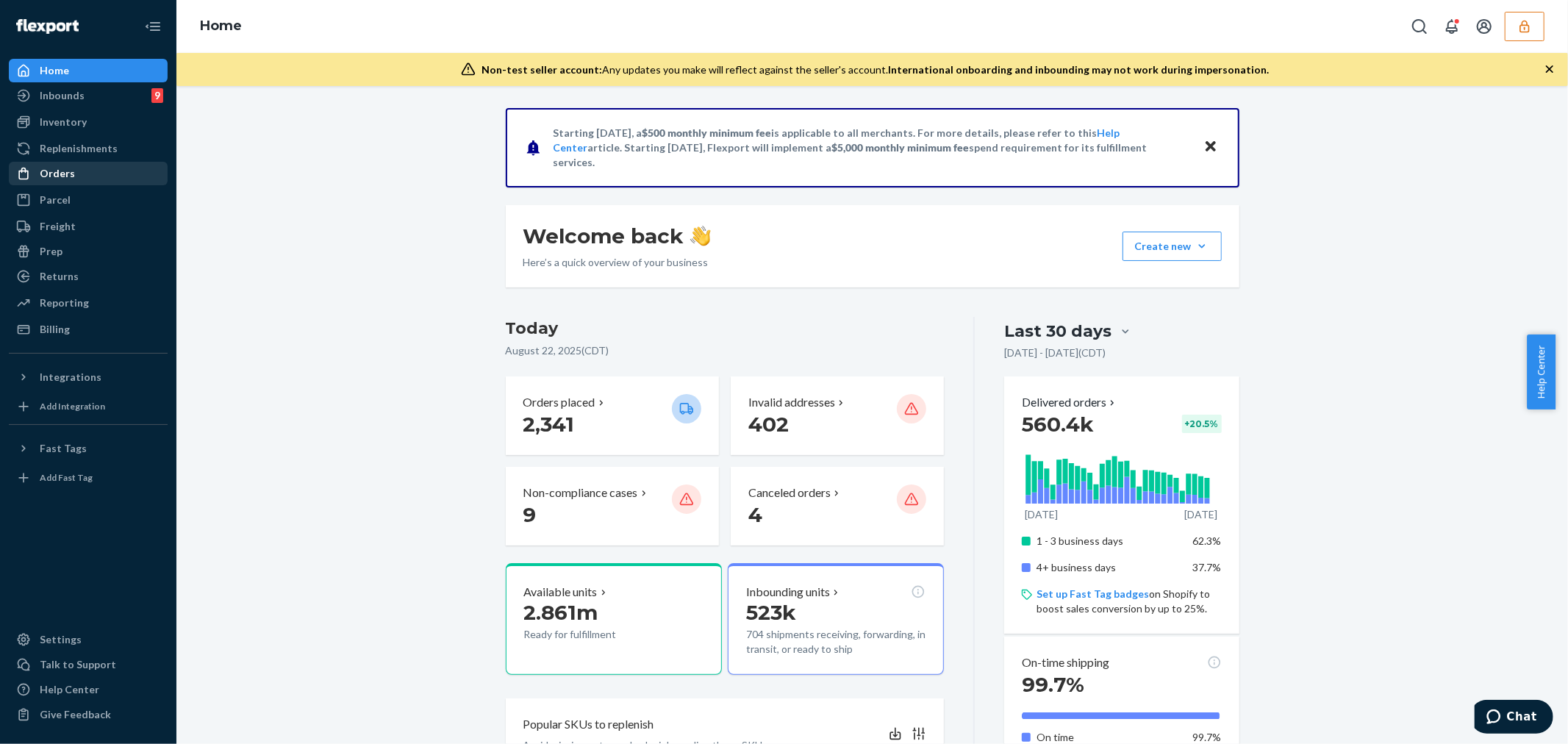
click at [81, 178] on div "Orders" at bounding box center [88, 173] width 155 height 21
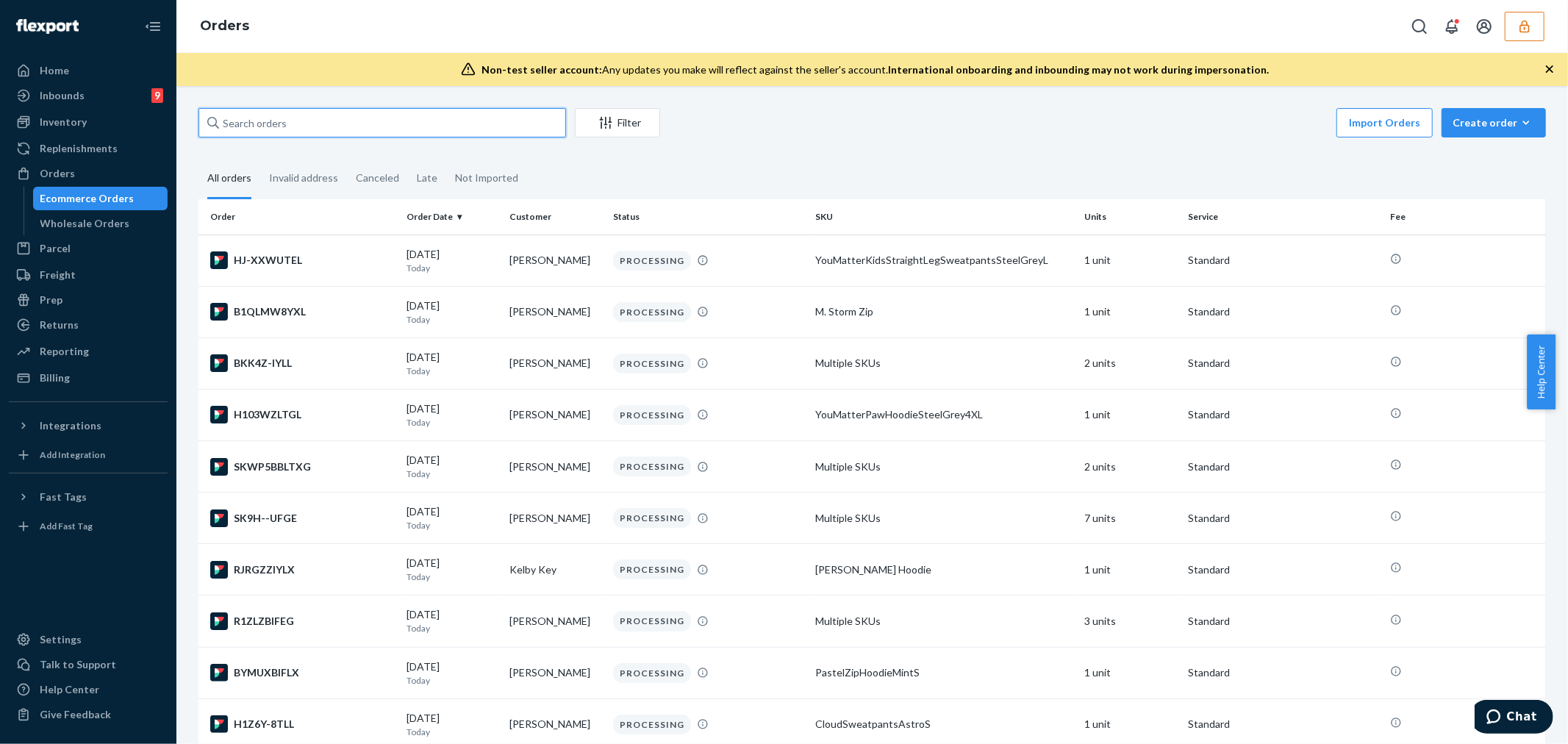
click at [283, 119] on input "text" at bounding box center [382, 123] width 368 height 30
paste input "S1B3Q-RTXL"
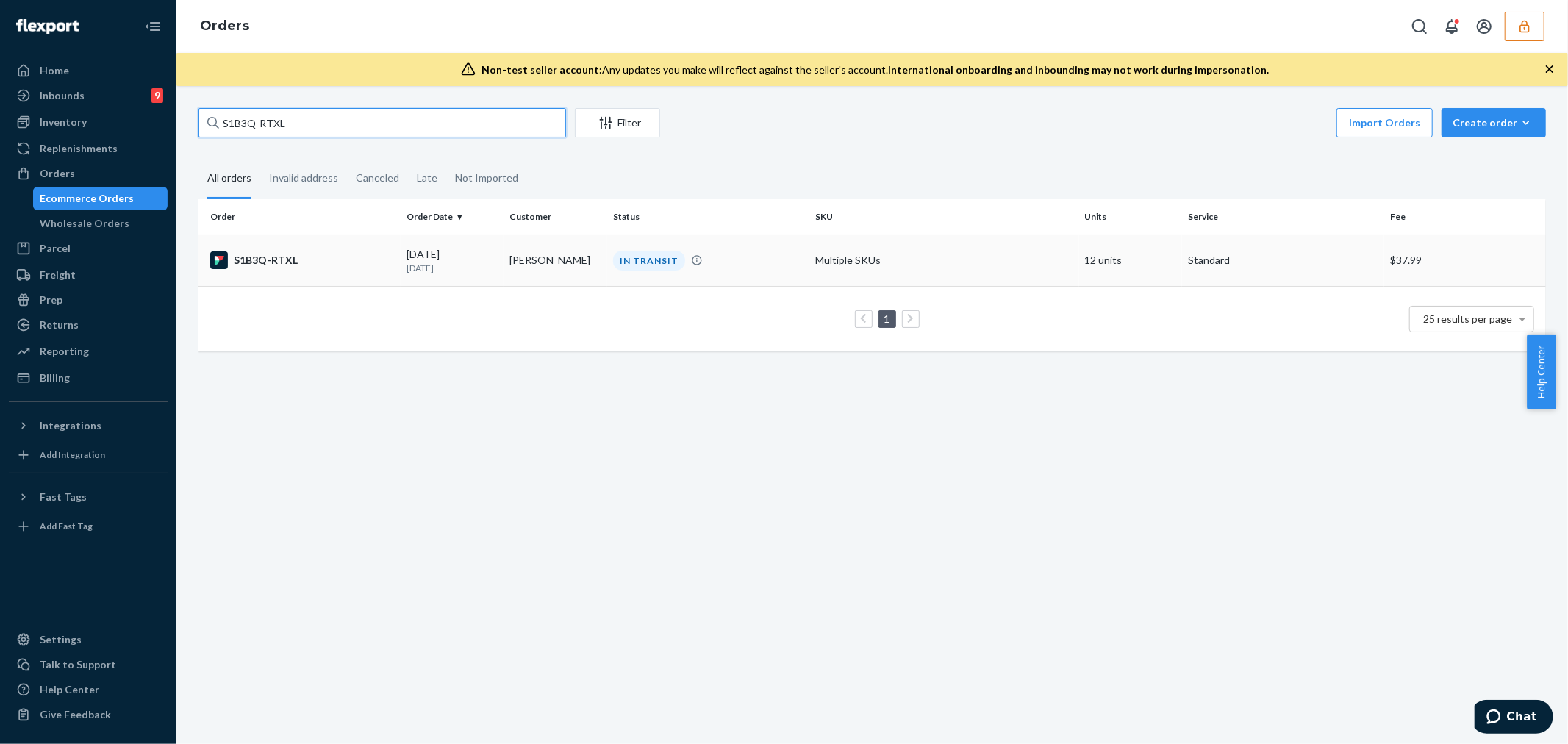
type input "S1B3Q-RTXL"
click at [329, 266] on div "S1B3Q-RTXL" at bounding box center [302, 260] width 184 height 17
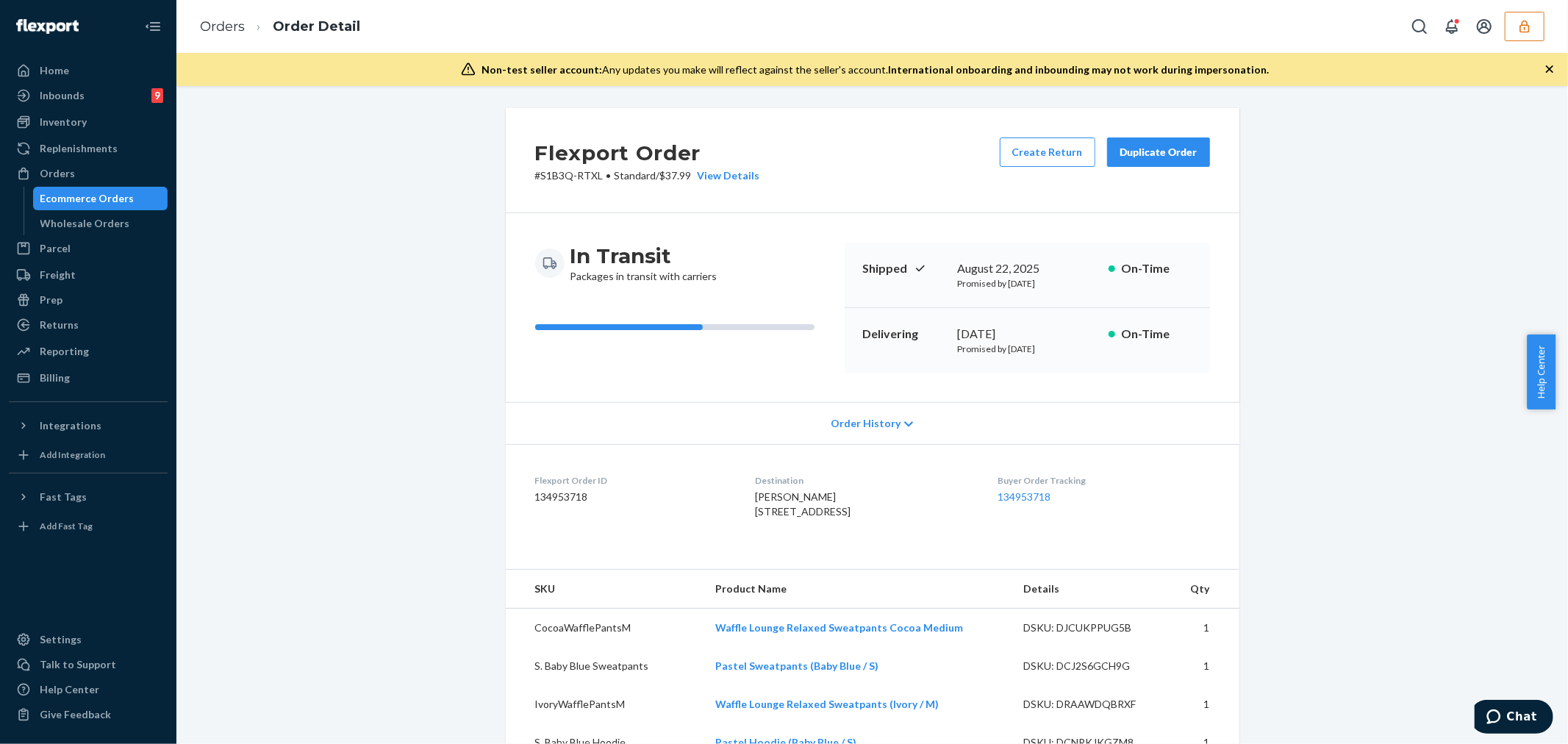
click at [855, 430] on span "Order History" at bounding box center [865, 424] width 70 height 15
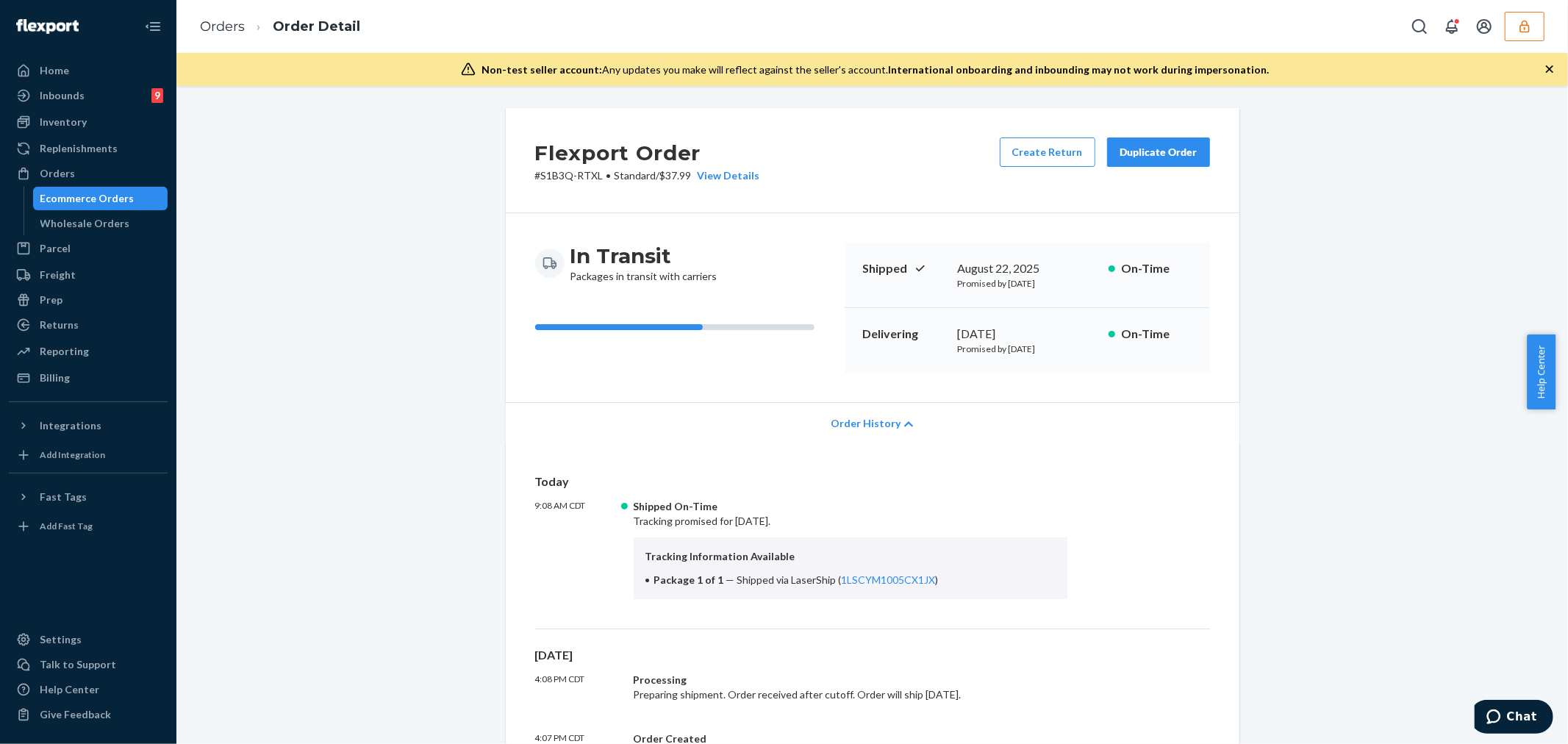
scroll to position [244, 0]
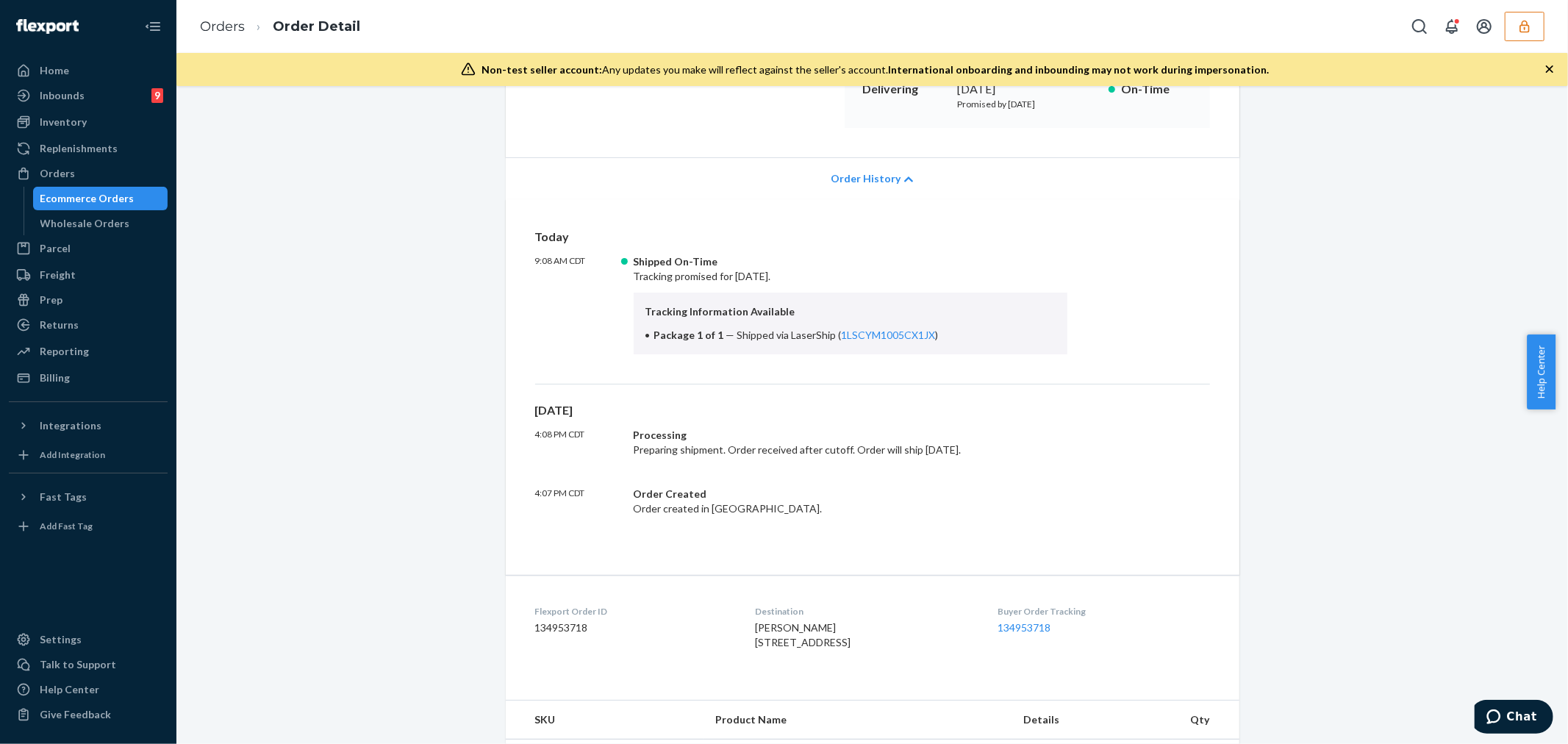
click at [868, 481] on div "Yesterday 4:08 PM CDT Processing Preparing shipment. Order received after cutof…" at bounding box center [872, 459] width 675 height 114
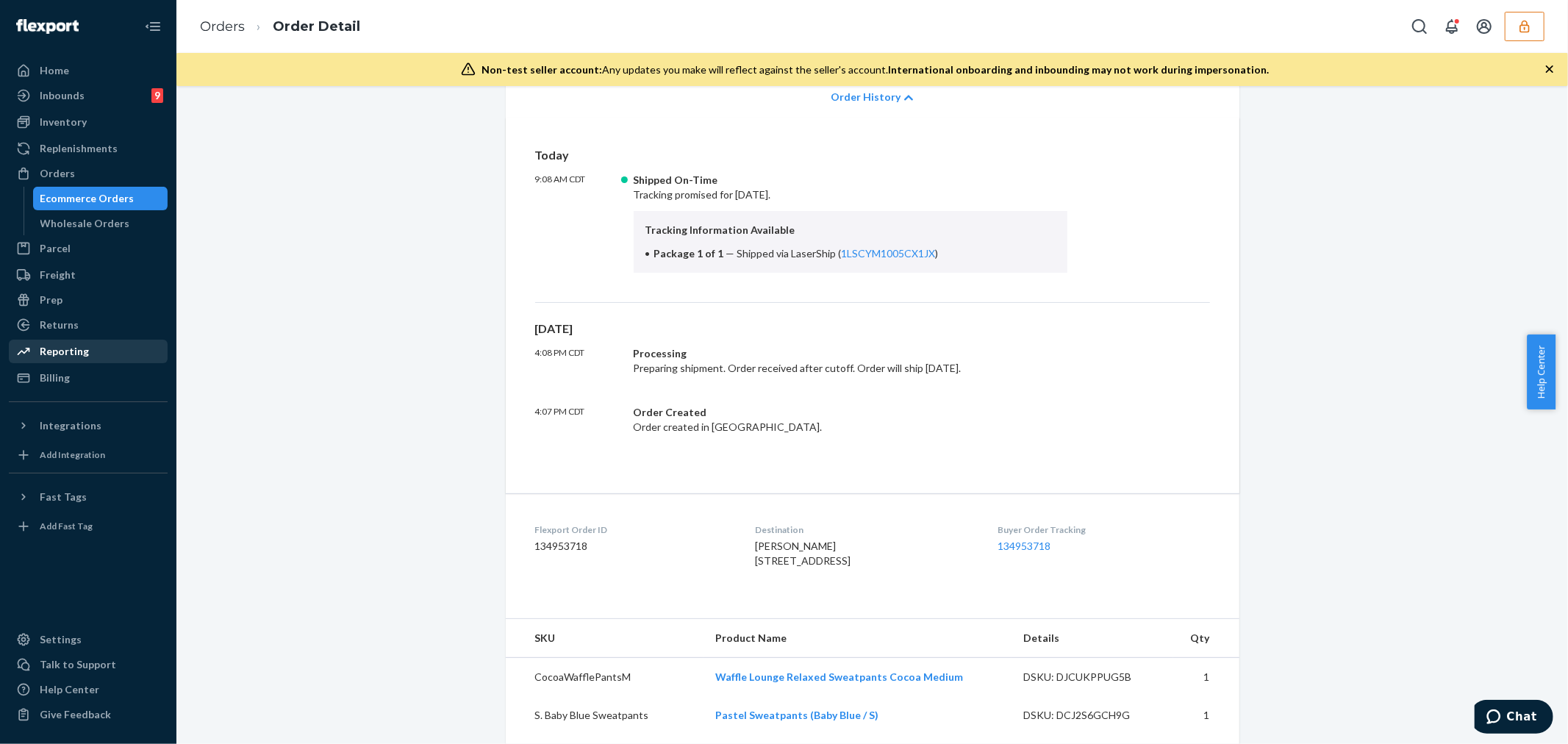
scroll to position [408, 0]
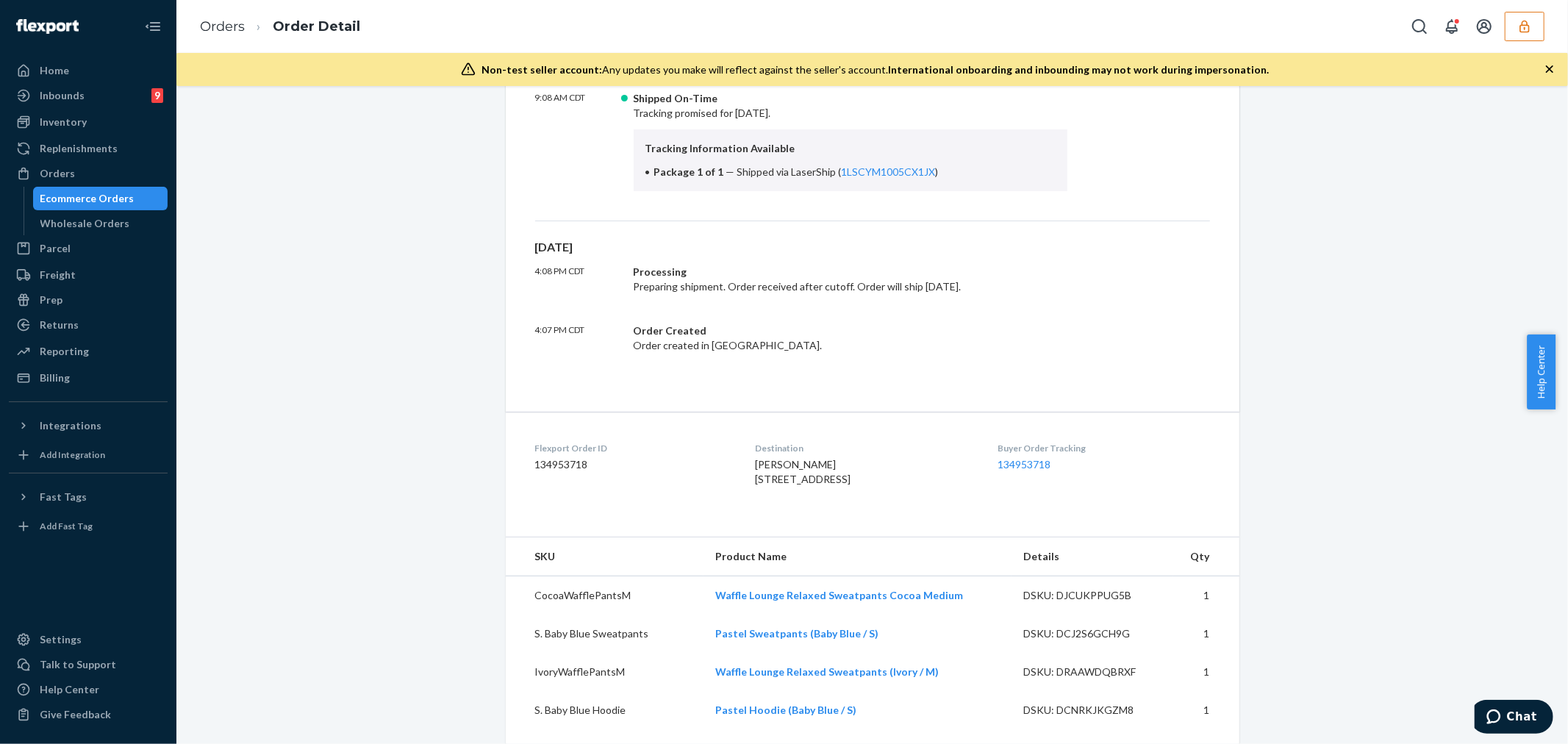
drag, startPoint x: 745, startPoint y: 476, endPoint x: 773, endPoint y: 525, distance: 56.4
click at [773, 522] on dl "Flexport Order ID 134953718 Destination Fatima ahmetovic 2440 38TH AVE # 3C AST…" at bounding box center [873, 467] width 734 height 110
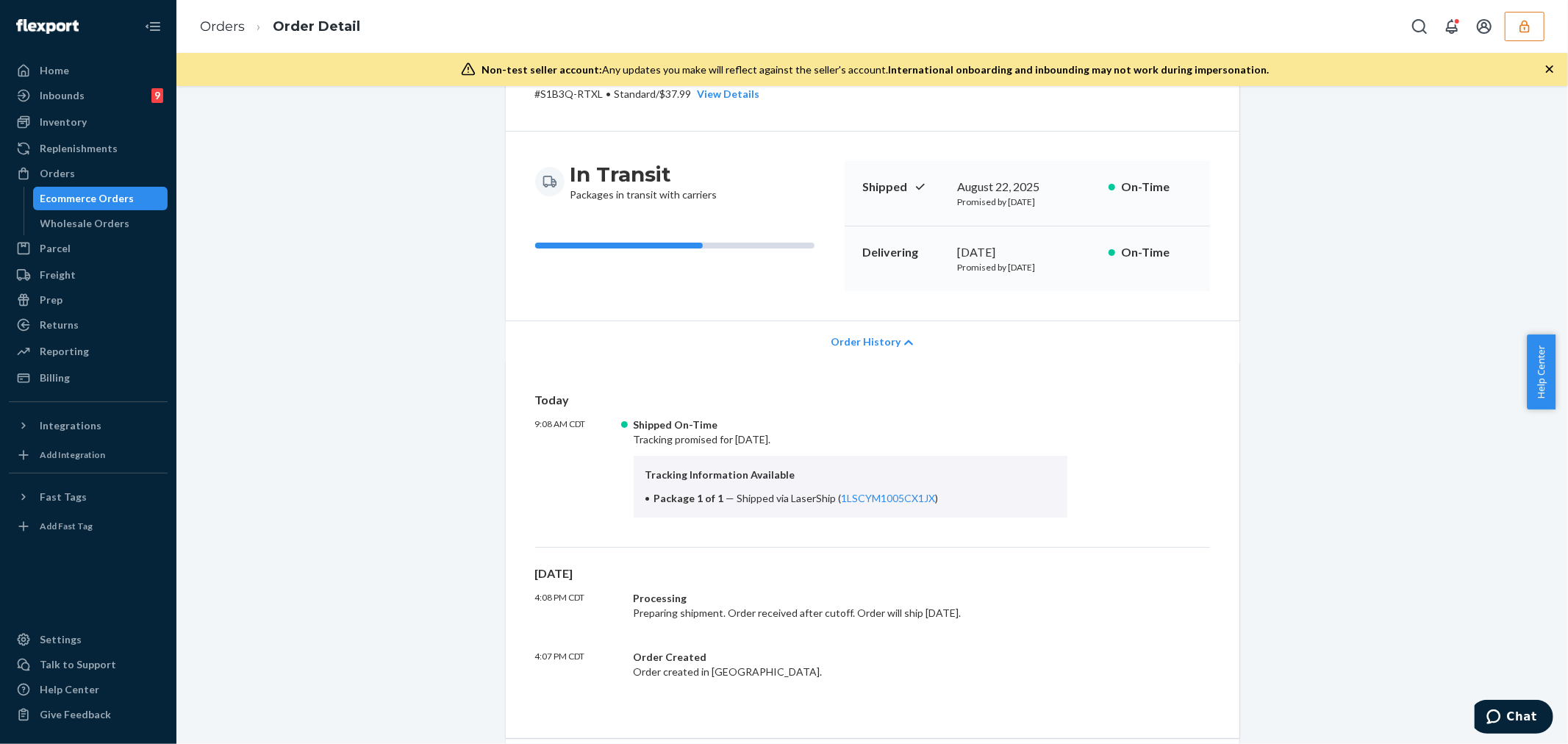
scroll to position [327, 0]
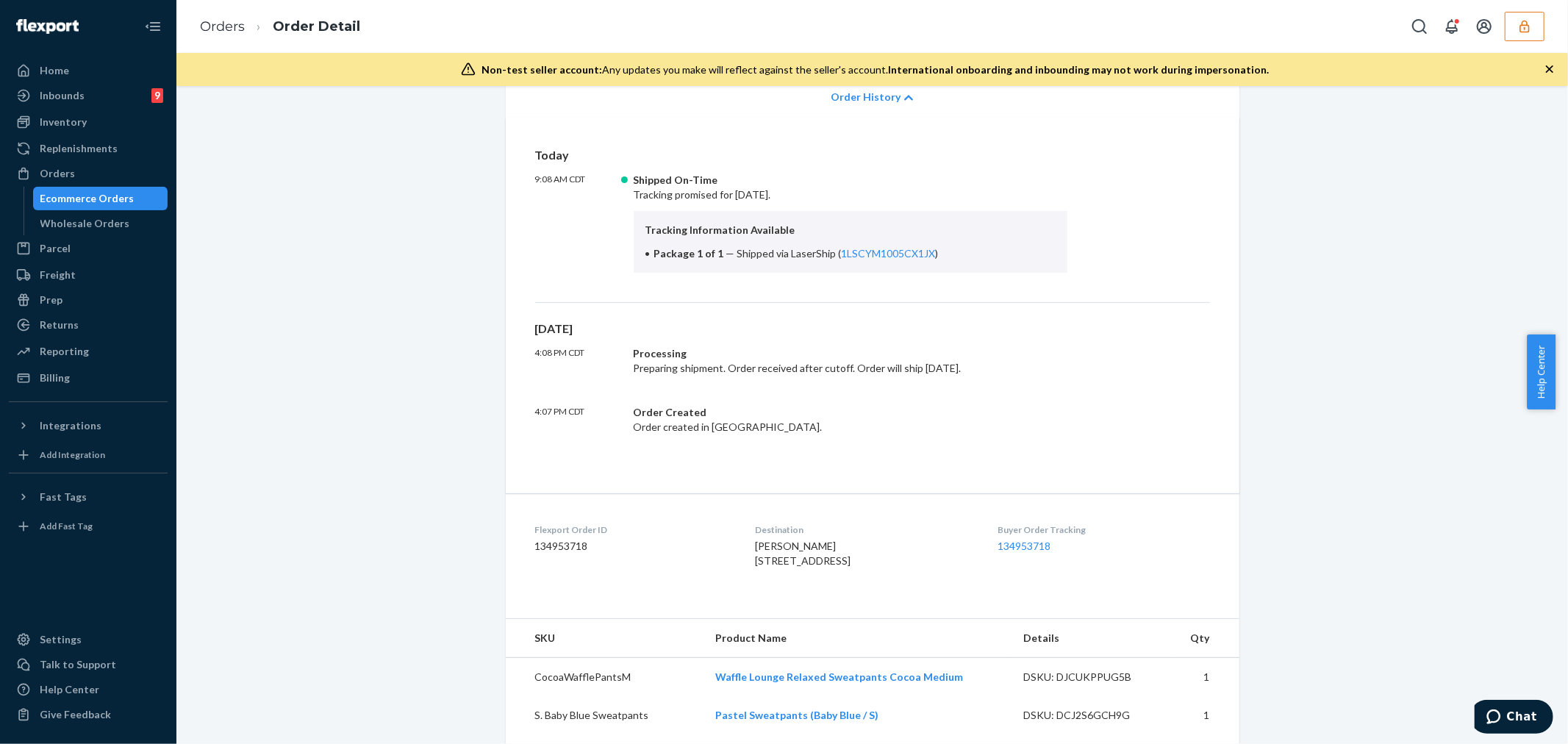
click at [763, 567] on span "Fatima ahmetovic 2440 38TH AVE # 3C ASTORIA, NY 11101 US" at bounding box center [802, 553] width 95 height 27
click at [547, 544] on dd "134953718" at bounding box center [633, 546] width 197 height 15
copy dd "134953718"
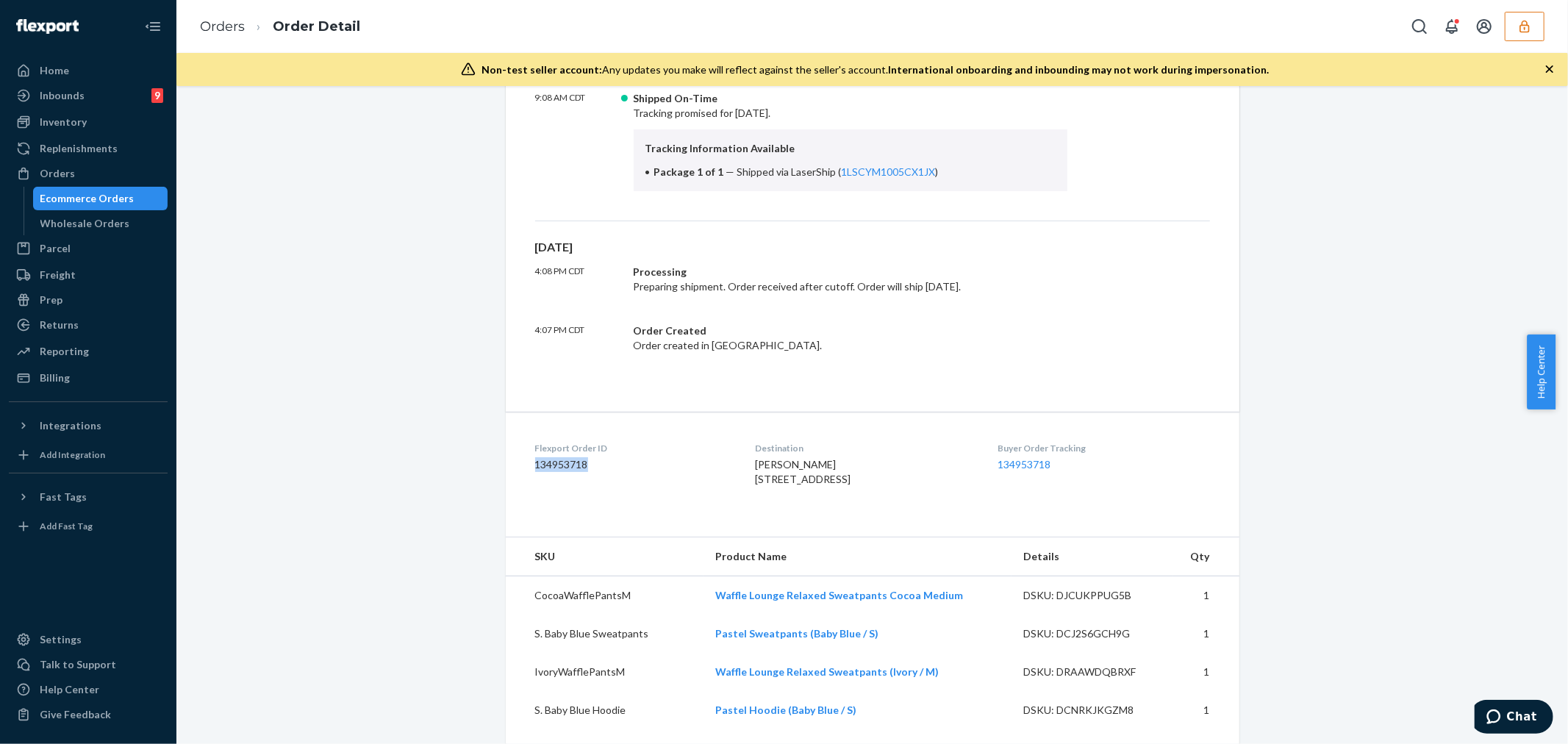
drag, startPoint x: 752, startPoint y: 476, endPoint x: 775, endPoint y: 532, distance: 60.5
click at [775, 493] on div "Destination Fatima ahmetovic 2440 38TH AVE # 3C ASTORIA, NY 11101 US" at bounding box center [864, 467] width 219 height 51
drag, startPoint x: 746, startPoint y: 479, endPoint x: 760, endPoint y: 518, distance: 41.4
click at [782, 522] on dl "Flexport Order ID 134953718 Destination Fatima ahmetovic 2440 38TH AVE # 3C AST…" at bounding box center [873, 467] width 734 height 110
click at [782, 486] on div "Fatima ahmetovic 2440 38TH AVE # 3C ASTORIA, NY 11101 US" at bounding box center [864, 472] width 219 height 30
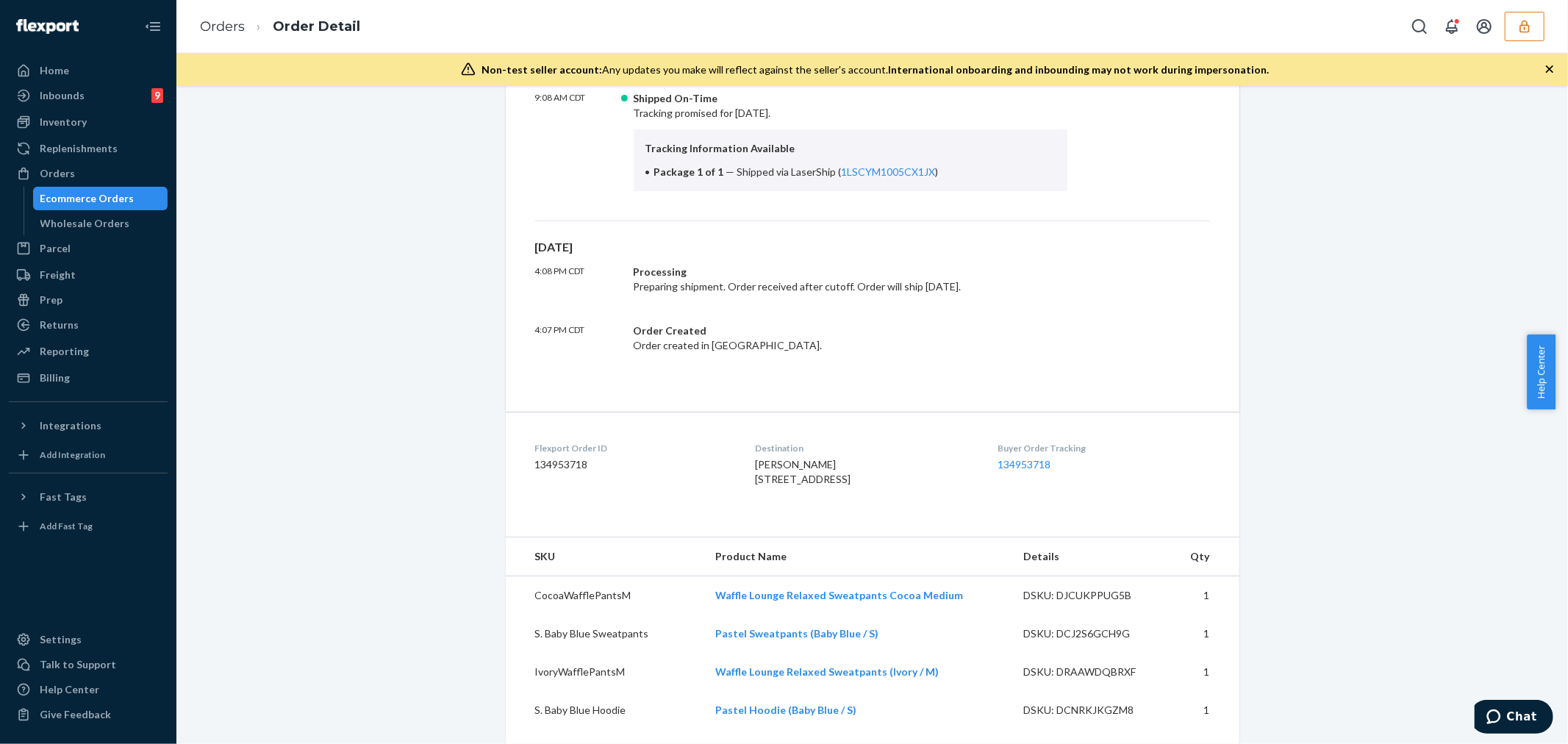
drag, startPoint x: 748, startPoint y: 476, endPoint x: 766, endPoint y: 535, distance: 61.7
click at [766, 493] on div "Destination Fatima ahmetovic 2440 38TH AVE # 3C ASTORIA, NY 11101 US" at bounding box center [864, 467] width 219 height 51
click at [782, 486] on div "Fatima ahmetovic 2440 38TH AVE # 3C ASTORIA, NY 11101 US" at bounding box center [864, 472] width 219 height 30
drag, startPoint x: 750, startPoint y: 476, endPoint x: 768, endPoint y: 531, distance: 57.9
click at [768, 493] on div "Destination Fatima ahmetovic 2440 38TH AVE # 3C ASTORIA, NY 11101 US" at bounding box center [864, 467] width 219 height 51
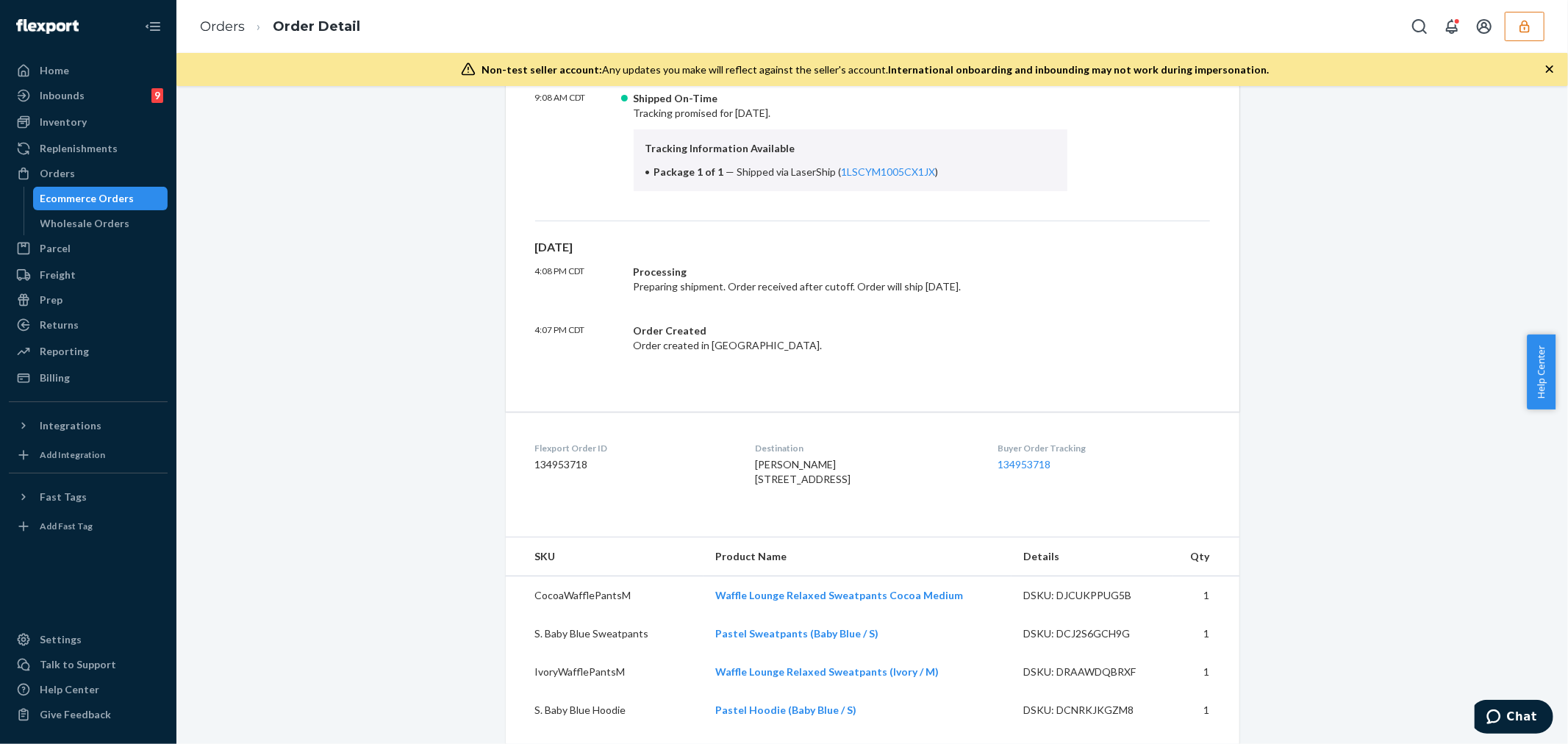
click at [779, 486] on div "Fatima ahmetovic 2440 38TH AVE # 3C ASTORIA, NY 11101 US" at bounding box center [864, 472] width 219 height 30
drag, startPoint x: 748, startPoint y: 479, endPoint x: 813, endPoint y: 518, distance: 75.8
click at [813, 486] on div "Fatima ahmetovic 2440 38TH AVE # 3C ASTORIA, NY 11101 US" at bounding box center [864, 472] width 219 height 30
drag, startPoint x: 736, startPoint y: 503, endPoint x: 744, endPoint y: 500, distance: 8.5
click at [736, 503] on dl "Flexport Order ID 134953718 Destination Fatima ahmetovic 2440 38TH AVE # 3C AST…" at bounding box center [873, 467] width 734 height 110
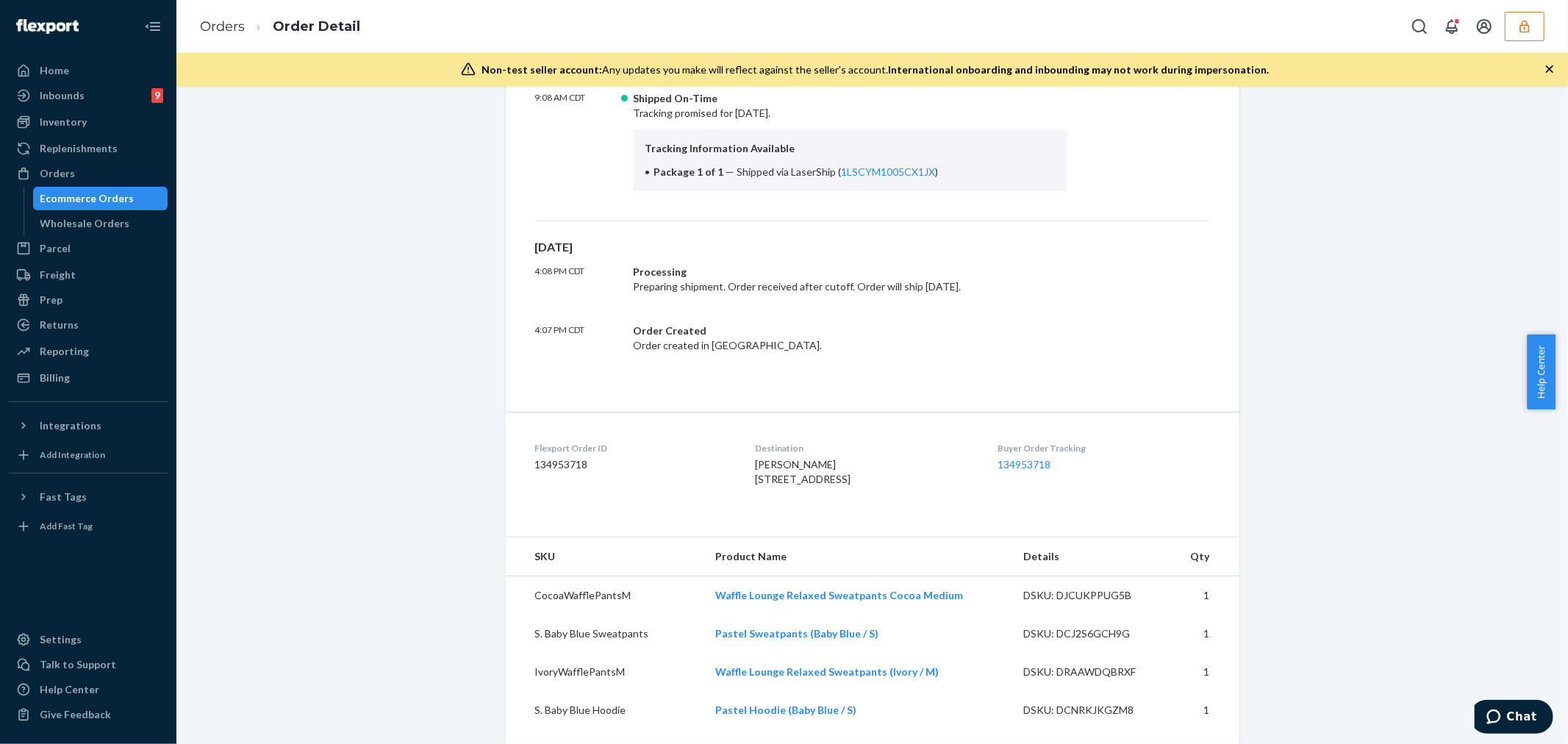
drag, startPoint x: 746, startPoint y: 479, endPoint x: 790, endPoint y: 533, distance: 69.7
click at [790, 522] on dl "Flexport Order ID 134953718 Destination Fatima ahmetovic 2440 38TH AVE # 3C AST…" at bounding box center [873, 467] width 734 height 110
copy span "2440 38TH AVE # 3C ASTORIA, NY 11101 US"
click at [745, 481] on dl "Flexport Order ID 134953718 Destination Fatima ahmetovic 2440 38TH AVE # 3C AST…" at bounding box center [873, 467] width 734 height 110
click at [841, 486] on span "Fatima ahmetovic 2440 38TH AVE # 3C ASTORIA, NY 11101 US" at bounding box center [802, 472] width 95 height 27
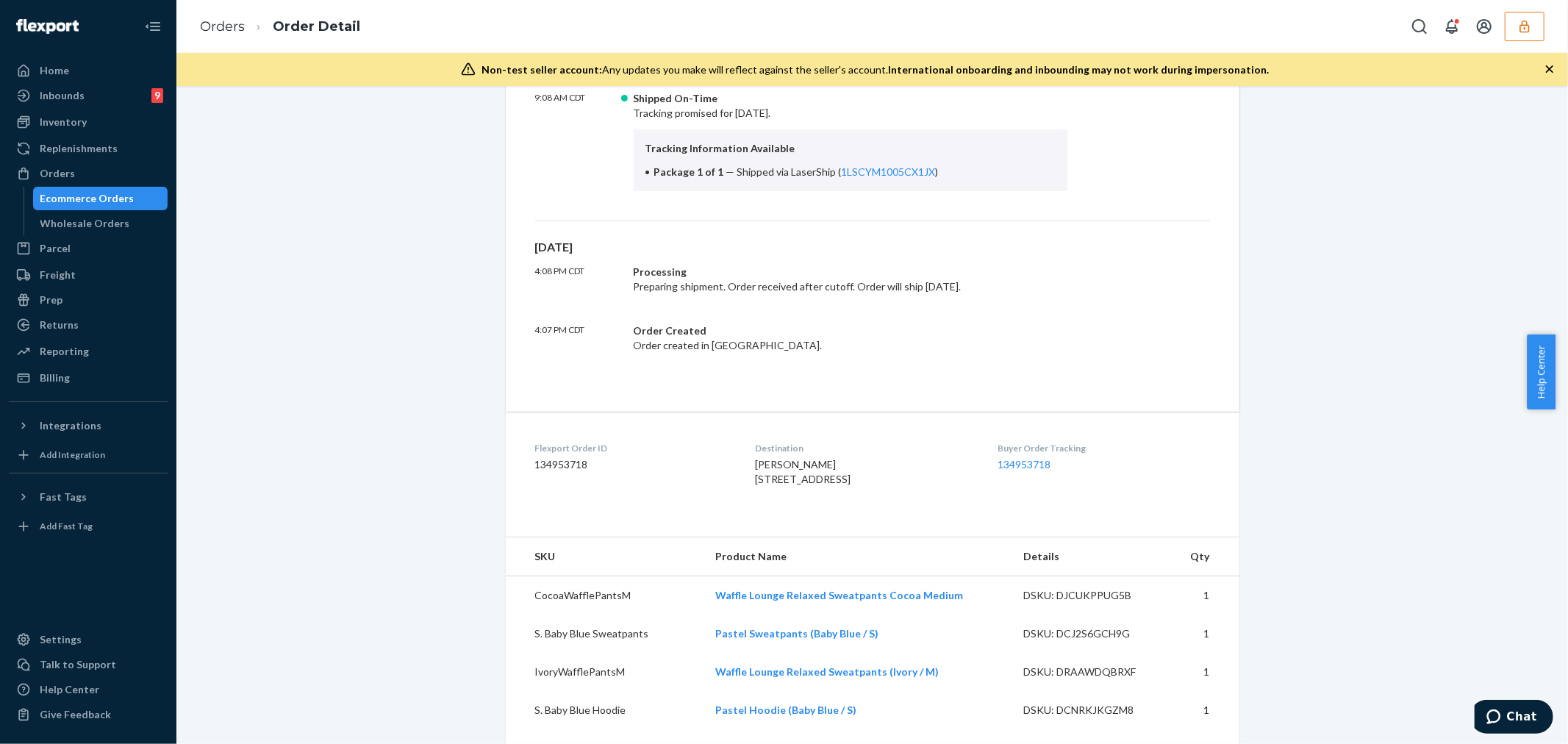
drag, startPoint x: 746, startPoint y: 481, endPoint x: 880, endPoint y: 513, distance: 137.8
click at [880, 513] on dl "Flexport Order ID 134953718 Destination Fatima ahmetovic 2440 38TH AVE # 3C AST…" at bounding box center [873, 467] width 734 height 110
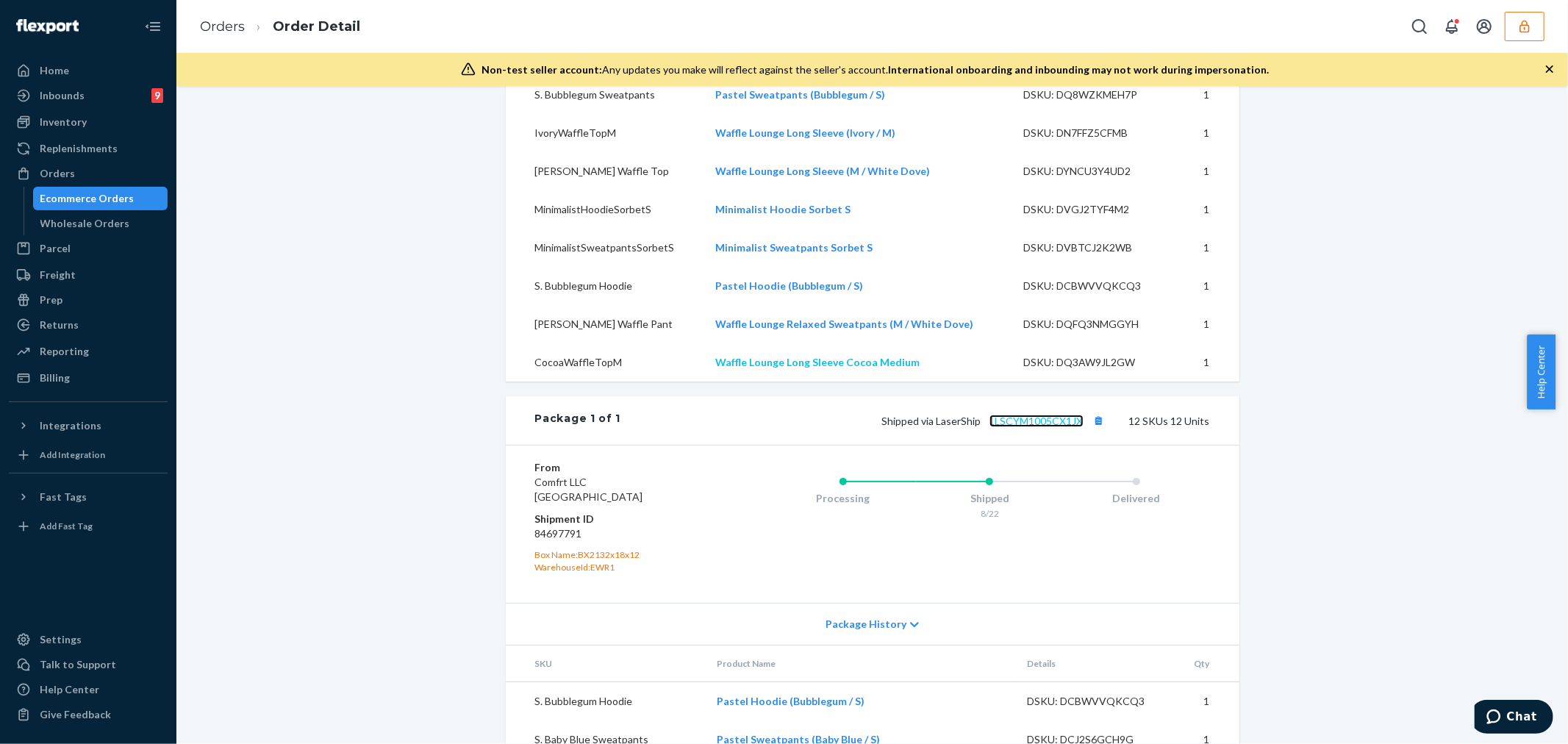
scroll to position [653, 0]
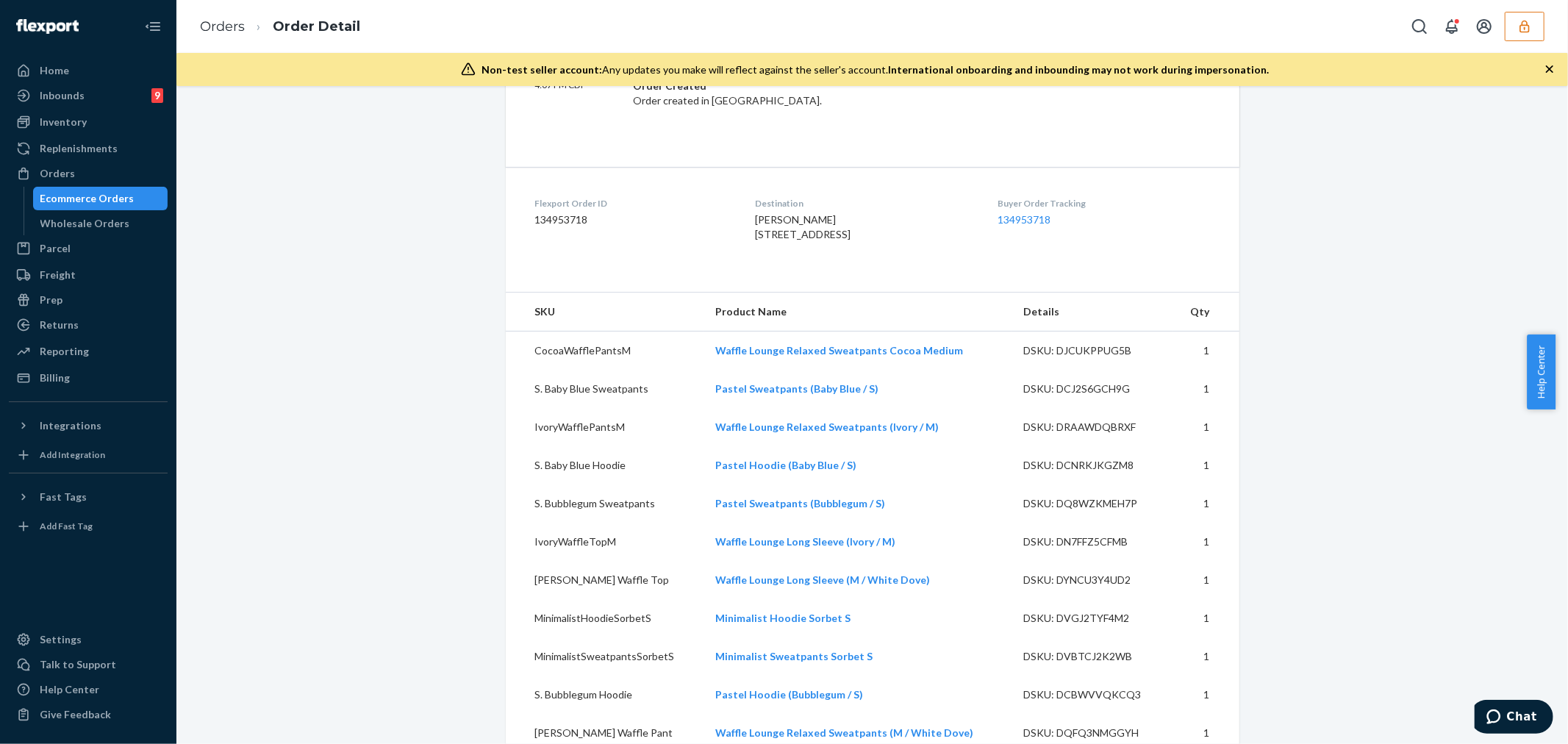
click at [768, 240] on span "Fatima ahmetovic 2440 38TH AVE # 3C ASTORIA, NY 11101 US" at bounding box center [802, 226] width 95 height 27
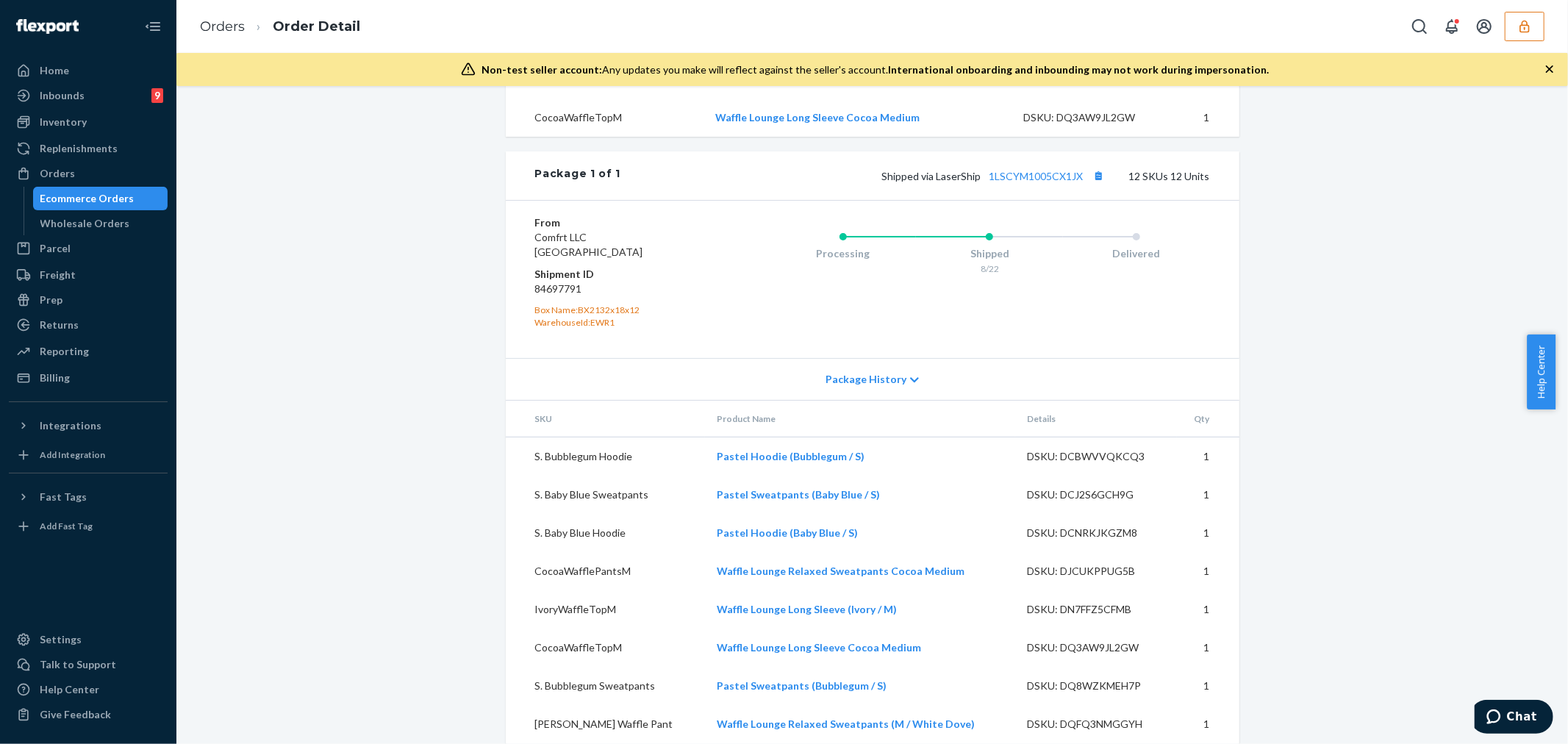
scroll to position [1388, 0]
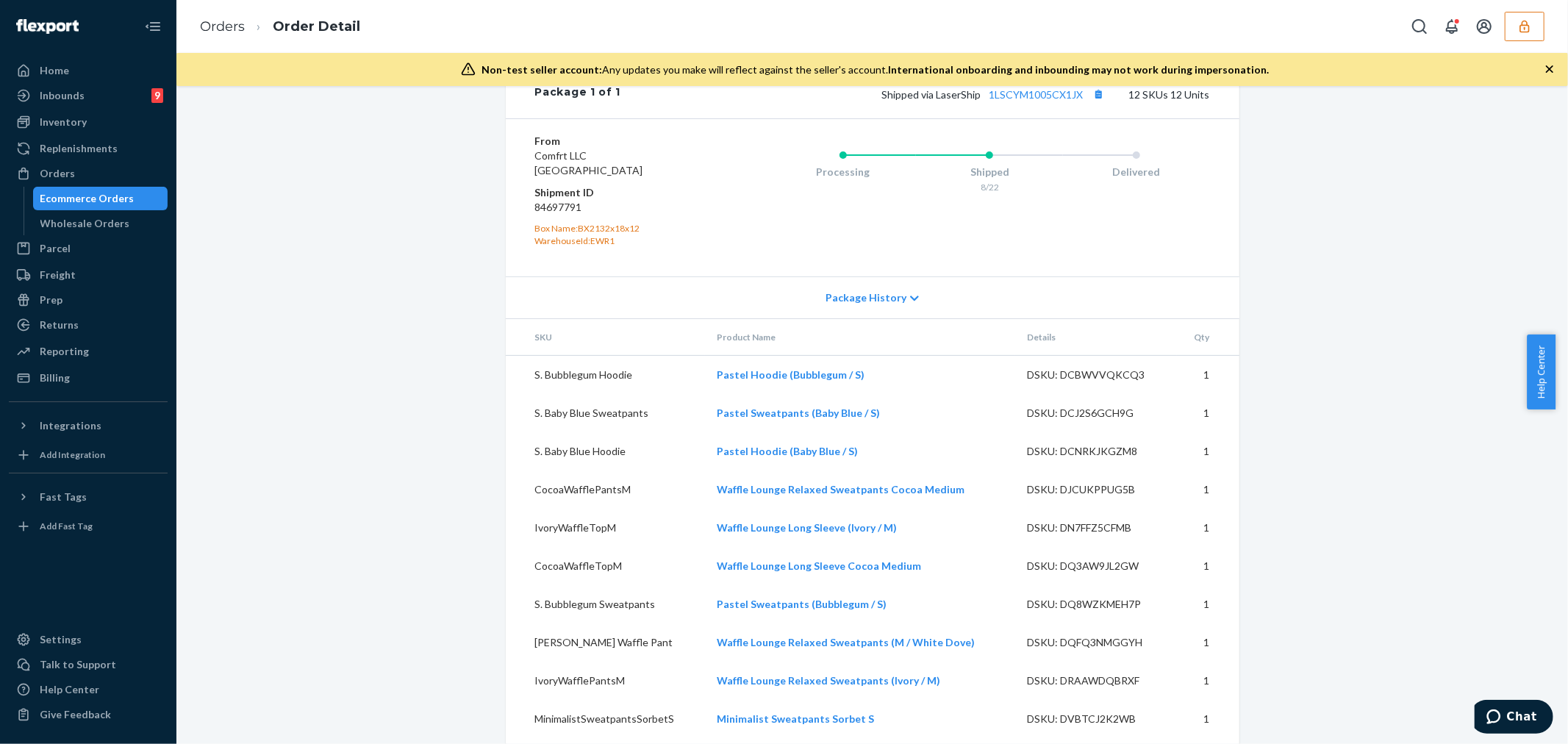
click at [555, 215] on dd "84697791" at bounding box center [623, 207] width 176 height 15
copy dd "84697791"
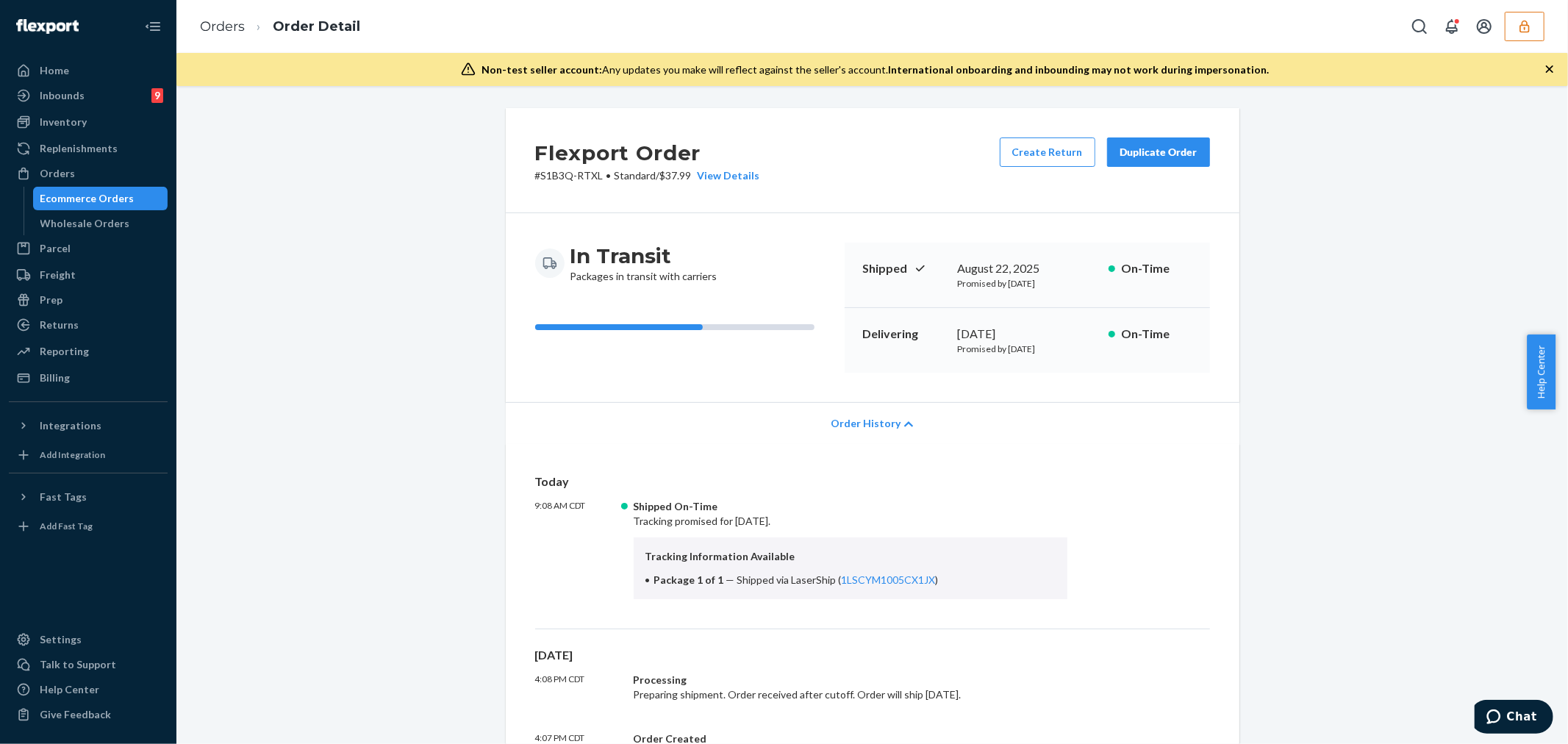
scroll to position [327, 0]
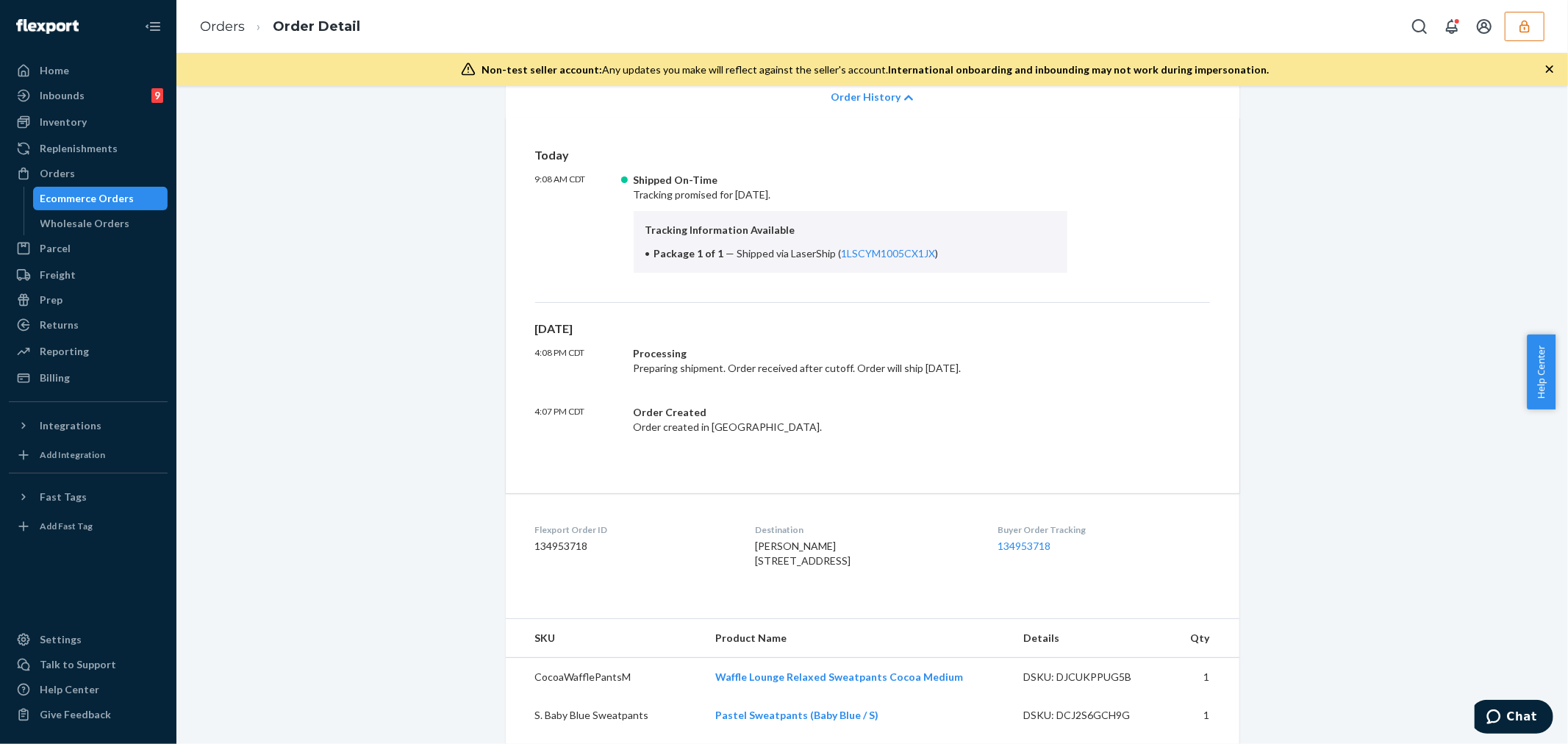
click at [560, 547] on dd "134953718" at bounding box center [633, 546] width 197 height 15
copy dd "134953718"
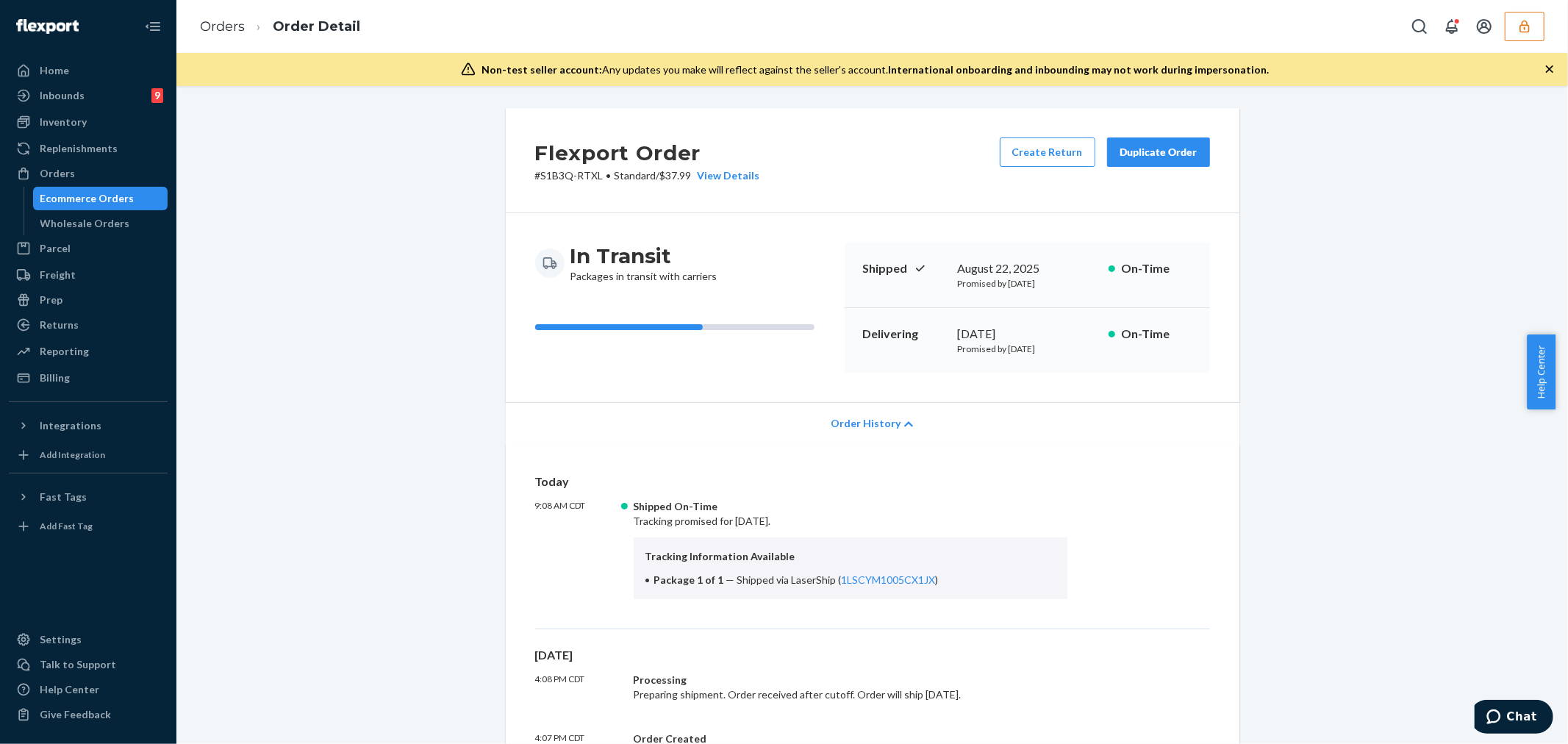
click at [1525, 21] on icon "button" at bounding box center [1524, 26] width 10 height 12
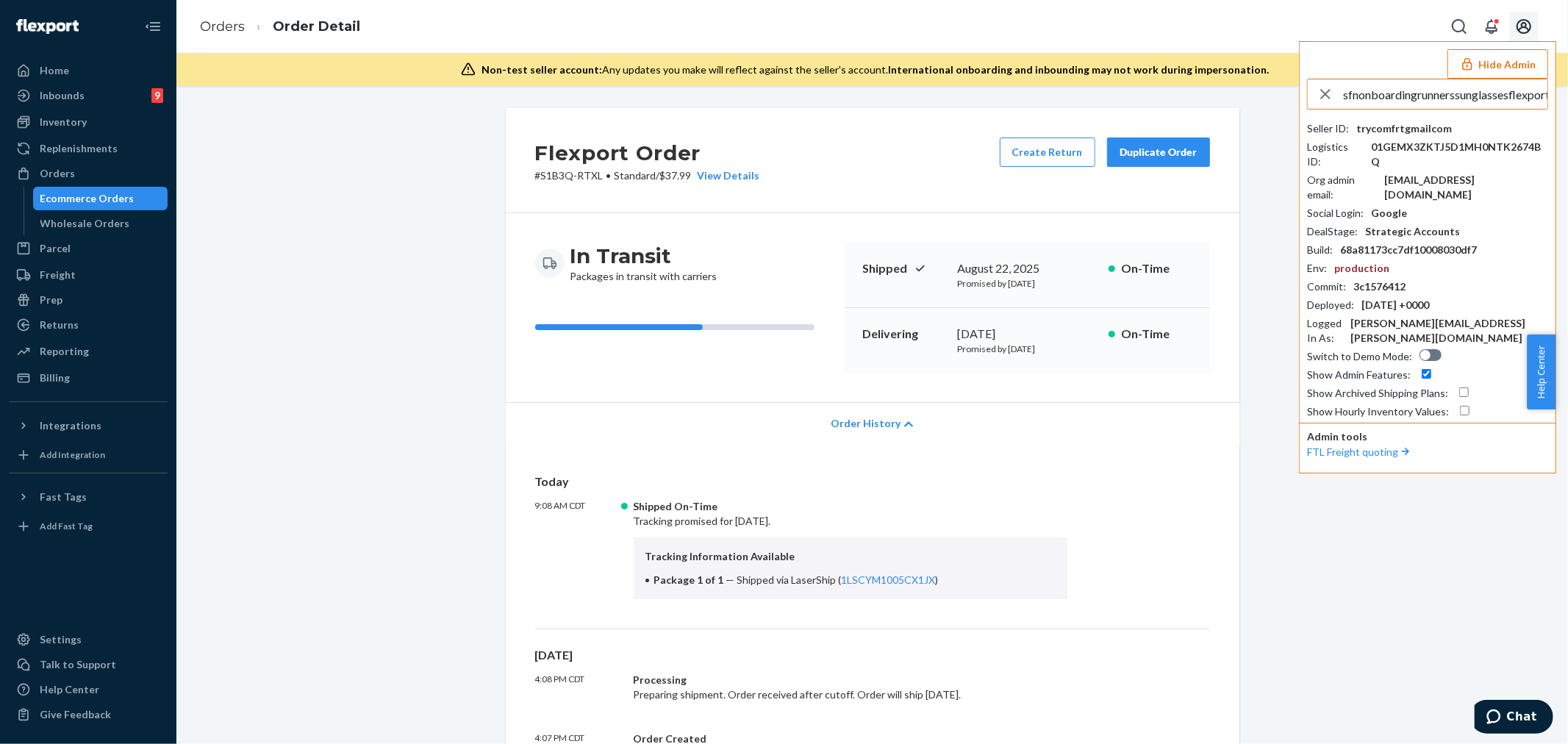
scroll to position [0, 27]
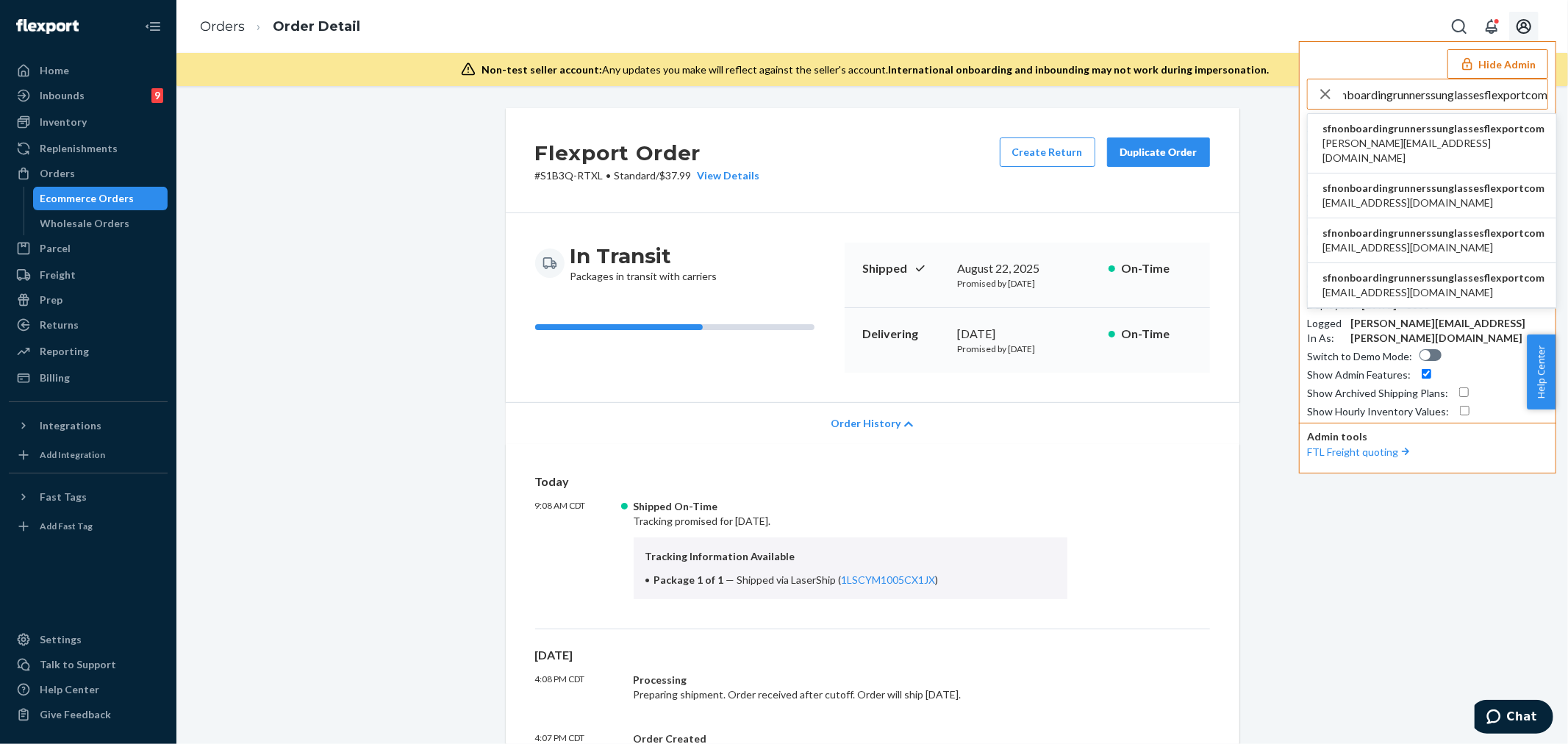
type input "sfnonboardingrunnerssunglassesflexportcom"
click at [1394, 134] on span "sfnonboardingrunnerssunglassesflexportcom" at bounding box center [1433, 128] width 222 height 15
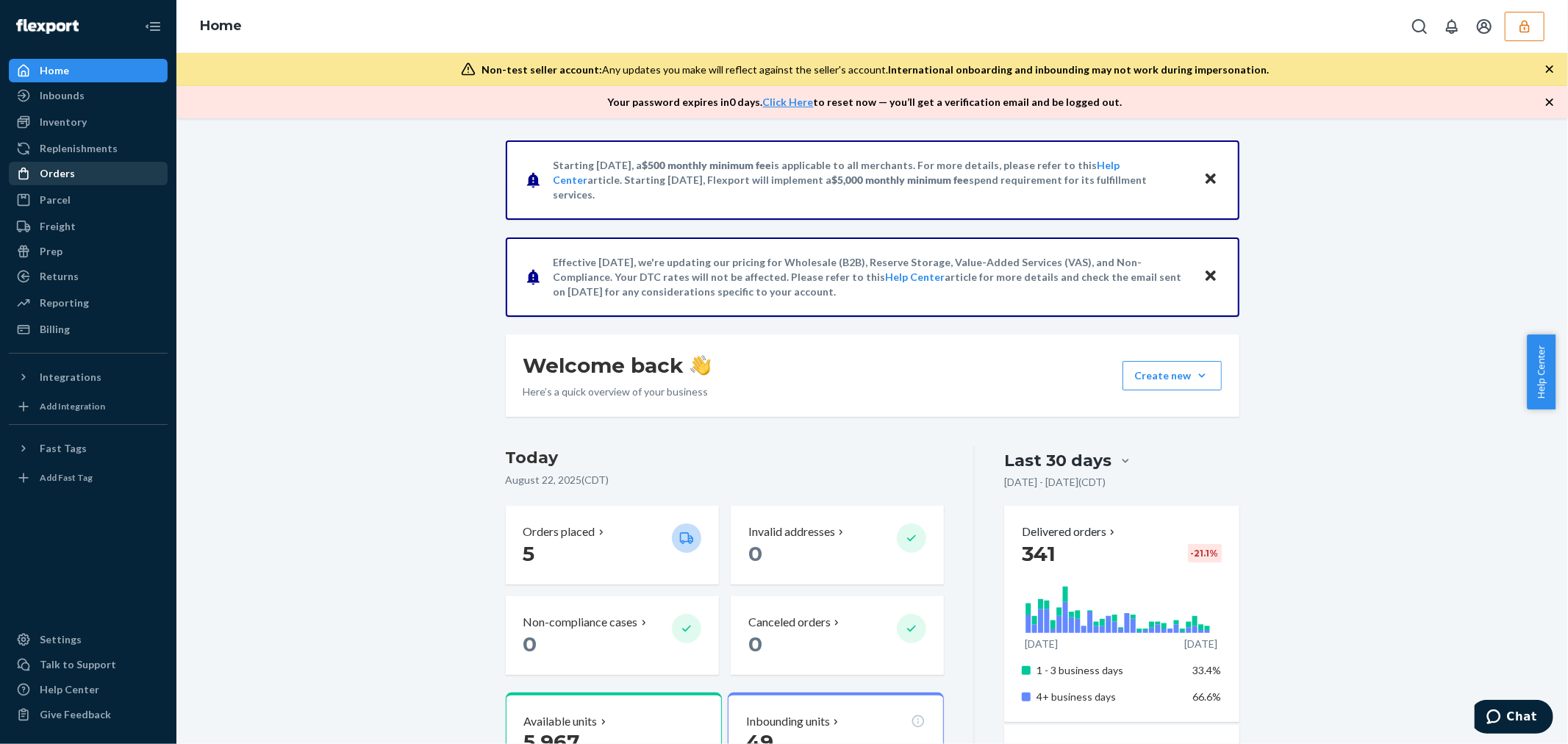
click at [123, 172] on div "Orders" at bounding box center [88, 173] width 155 height 21
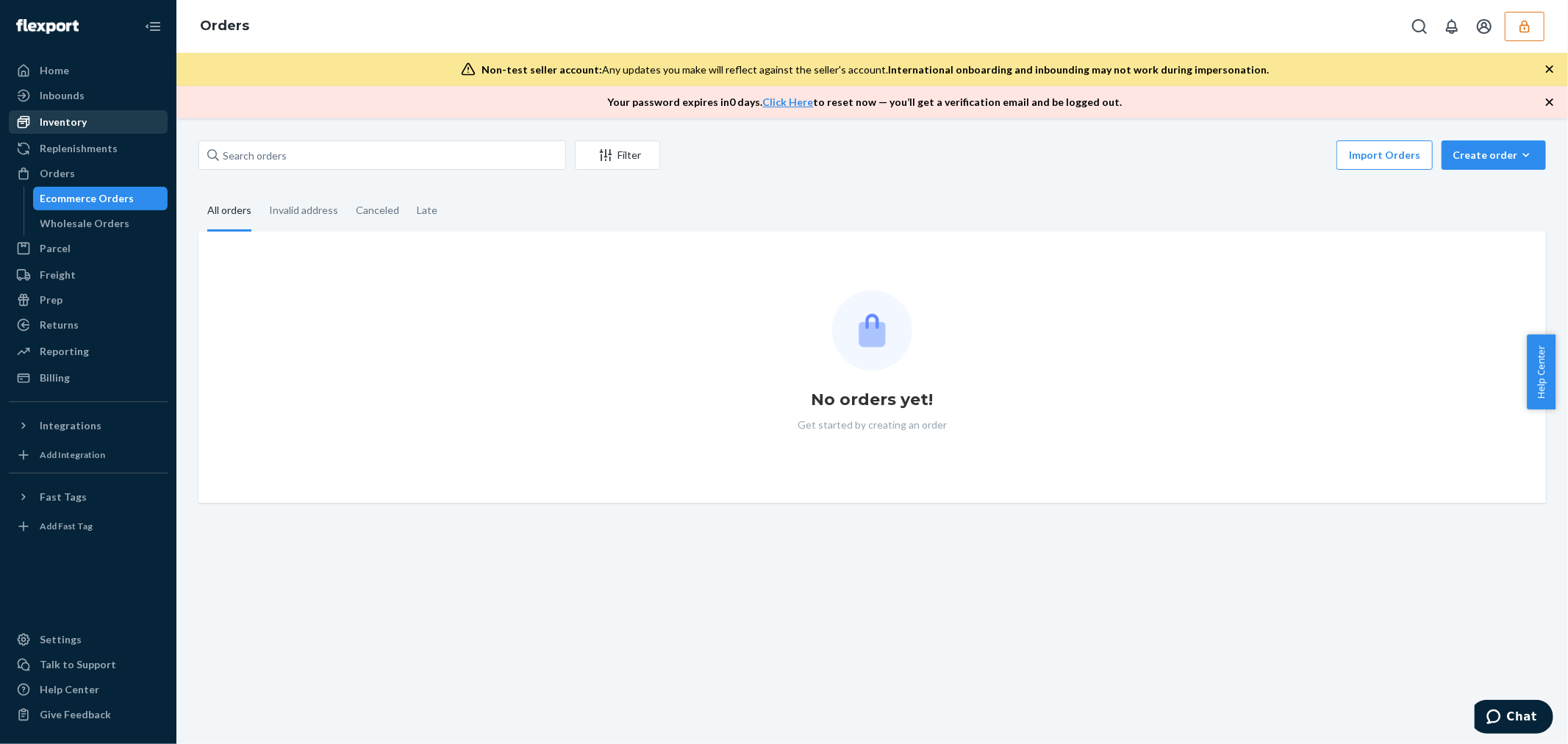
click at [68, 119] on div "Inventory" at bounding box center [63, 122] width 47 height 15
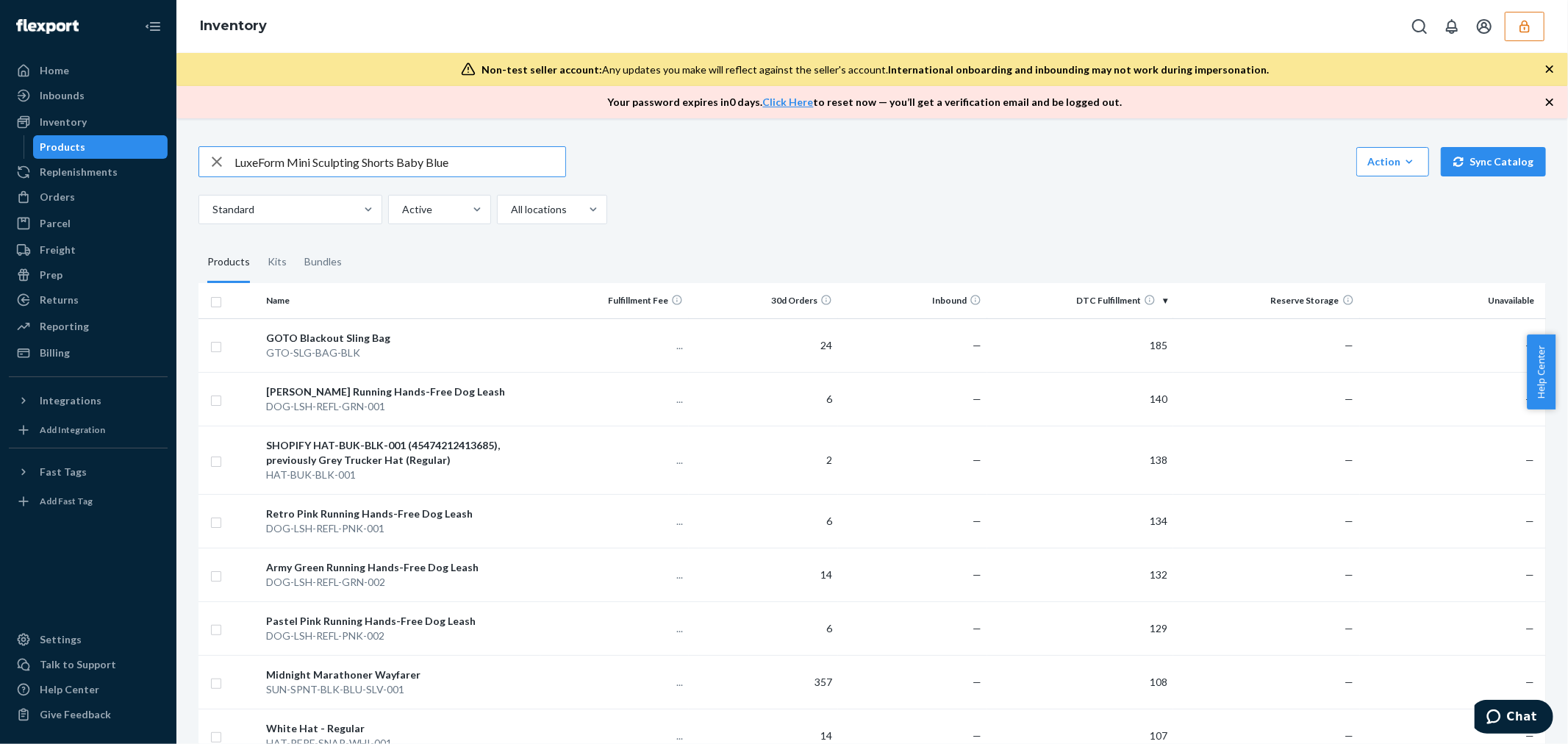
type input "LuxeForm Mini Sculpting Shorts Baby Blue"
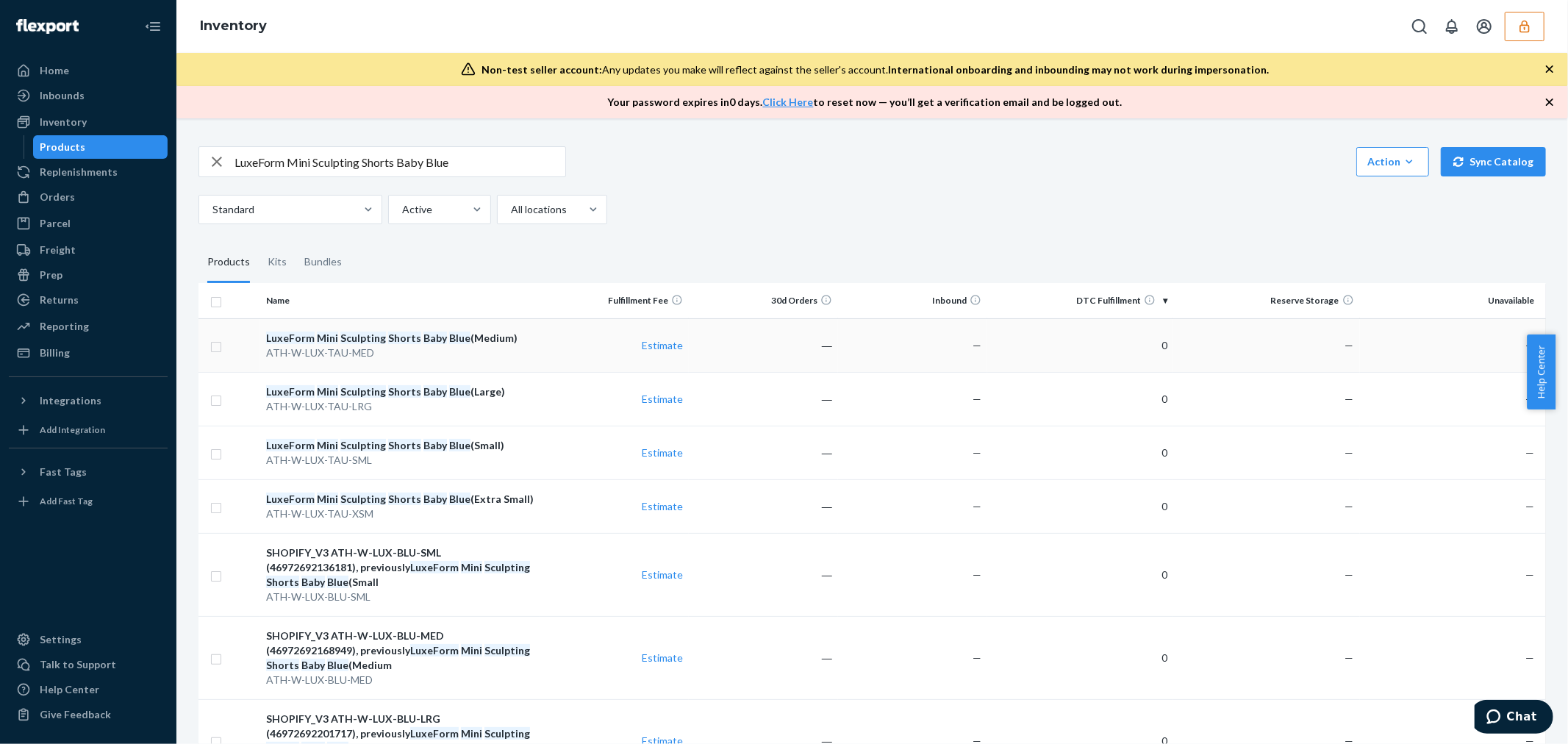
click at [514, 362] on td "LuxeForm Mini Sculpting Shorts Baby Blue (Medium) ATH-W-LUX-TAU-MED" at bounding box center [399, 345] width 279 height 53
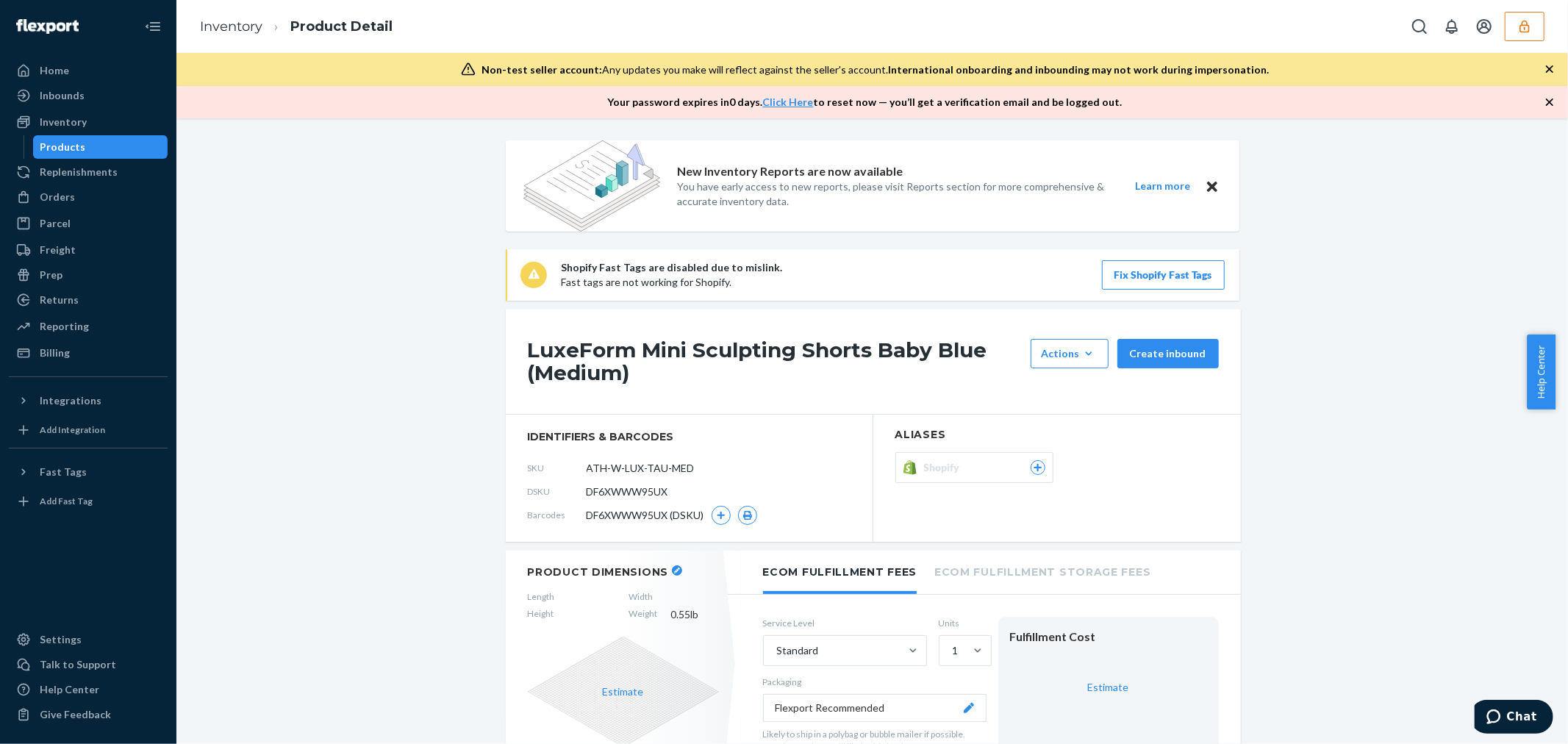
click at [637, 488] on span "DF6XWWW95UX" at bounding box center [627, 492] width 81 height 15
copy span "DF6XWWW95UX"
click at [248, 22] on link "Inventory" at bounding box center [231, 26] width 63 height 16
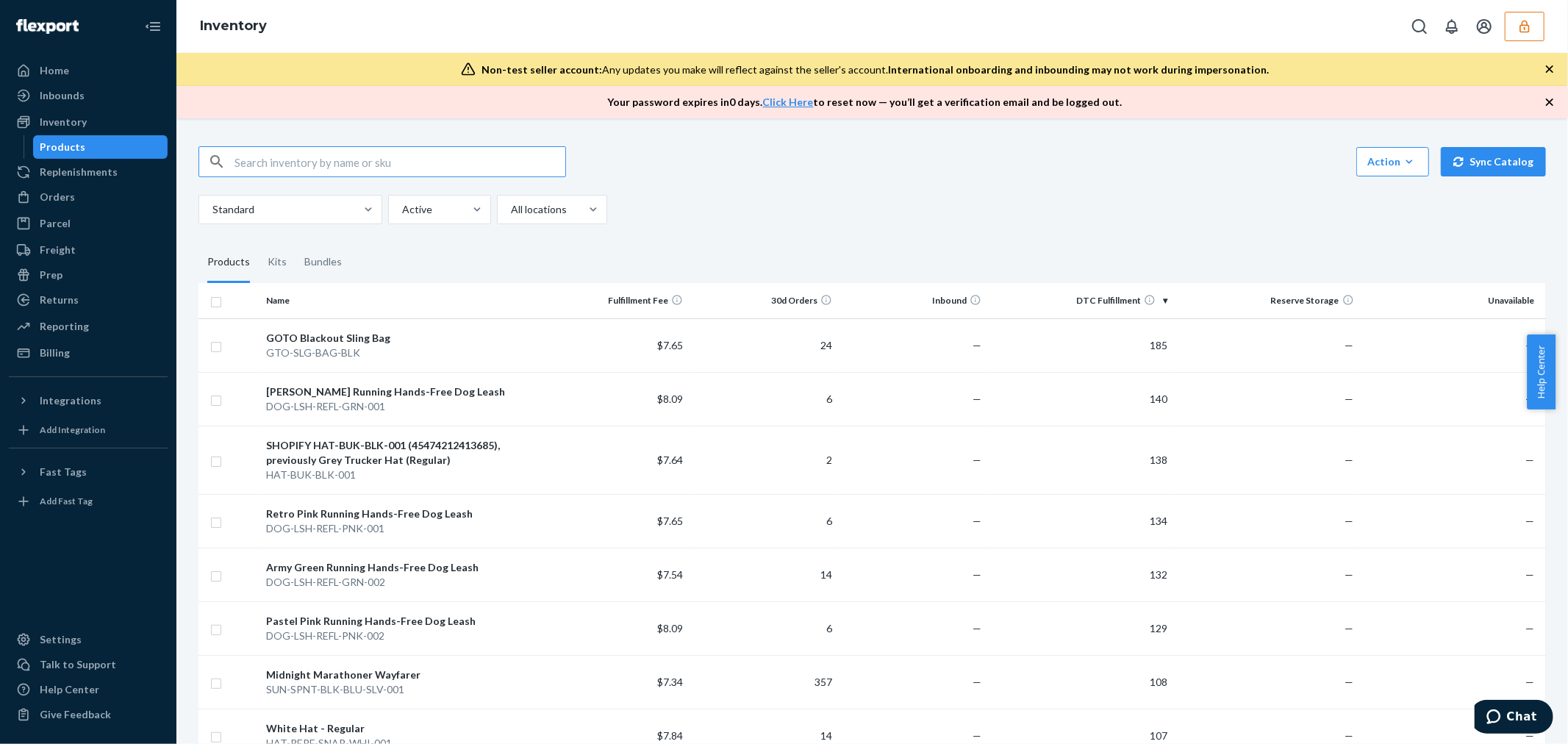
click at [417, 165] on input "text" at bounding box center [400, 162] width 331 height 30
paste input "LuxeForm Mini Sculpting Shorts Baby Blue"
type input "LuxeForm Mini Sculpting Shorts Baby Blue"
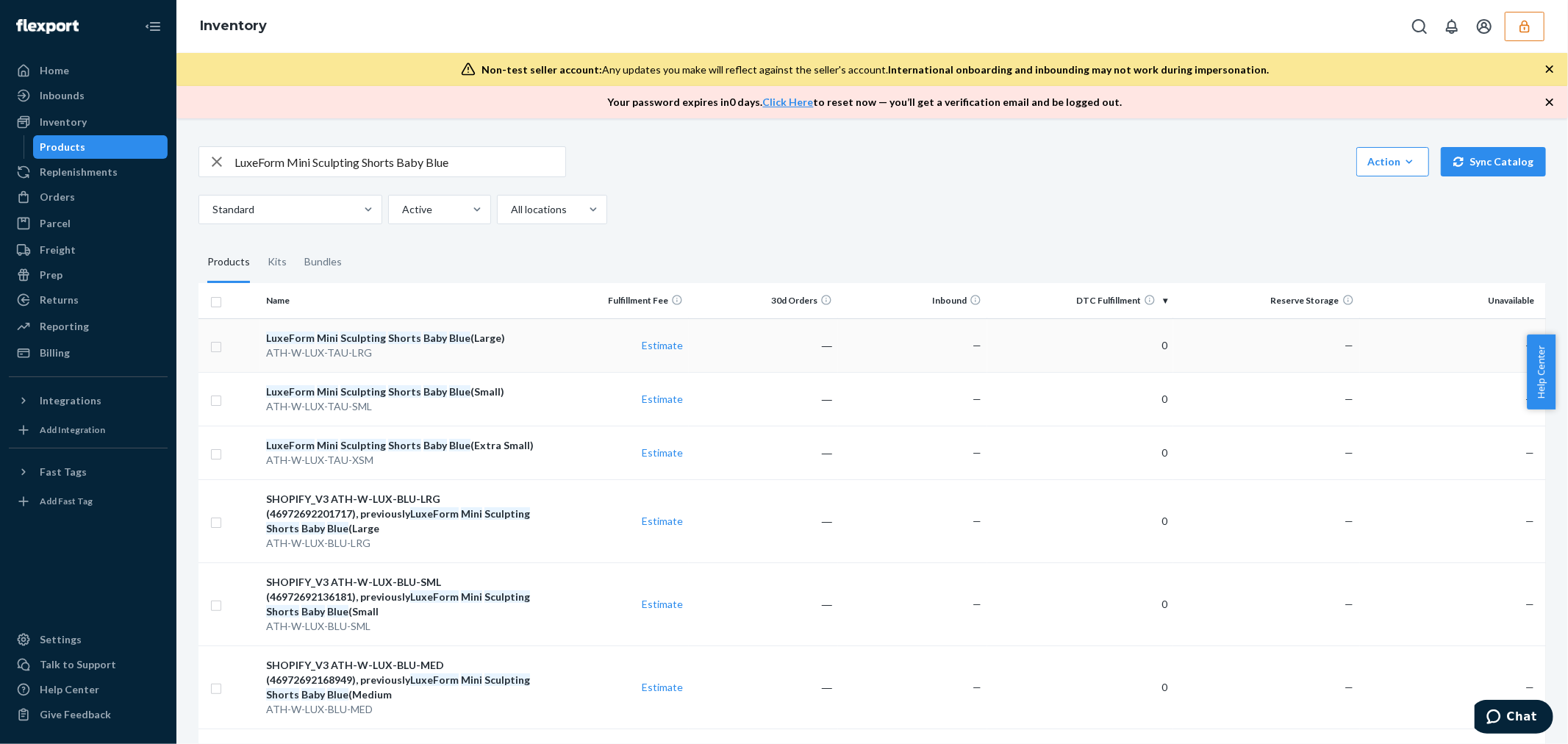
click at [511, 350] on div "ATH-W-LUX-TAU-LRG" at bounding box center [399, 353] width 267 height 15
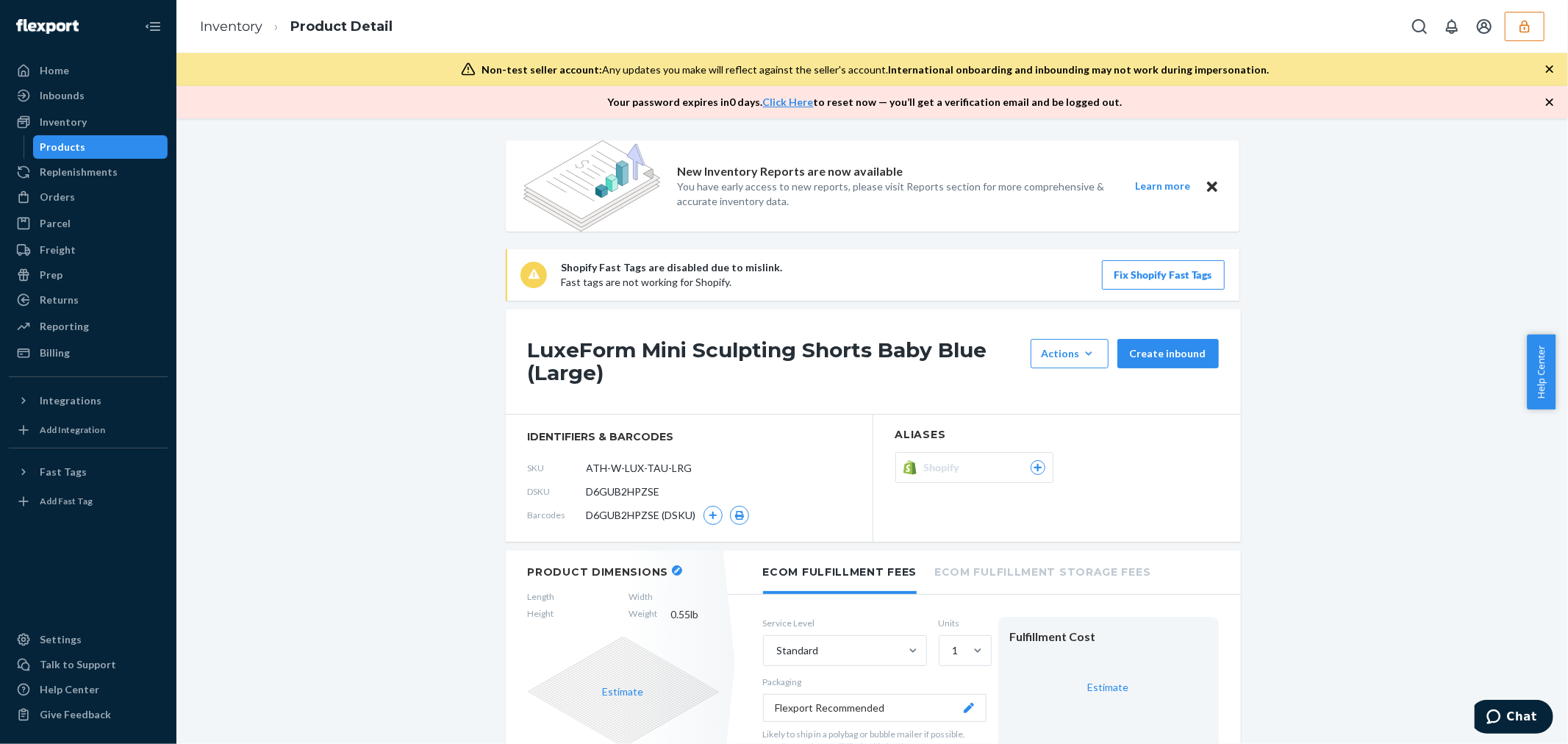
click at [630, 496] on span "D6GUB2HPZSE" at bounding box center [623, 492] width 73 height 15
copy span "D6GUB2HPZSE"
click at [240, 32] on link "Inventory" at bounding box center [231, 26] width 63 height 16
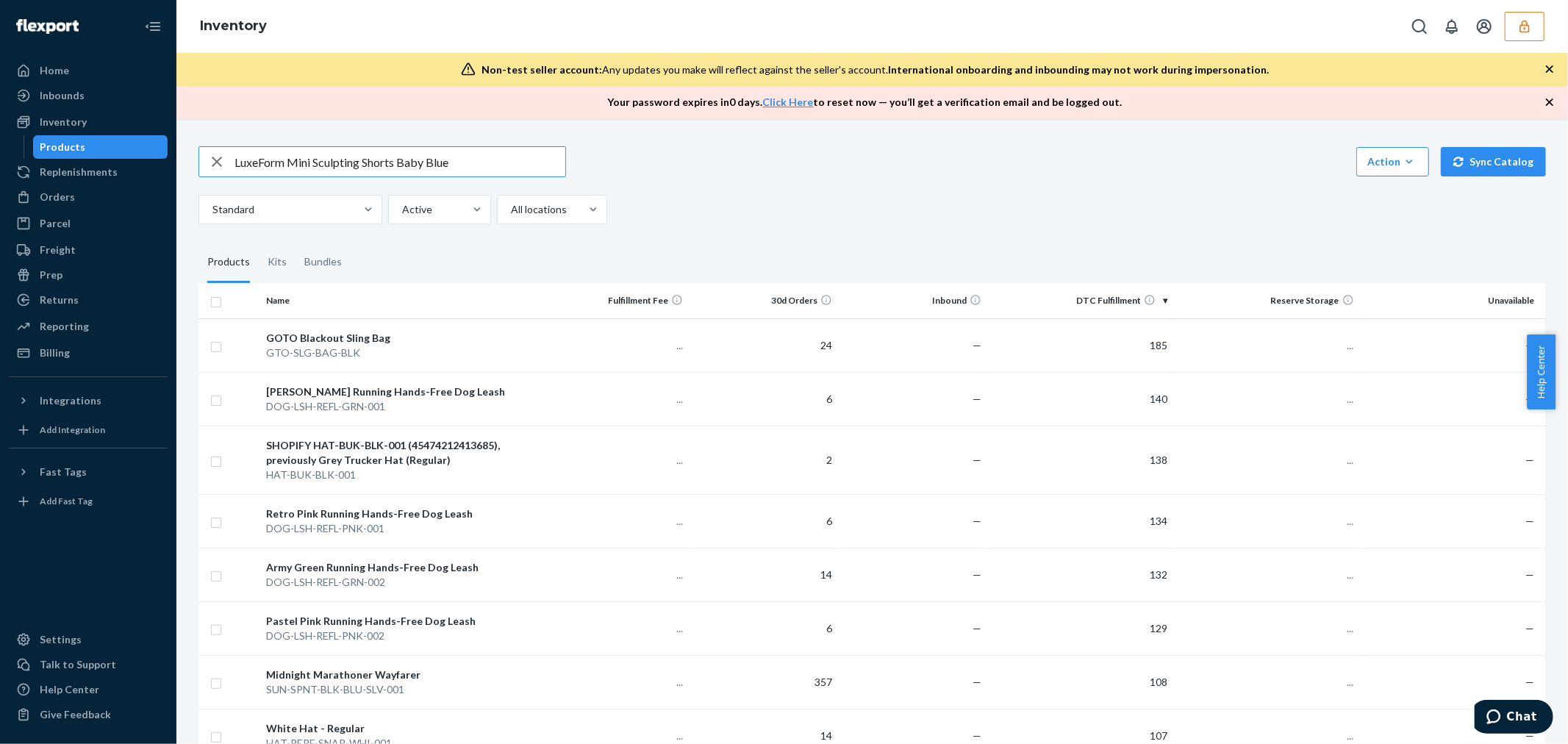
type input "LuxeForm Mini Sculpting Shorts Baby Blue"
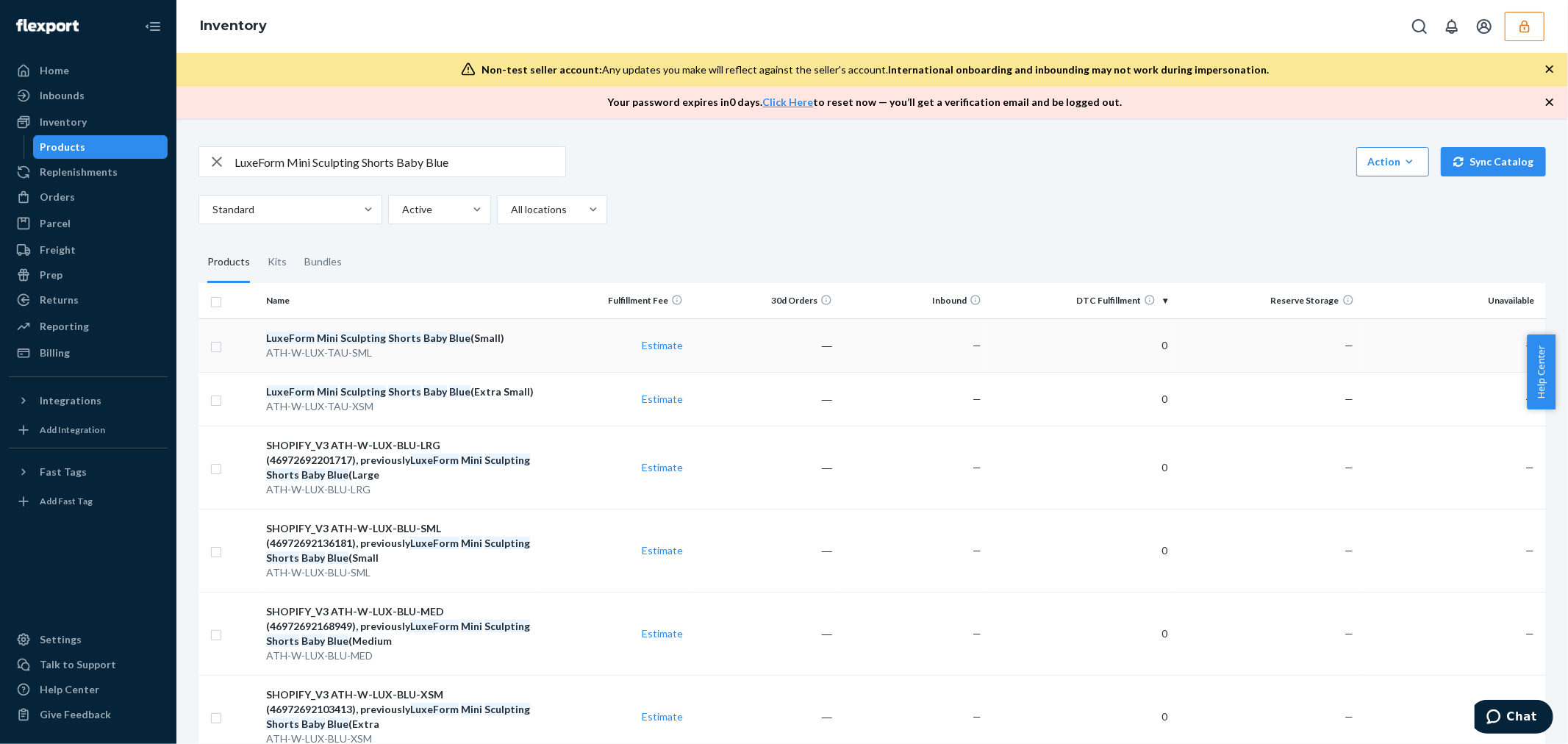
click at [458, 356] on div "ATH-W-LUX-TAU-SML" at bounding box center [399, 353] width 267 height 15
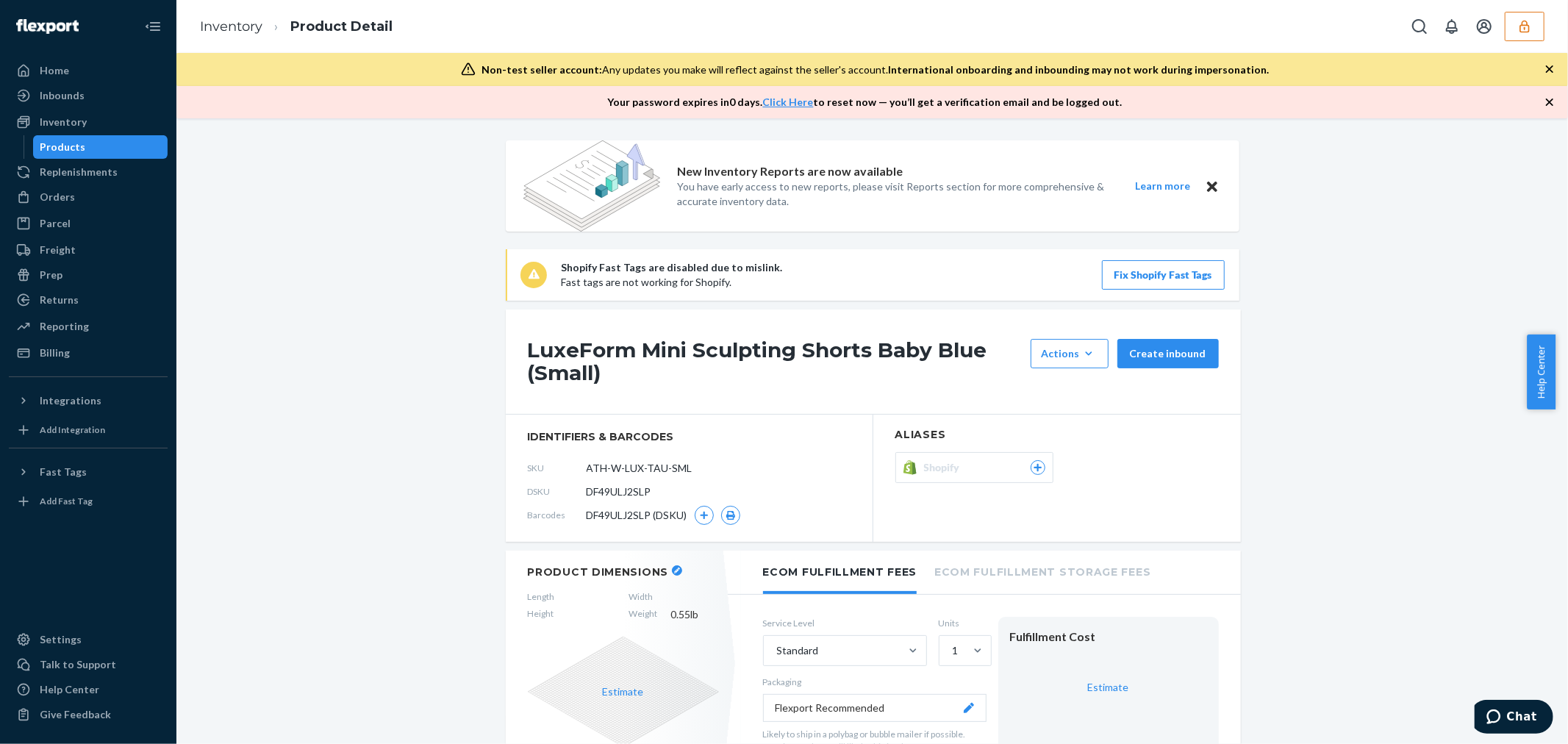
click at [599, 490] on span "DF49ULJ2SLP" at bounding box center [619, 492] width 65 height 15
copy span "DF49ULJ2SLP"
click at [230, 21] on link "Inventory" at bounding box center [231, 26] width 63 height 16
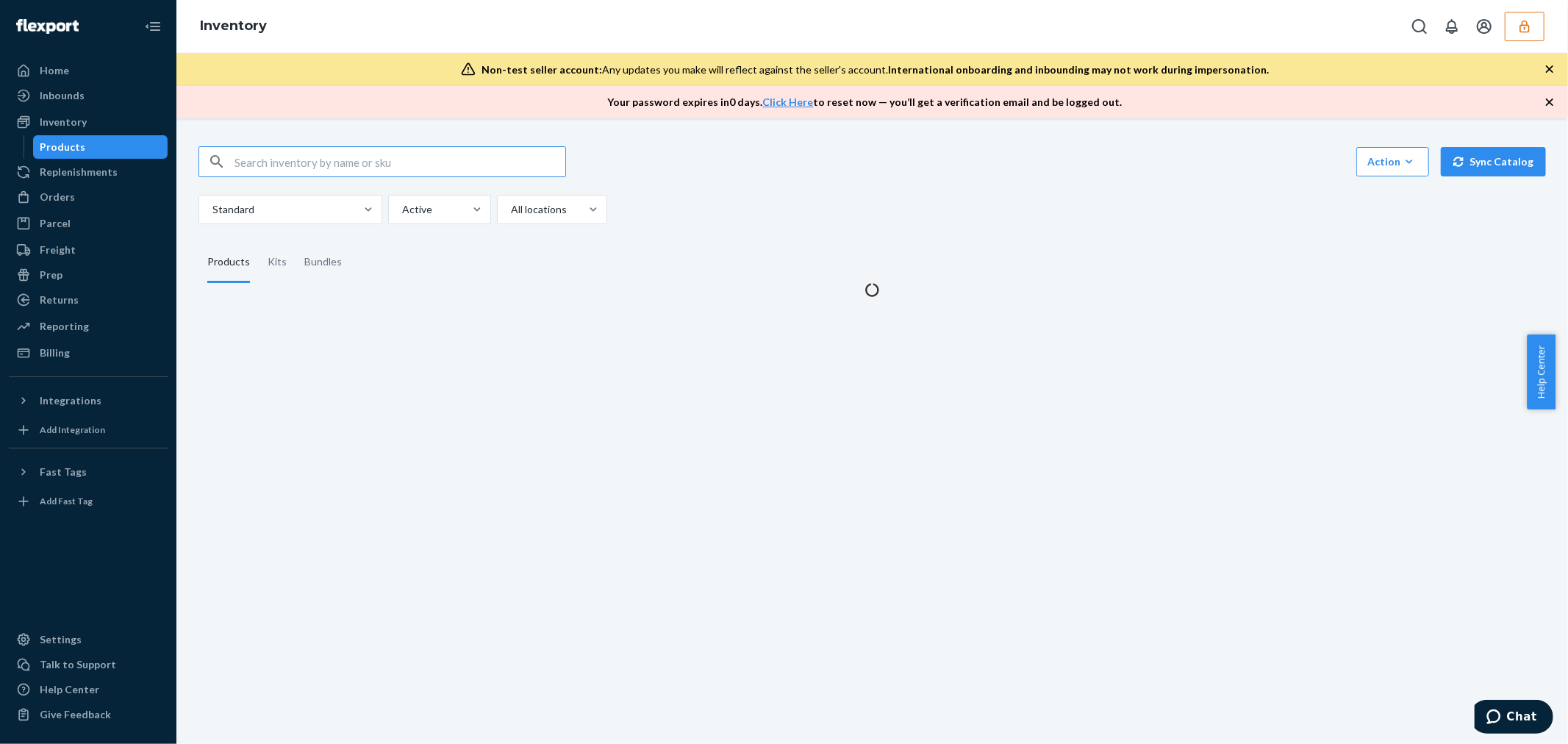
click at [336, 175] on input "text" at bounding box center [400, 162] width 331 height 30
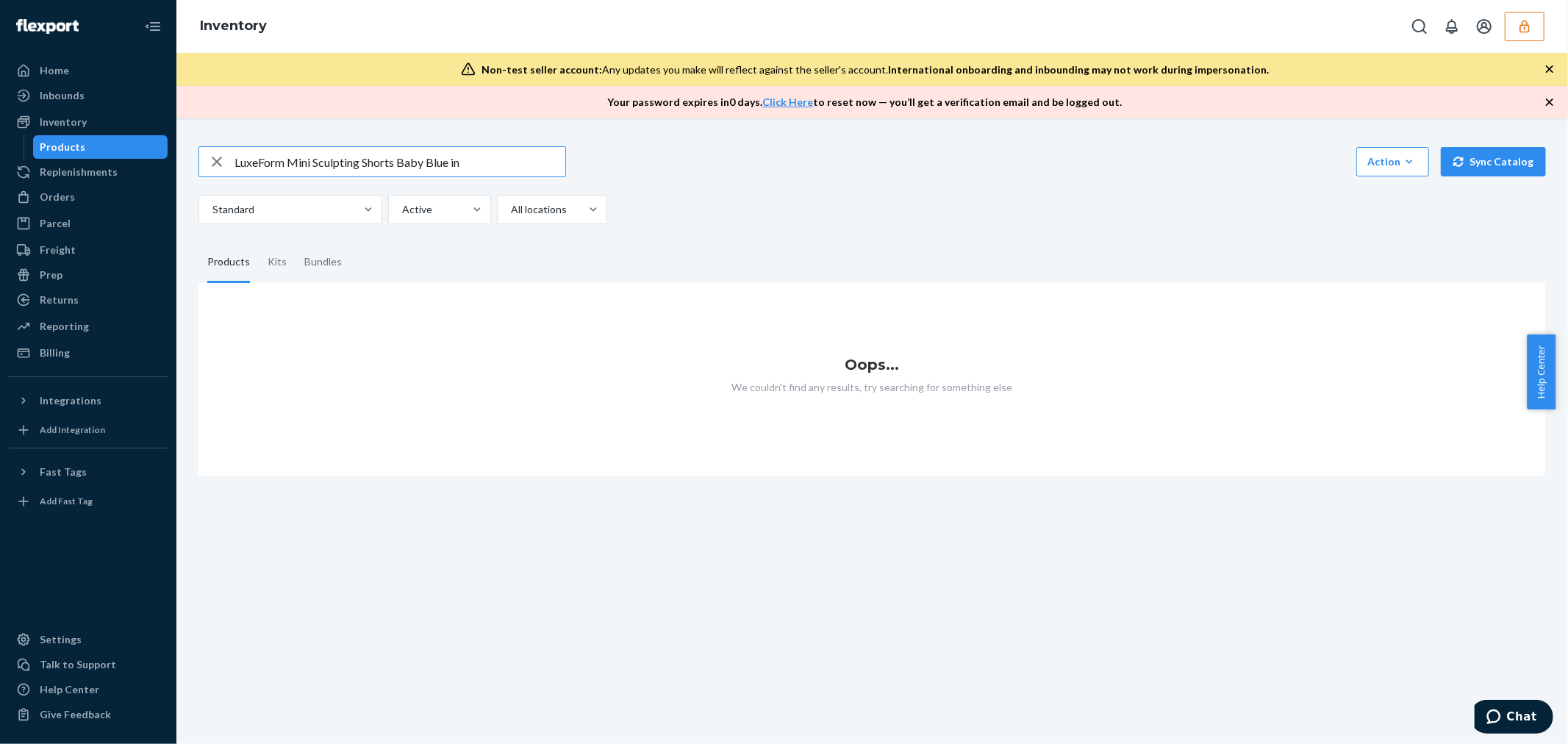
click at [527, 162] on input "LuxeForm Mini Sculpting Shorts Baby Blue in" at bounding box center [400, 162] width 331 height 30
type input "LuxeForm Mini Sculpting Shorts Baby Blue"
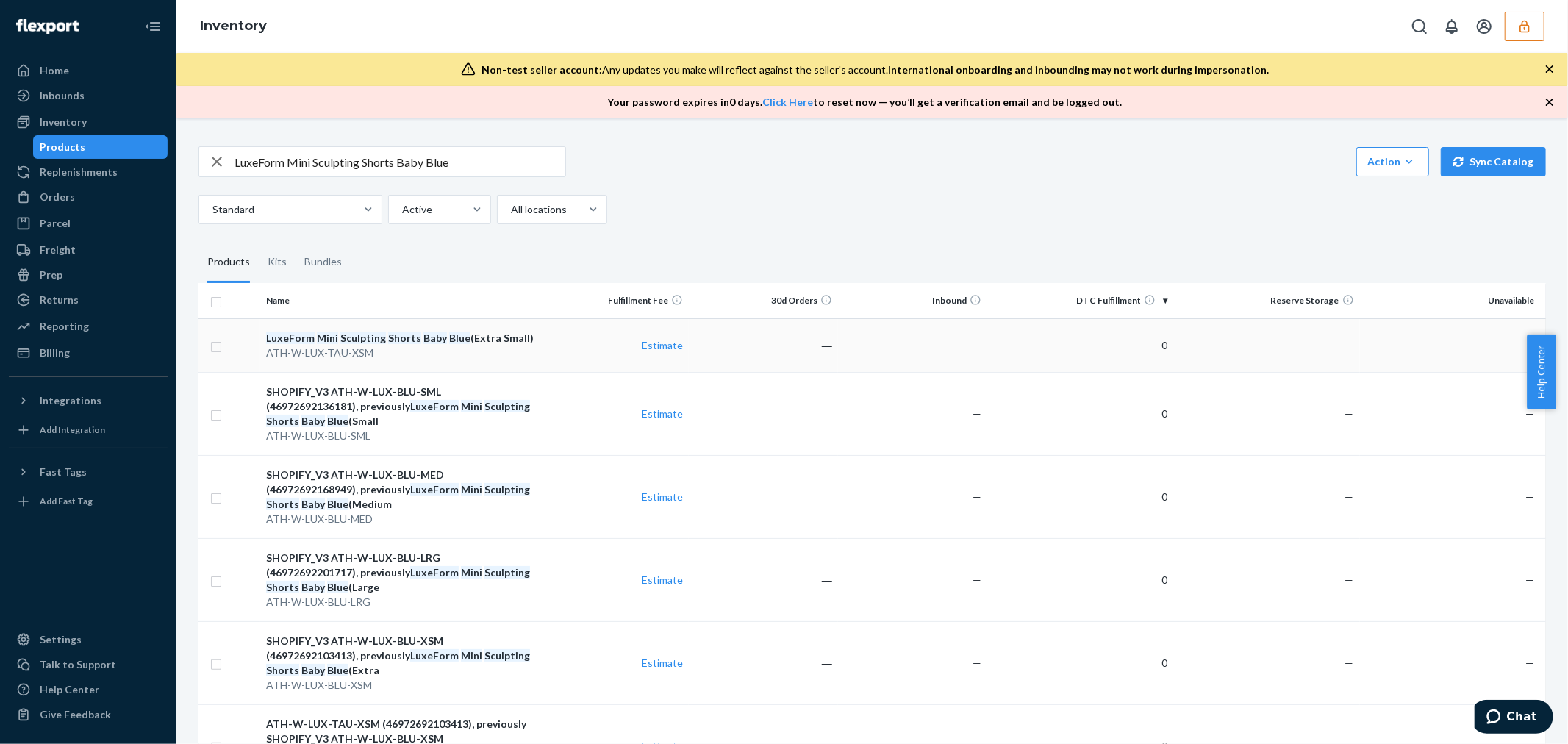
click at [500, 344] on div "LuxeForm Mini Sculpting Shorts Baby Blue (Extra Small)" at bounding box center [399, 338] width 267 height 15
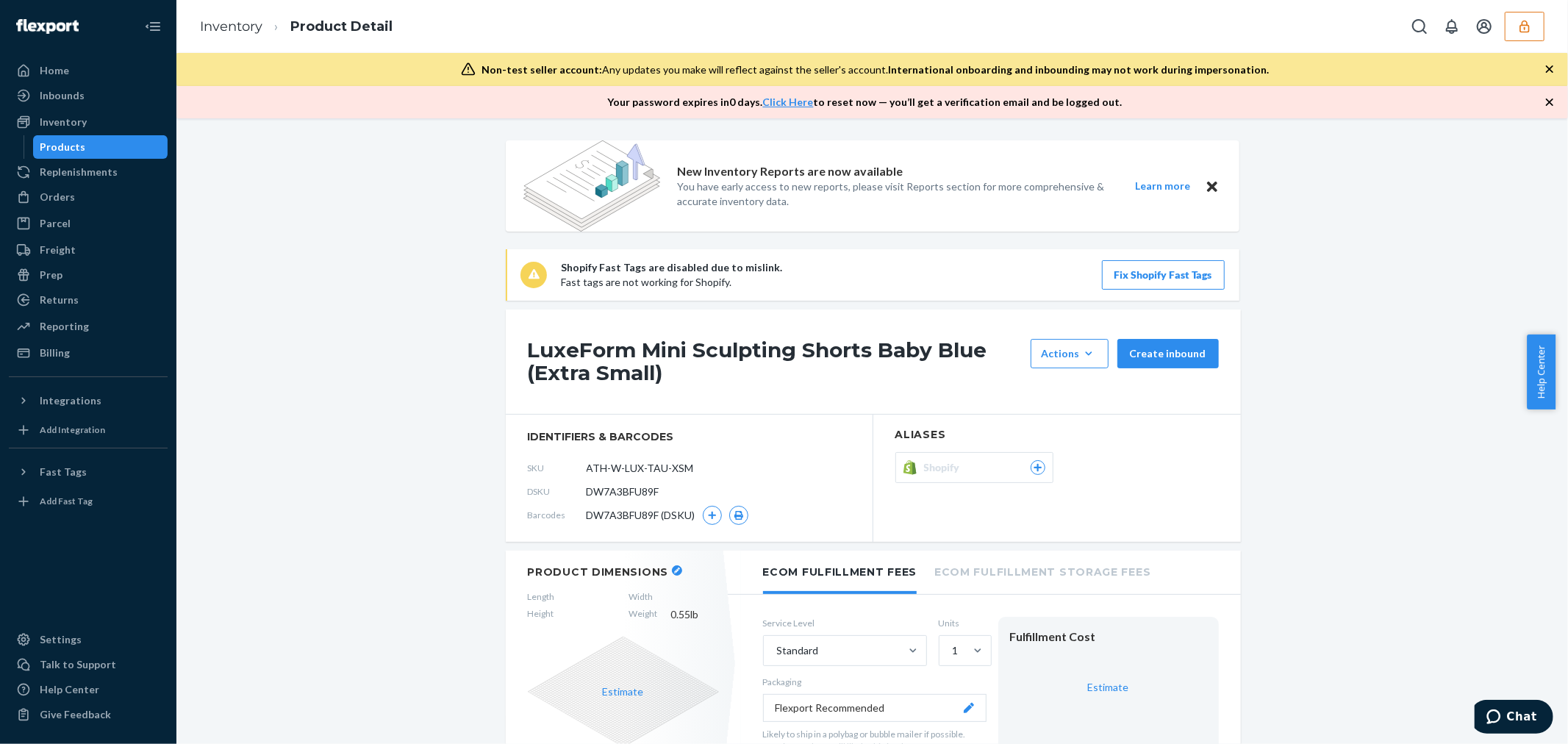
click at [635, 490] on span "DW7A3BFU89F" at bounding box center [623, 492] width 72 height 15
copy span "DW7A3BFU89F"
click at [244, 24] on link "Inventory" at bounding box center [231, 26] width 63 height 16
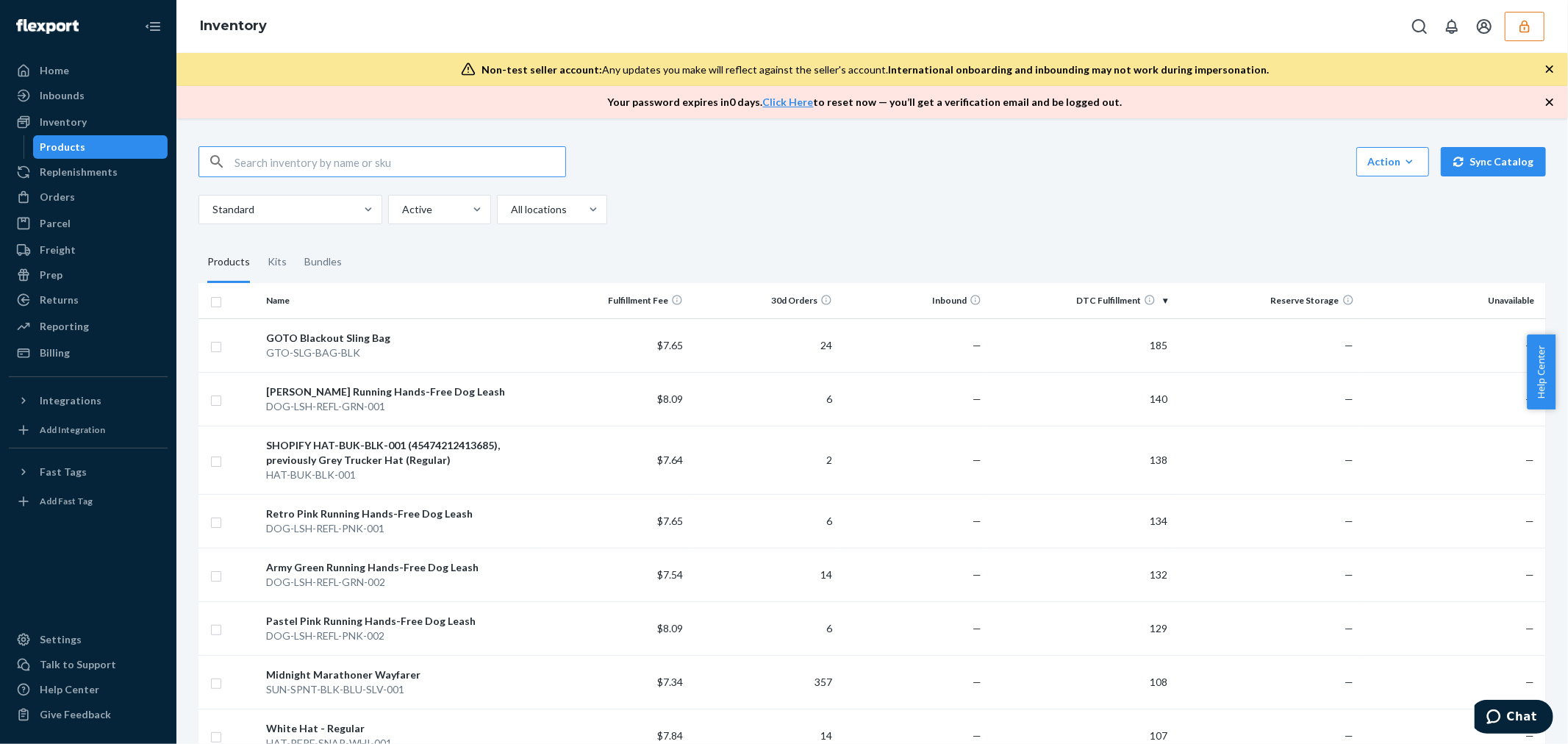
click at [281, 156] on input "text" at bounding box center [400, 162] width 331 height 30
paste input "LuxeForm Mini Sculpting Shorts Taupe"
type input "LuxeForm Mini Sculpting Shorts Taupe"
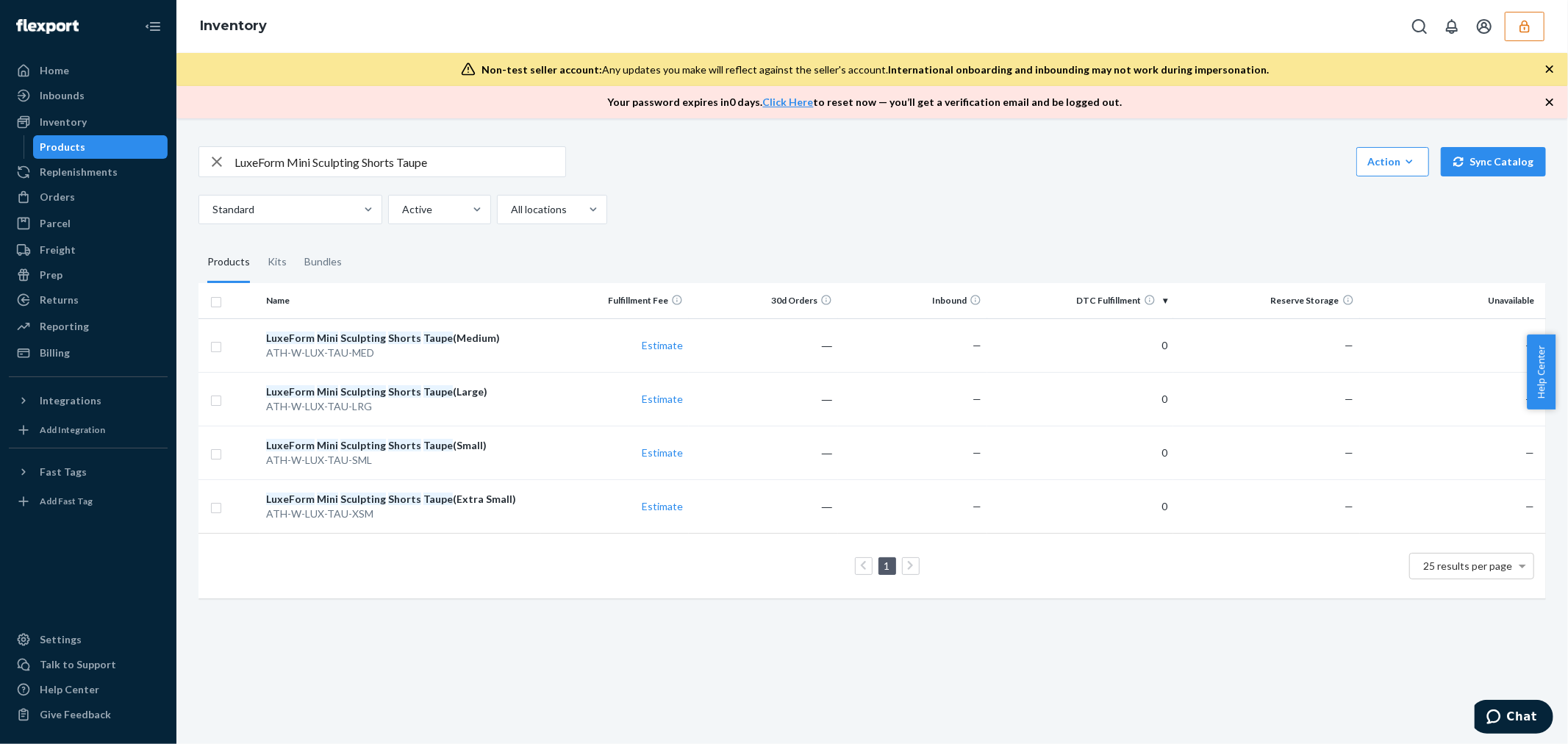
click at [1532, 28] on button "button" at bounding box center [1524, 26] width 39 height 30
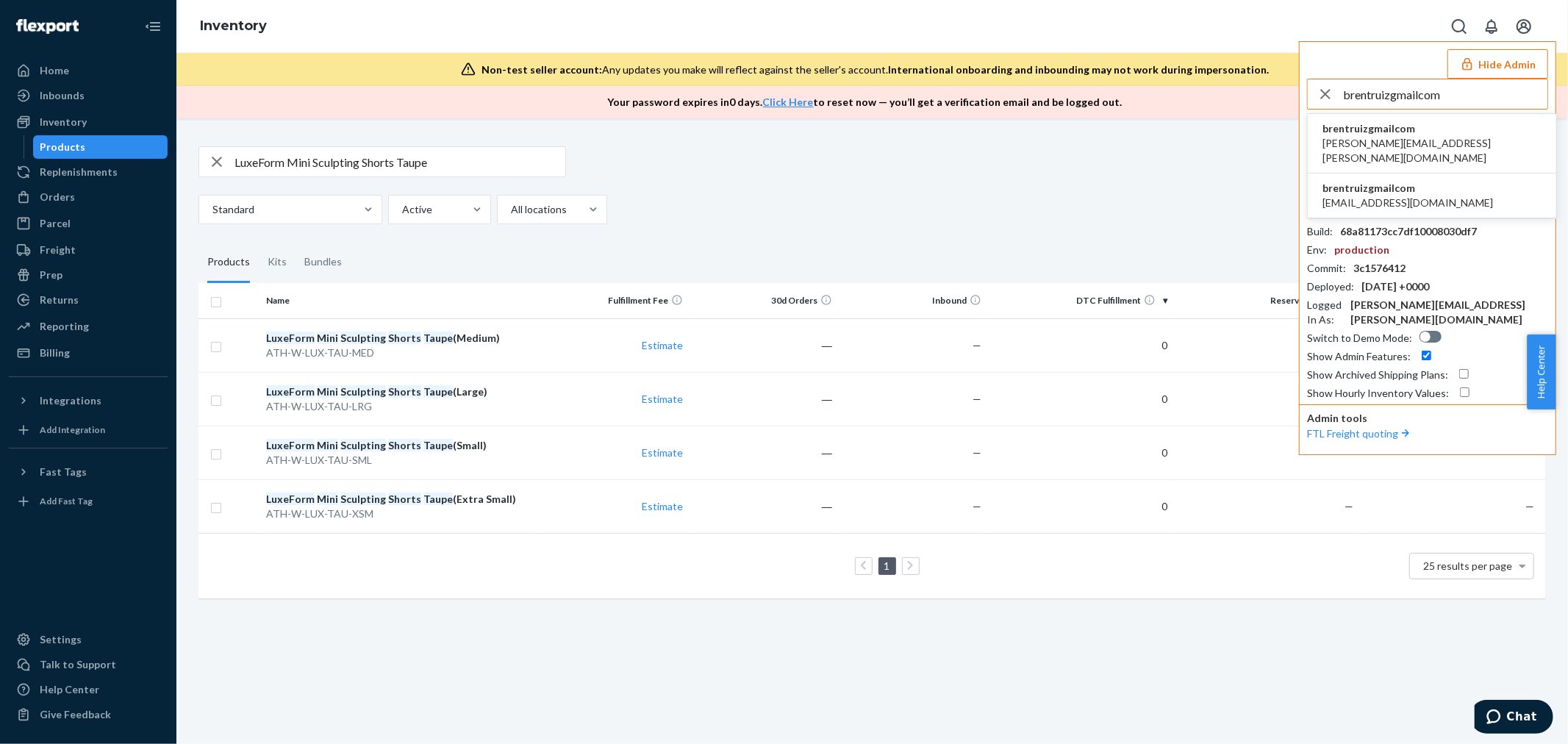
type input "brentruizgmailcom"
click at [1401, 128] on span "brentruizgmailcom" at bounding box center [1431, 128] width 219 height 15
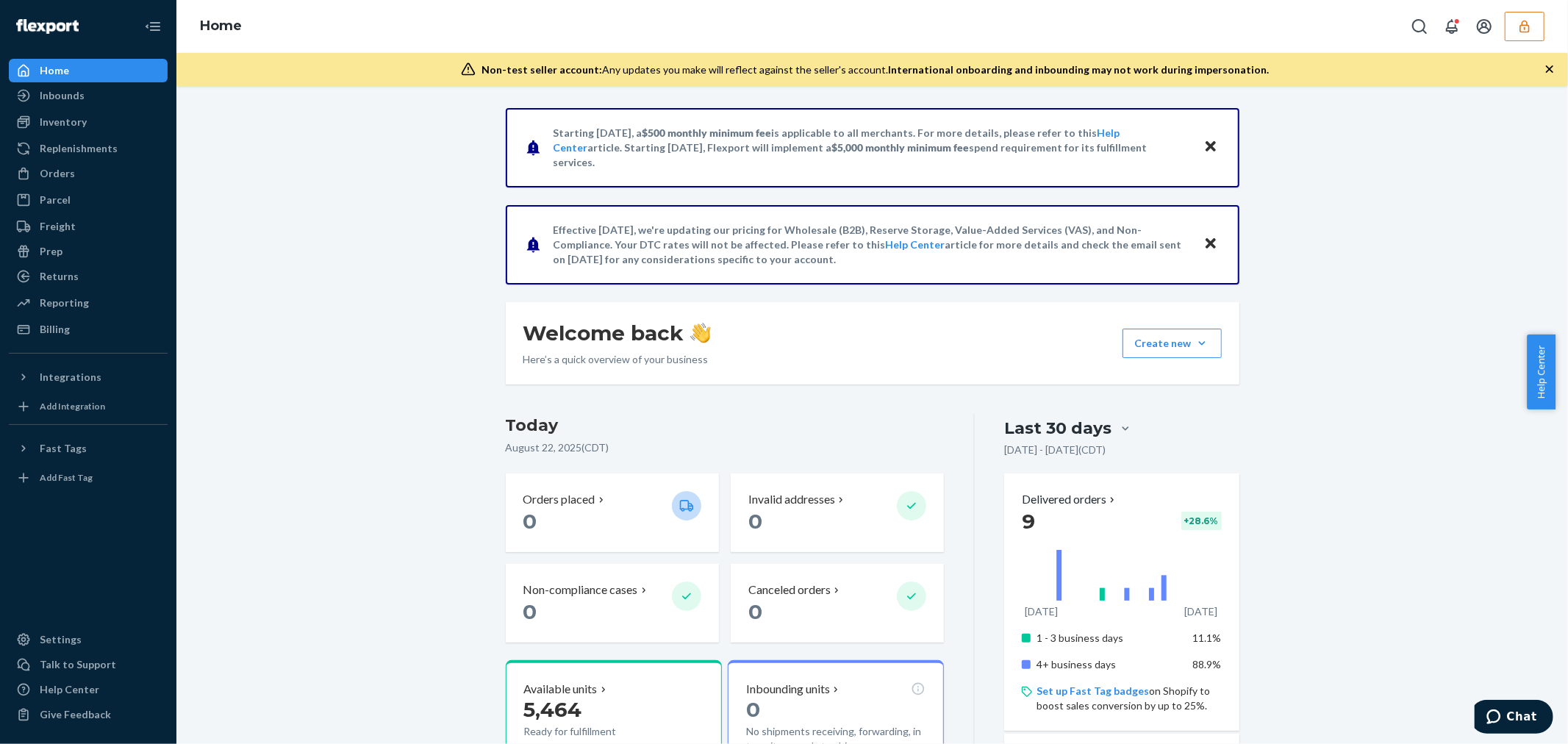
click at [1537, 24] on button "button" at bounding box center [1524, 26] width 39 height 30
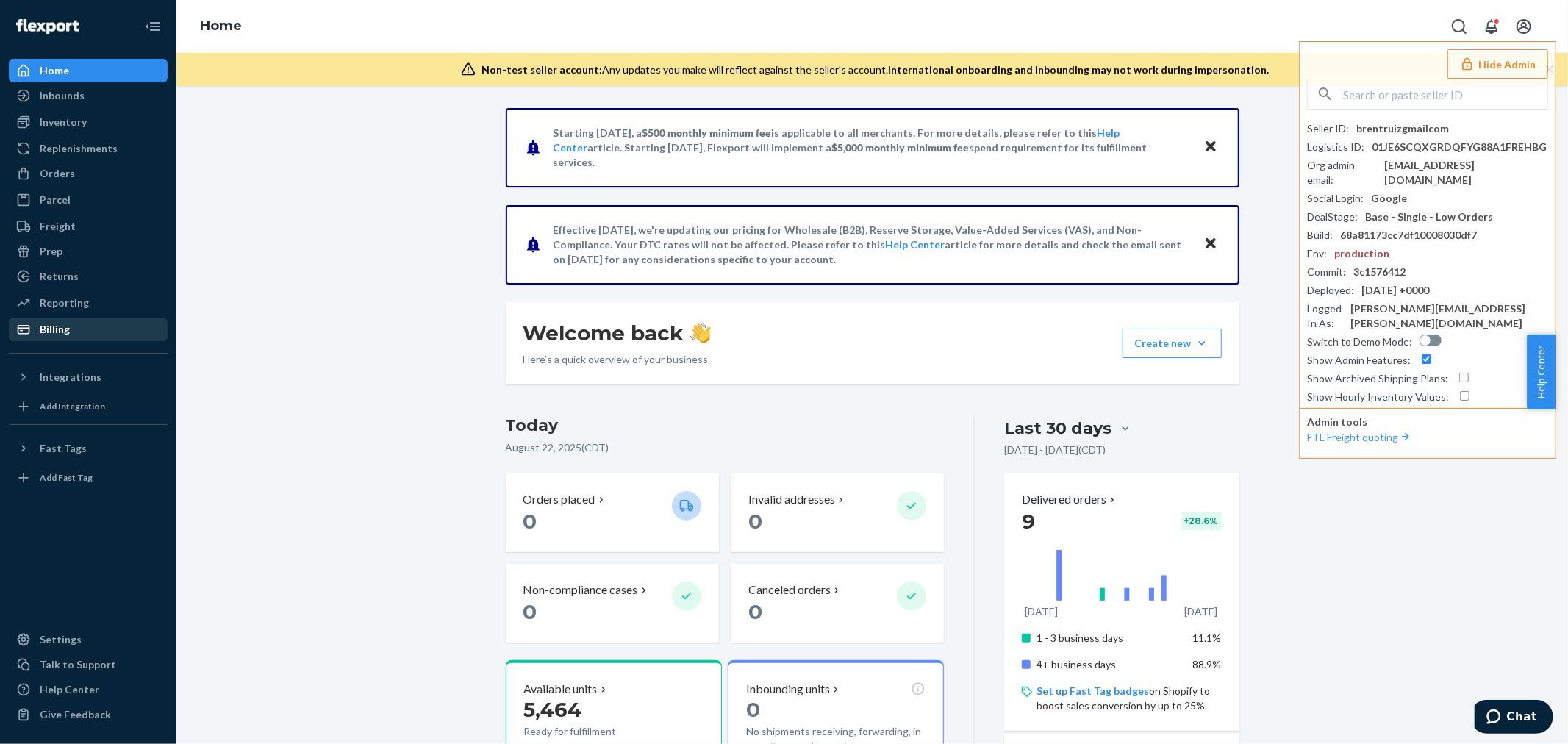
click at [69, 319] on div "Billing" at bounding box center [88, 329] width 155 height 21
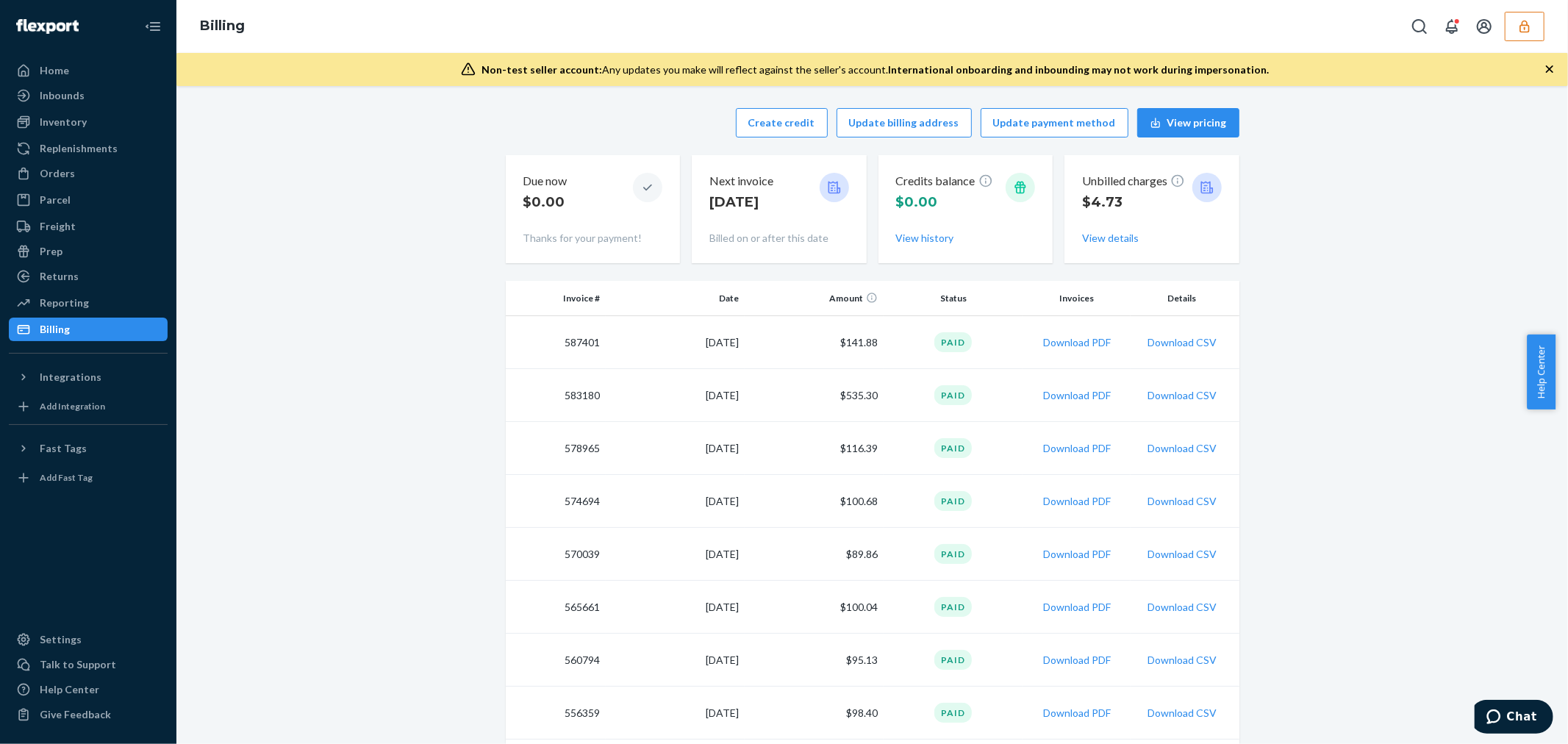
scroll to position [408, 0]
